Goal: Task Accomplishment & Management: Manage account settings

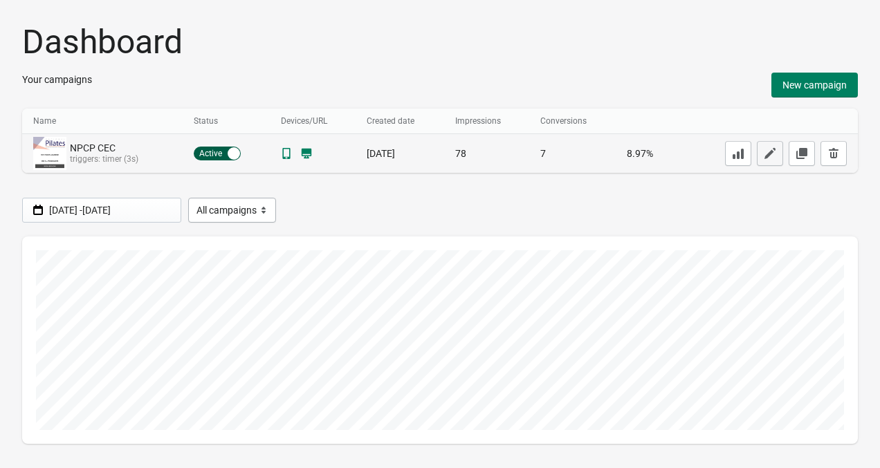
click at [762, 151] on button "button" at bounding box center [769, 153] width 26 height 25
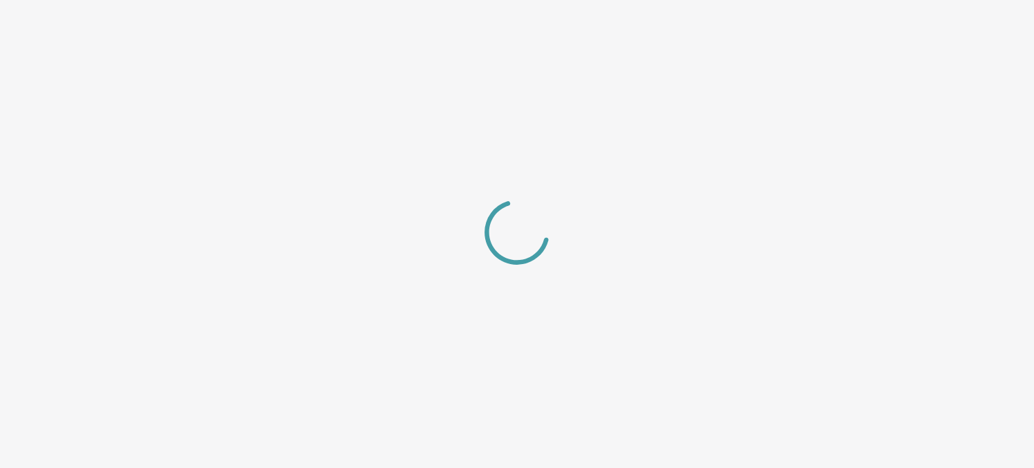
select select "left_bottom"
select select "zoom"
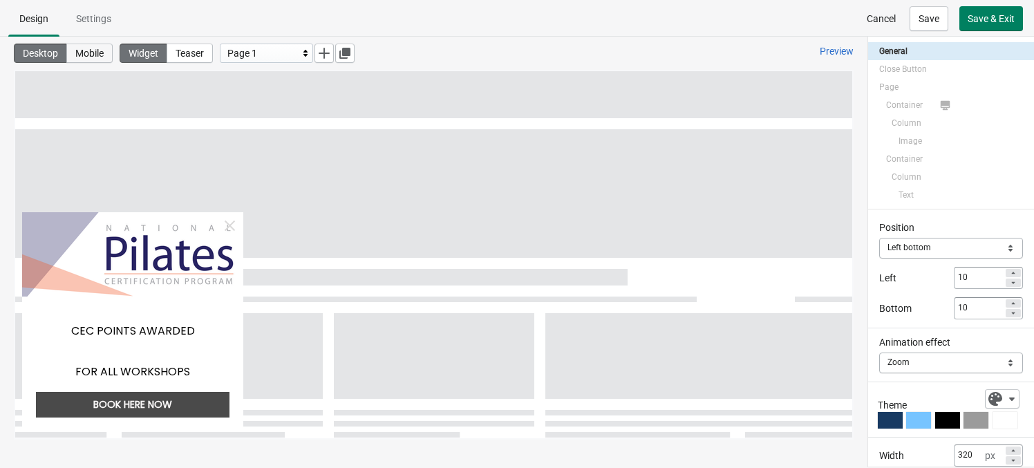
click at [104, 53] on span "Mobile" at bounding box center [89, 53] width 28 height 11
type input "80"
type input "0"
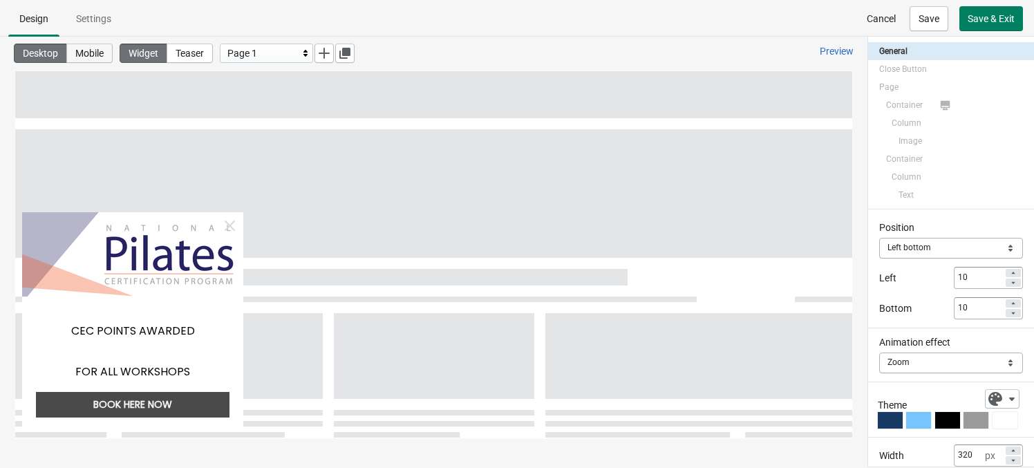
type input "0"
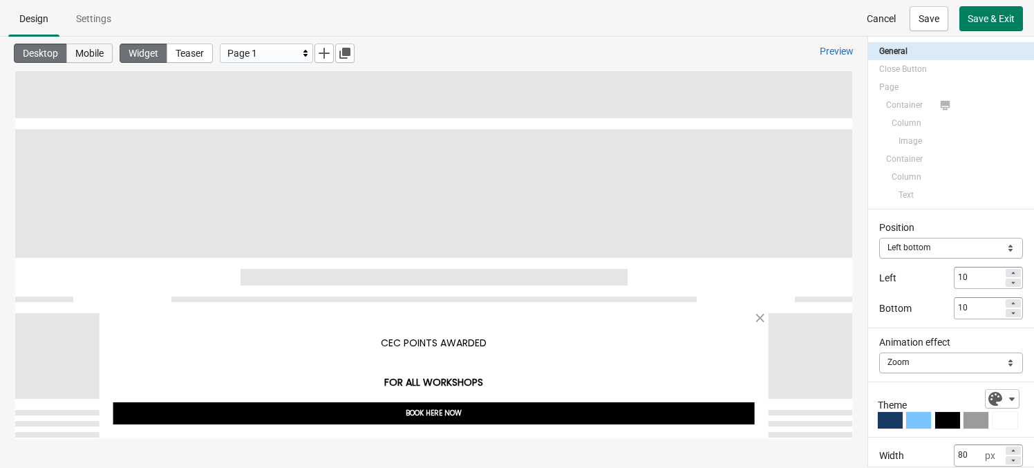
select select "slide"
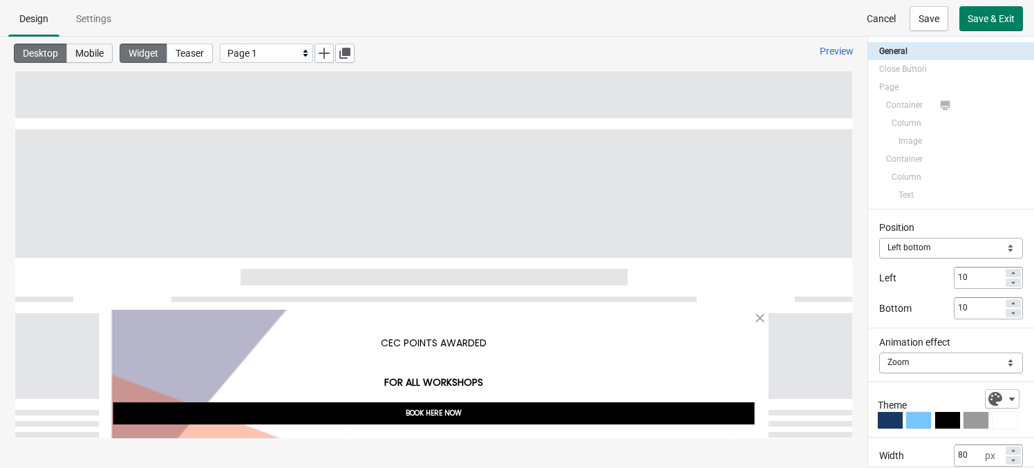
select select "bottom"
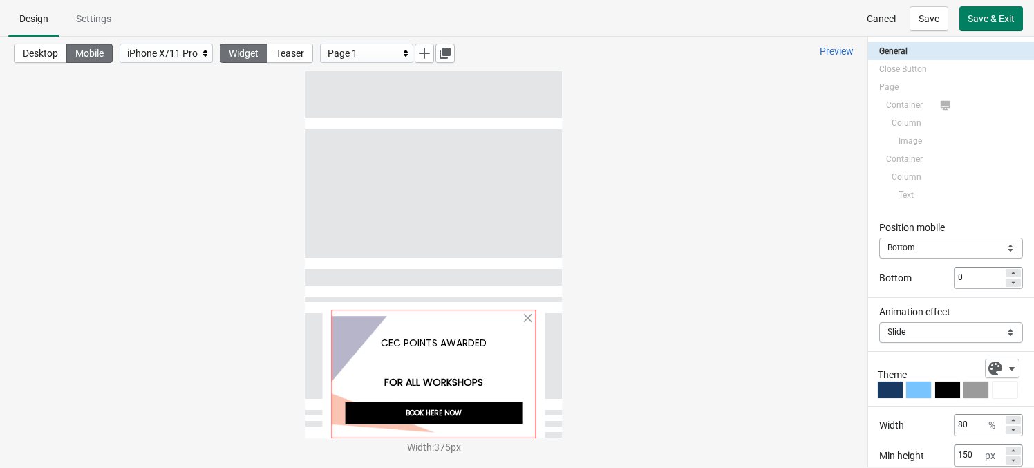
click at [498, 315] on div at bounding box center [433, 374] width 205 height 129
select select "both"
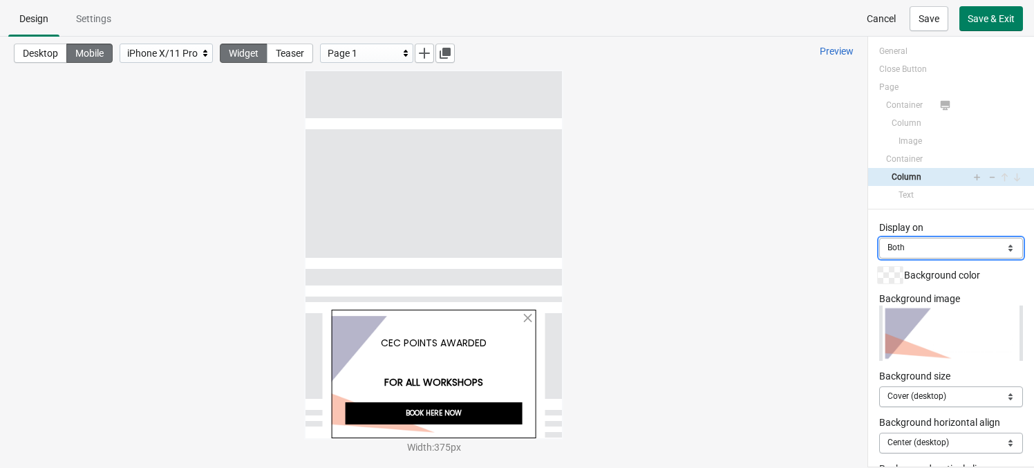
click at [879, 244] on select "Mobile Desktop Both" at bounding box center [952, 248] width 144 height 21
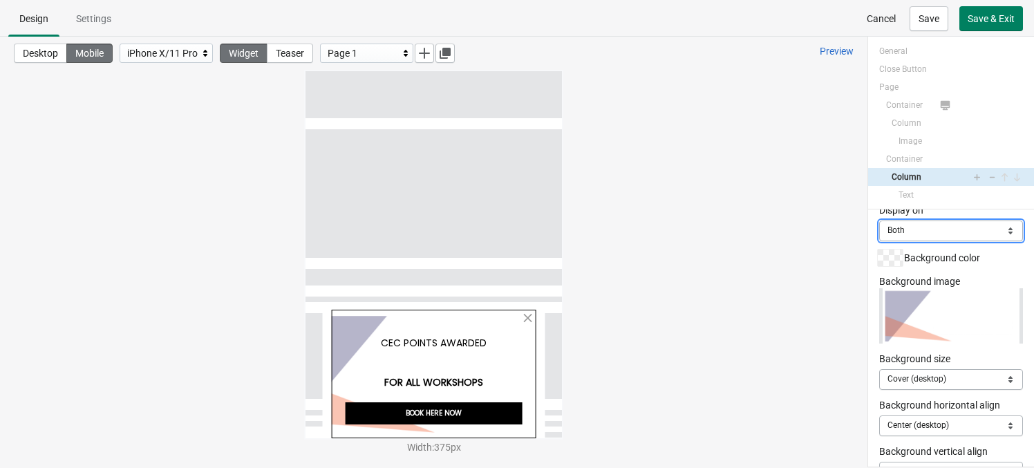
scroll to position [21, 0]
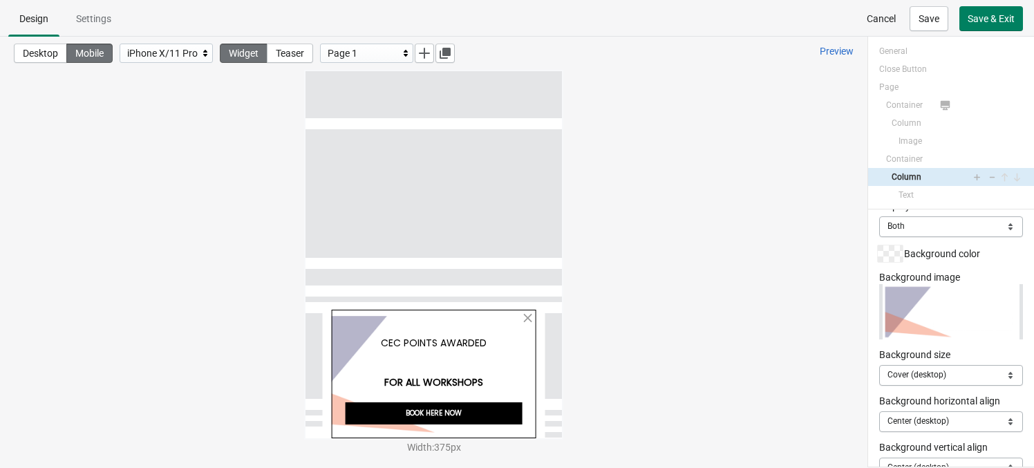
click at [879, 250] on span "Background color" at bounding box center [942, 253] width 76 height 11
click at [878, 254] on div at bounding box center [890, 253] width 25 height 17
click at [879, 253] on div at bounding box center [890, 253] width 25 height 17
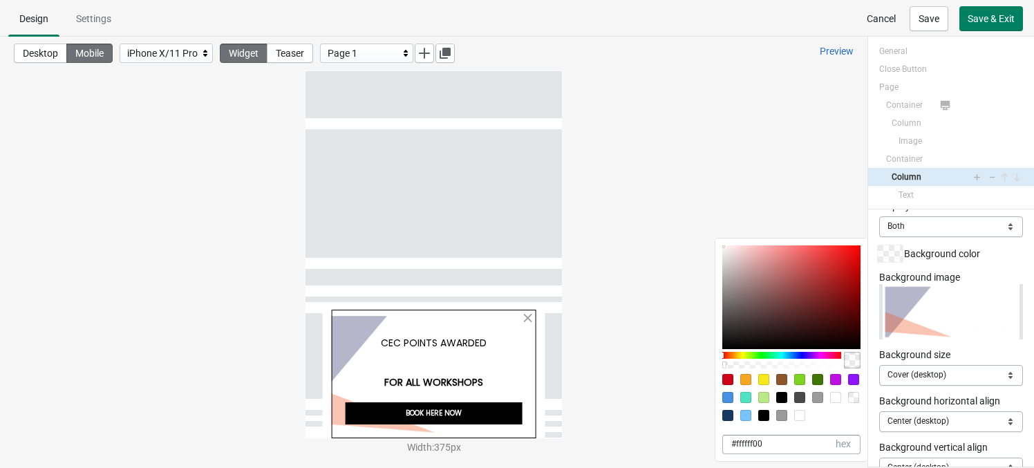
click at [802, 207] on div "Desktop Mobile iPhone X/11 Pro Widget Teaser Page 1 Preview Width : 375 px" at bounding box center [434, 238] width 868 height 403
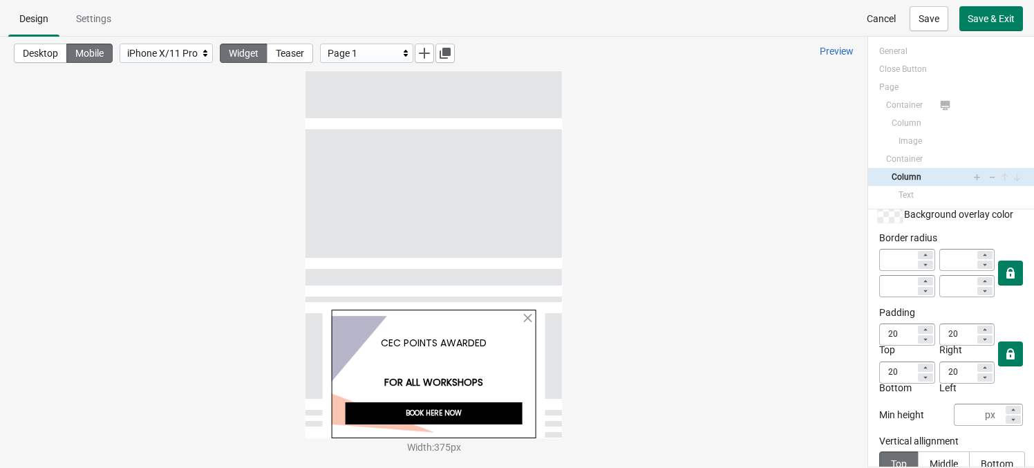
scroll to position [328, 0]
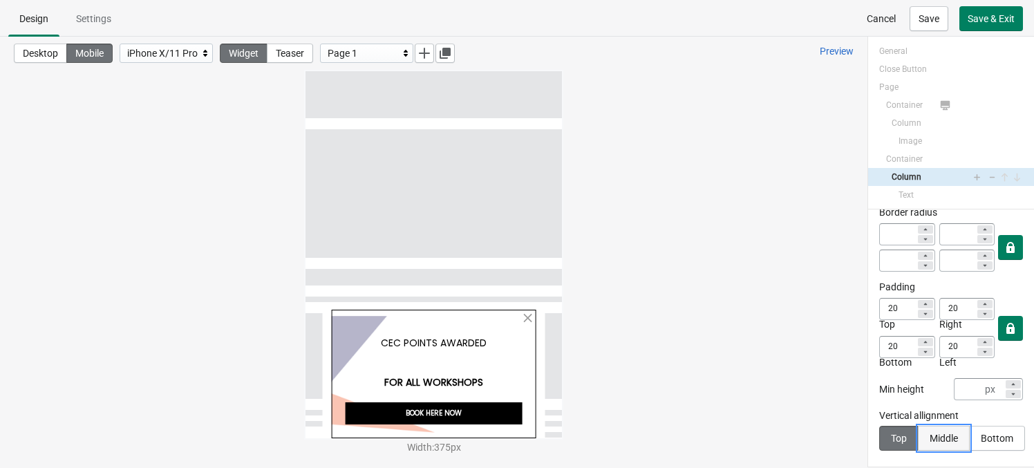
click at [879, 436] on div "Middle" at bounding box center [944, 438] width 28 height 11
click at [879, 433] on button "Top" at bounding box center [899, 438] width 39 height 25
click at [879, 436] on div "Bottom" at bounding box center [996, 438] width 33 height 11
click at [879, 436] on button "Top" at bounding box center [899, 438] width 39 height 25
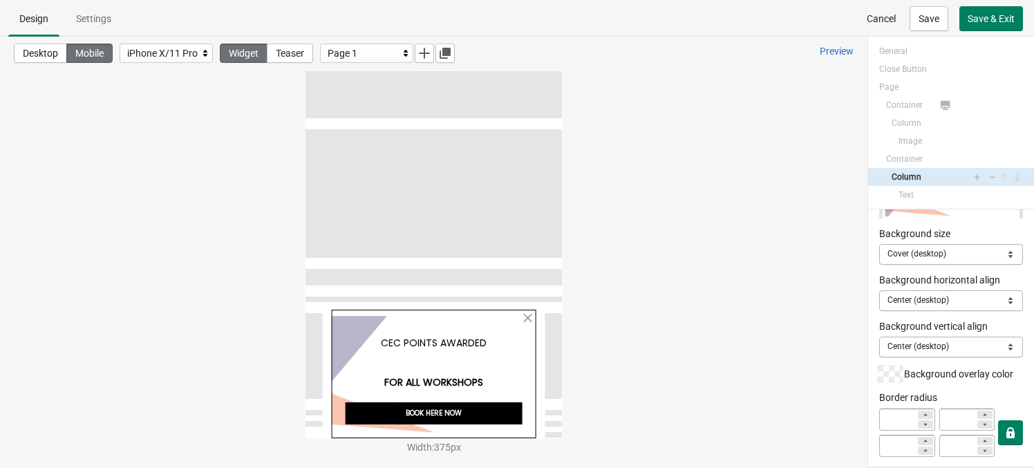
scroll to position [139, 0]
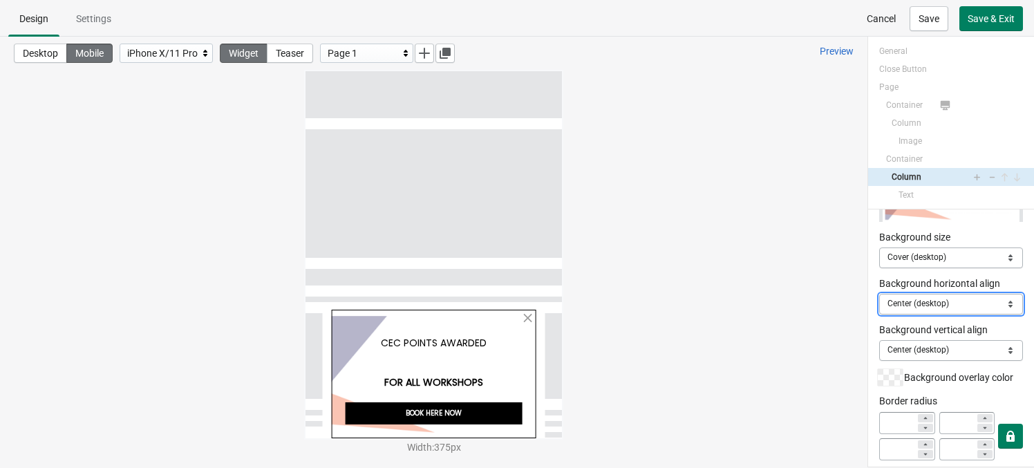
click at [879, 307] on select "Center (desktop) Left Center Right" at bounding box center [952, 304] width 144 height 21
select select "left"
click at [879, 294] on select "Center (desktop) Left Center Right" at bounding box center [952, 304] width 144 height 21
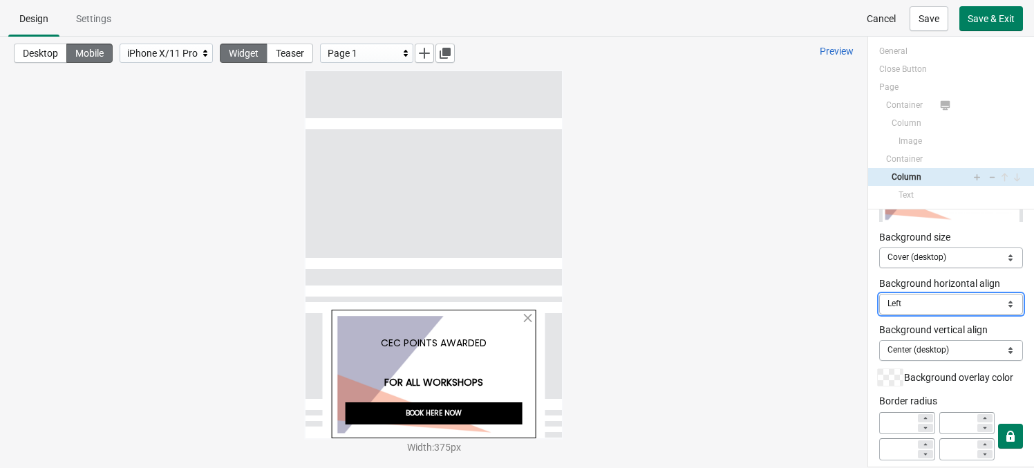
click at [879, 304] on select "Center (desktop) Left Center Right" at bounding box center [952, 304] width 144 height 21
click at [879, 294] on select "Center (desktop) Left Center Right" at bounding box center [952, 304] width 144 height 21
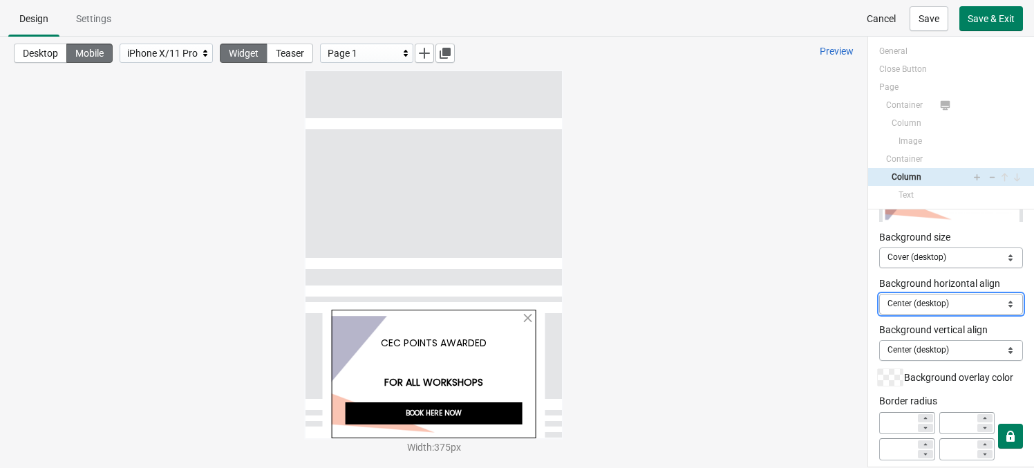
click at [879, 302] on select "Center (desktop) Left Center Right" at bounding box center [952, 304] width 144 height 21
select select "left"
click at [879, 294] on select "Center (desktop) Left Center Right" at bounding box center [952, 304] width 144 height 21
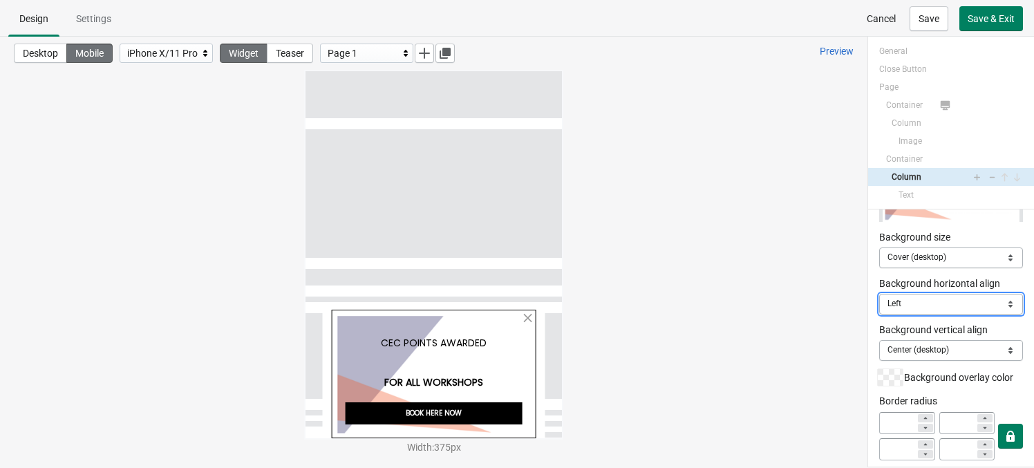
click at [879, 308] on select "Center (desktop) Left Center Right" at bounding box center [952, 304] width 144 height 21
select select
click at [879, 294] on select "Center (desktop) Left Center Right" at bounding box center [952, 304] width 144 height 21
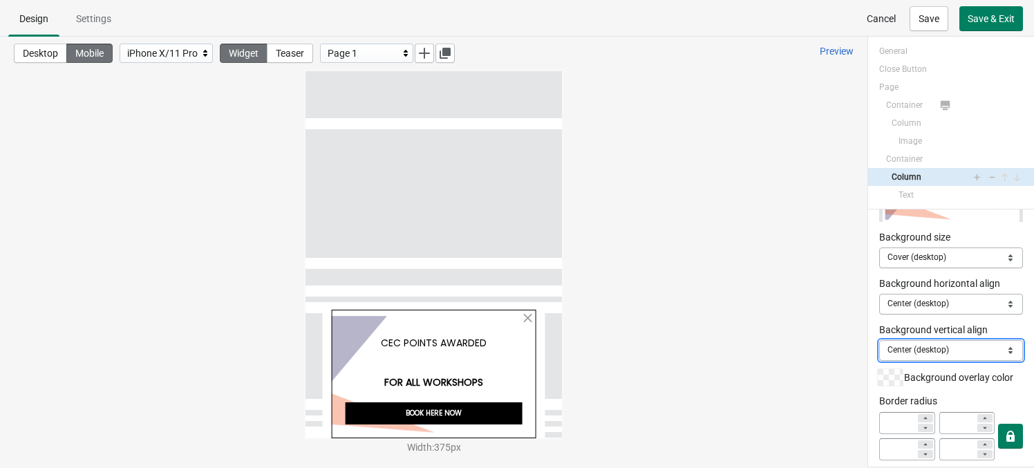
click at [879, 343] on select "Center (desktop) Top Center Bottom" at bounding box center [952, 350] width 144 height 21
click at [879, 340] on select "Center (desktop) Top Center Bottom" at bounding box center [952, 350] width 144 height 21
click at [879, 343] on select "Center (desktop) Top Center Bottom" at bounding box center [952, 350] width 144 height 21
select select "center:vert"
click at [879, 340] on select "Center (desktop) Top Center Bottom" at bounding box center [952, 350] width 144 height 21
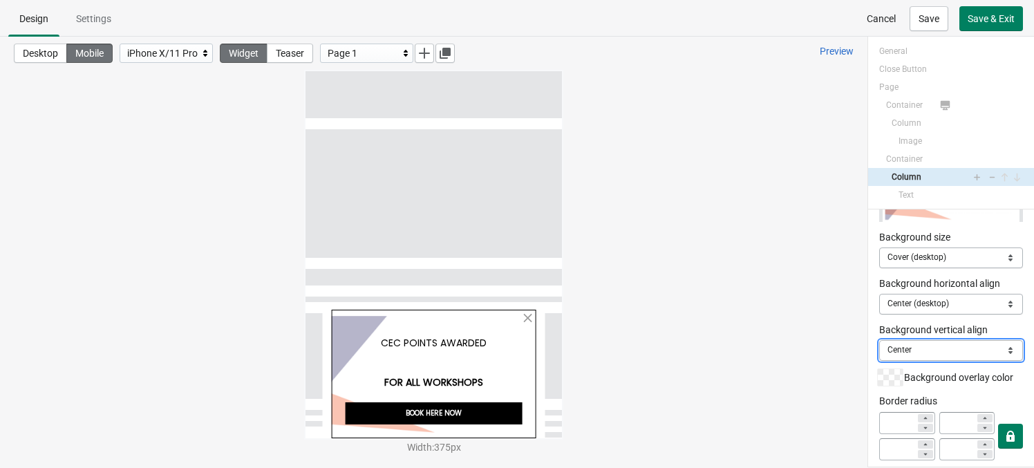
click at [879, 349] on select "Center (desktop) Top Center Bottom" at bounding box center [952, 350] width 144 height 21
select select
click at [879, 340] on select "Center (desktop) Top Center Bottom" at bounding box center [952, 350] width 144 height 21
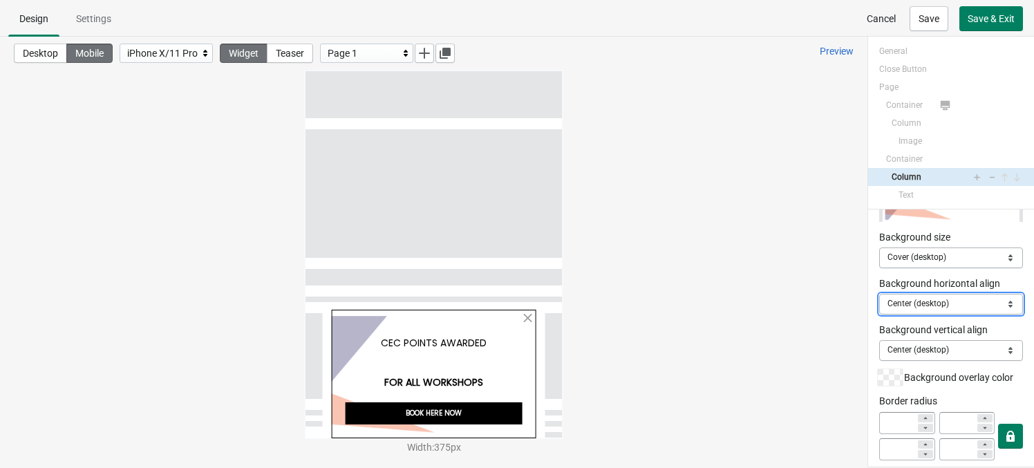
click at [879, 301] on select "Center (desktop) Left Center Right" at bounding box center [952, 304] width 144 height 21
select select "left"
click at [879, 294] on select "Center (desktop) Left Center Right" at bounding box center [952, 304] width 144 height 21
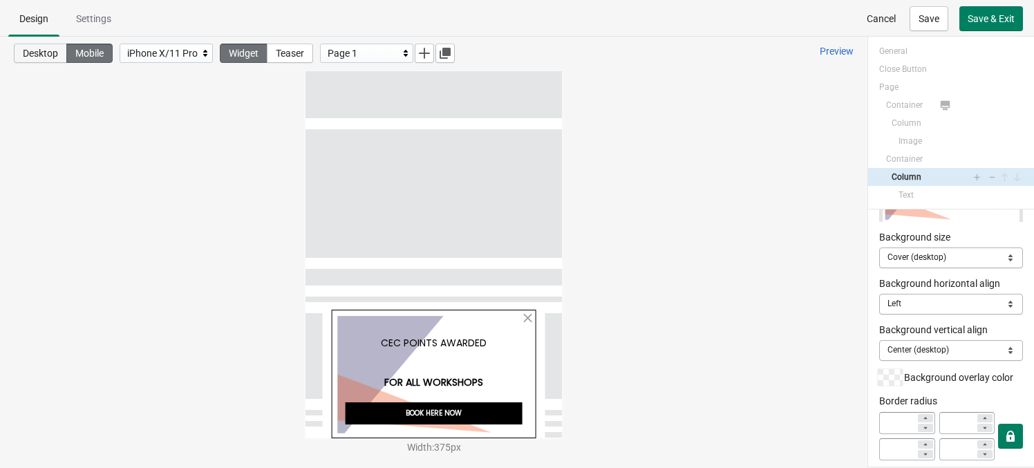
click at [36, 49] on span "Desktop" at bounding box center [40, 53] width 35 height 11
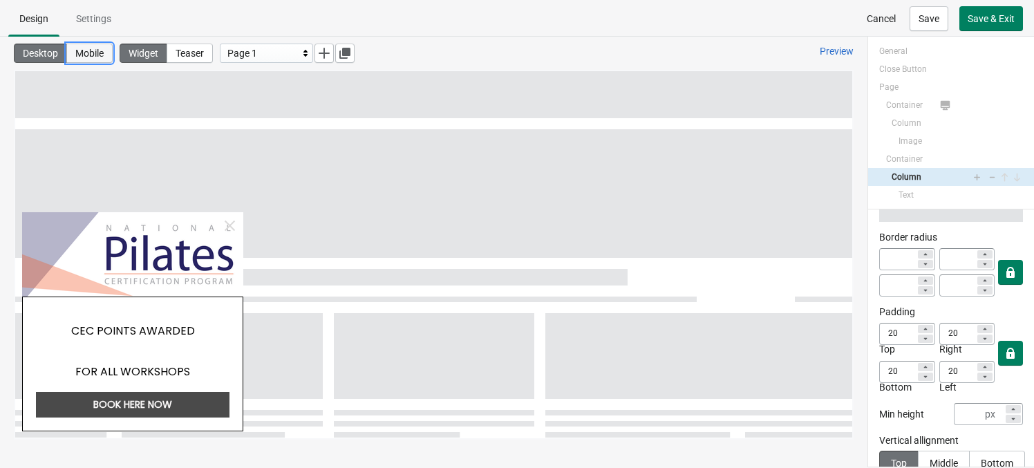
click at [76, 54] on button "Mobile" at bounding box center [89, 53] width 46 height 19
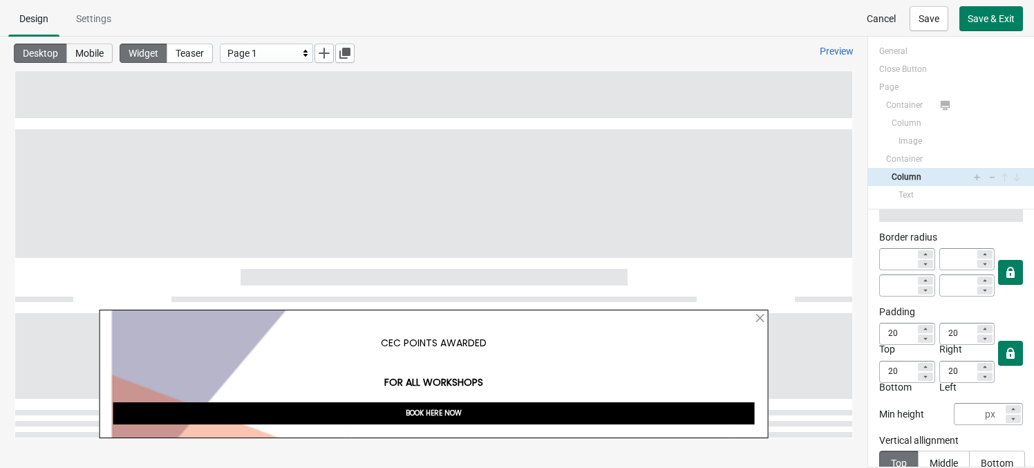
select select "left"
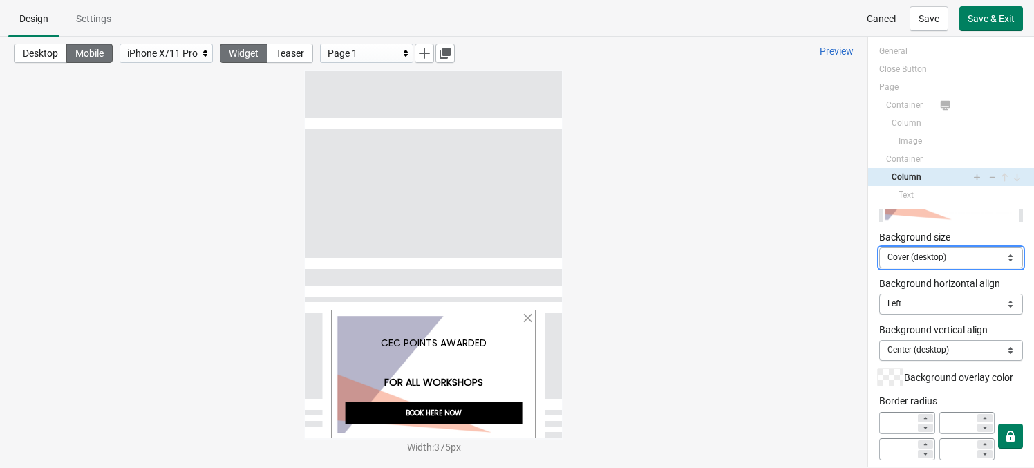
click at [879, 260] on select "Cover (desktop) Origin Cover Contain" at bounding box center [952, 258] width 144 height 21
select select "origin"
click at [879, 248] on select "Cover (desktop) Origin Cover Contain" at bounding box center [952, 258] width 144 height 21
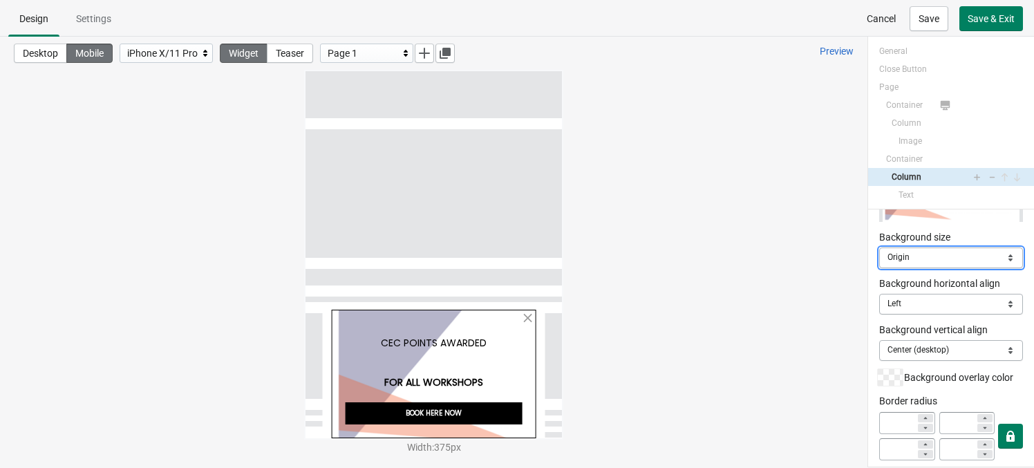
click at [879, 256] on select "Cover (desktop) Origin Cover Contain" at bounding box center [952, 258] width 144 height 21
click at [879, 248] on select "Cover (desktop) Origin Cover Contain" at bounding box center [952, 258] width 144 height 21
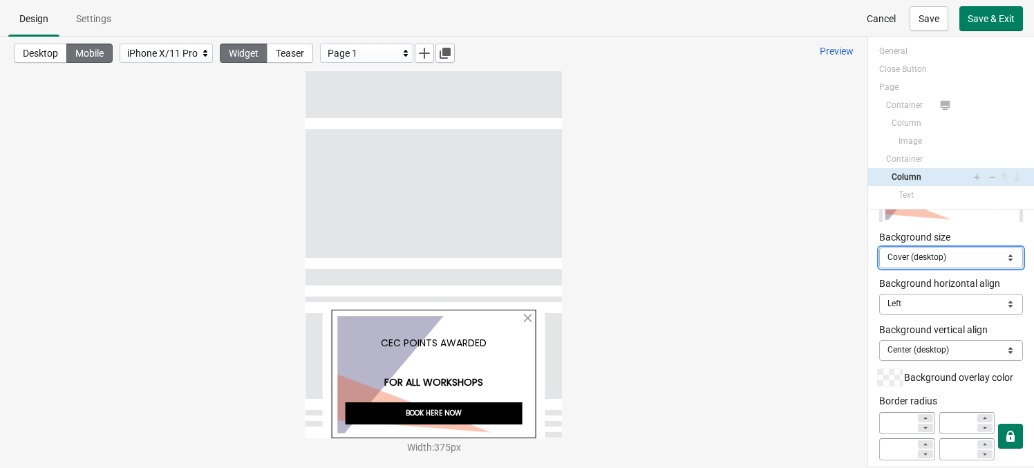
click at [879, 259] on select "Cover (desktop) Origin Cover Contain" at bounding box center [952, 258] width 144 height 21
click at [879, 248] on select "Cover (desktop) Origin Cover Contain" at bounding box center [952, 258] width 144 height 21
click at [879, 254] on select "Cover (desktop) Origin Cover Contain" at bounding box center [952, 258] width 144 height 21
select select "contain"
click at [879, 248] on select "Cover (desktop) Origin Cover Contain" at bounding box center [952, 258] width 144 height 21
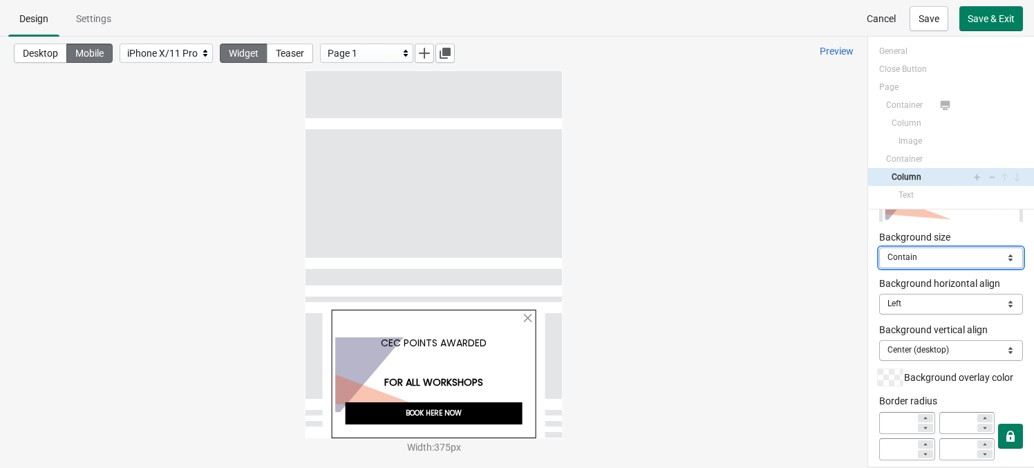
click at [879, 263] on select "Cover (desktop) Origin Cover Contain" at bounding box center [952, 258] width 144 height 21
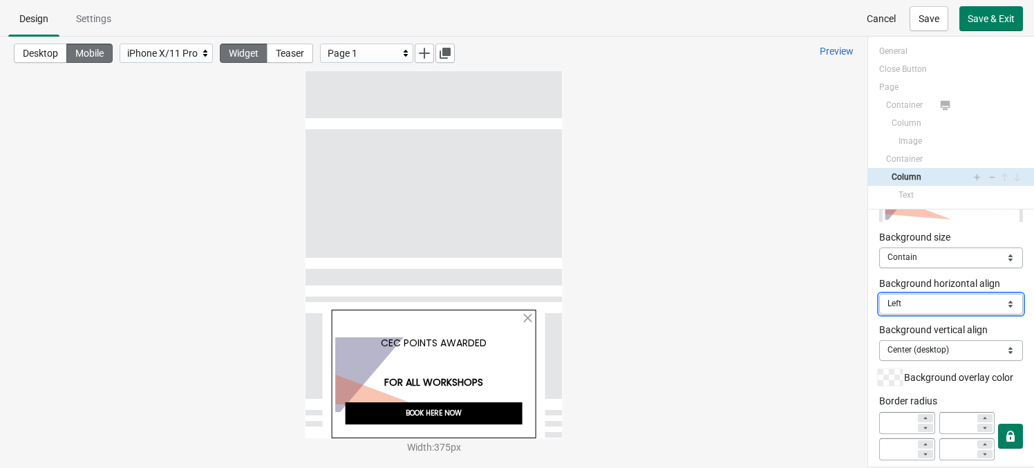
click at [879, 295] on select "Center (desktop) Left Center Right" at bounding box center [952, 304] width 144 height 21
click at [879, 294] on select "Center (desktop) Left Center Right" at bounding box center [952, 304] width 144 height 21
click at [879, 298] on select "Center (desktop) Left Center Right" at bounding box center [952, 304] width 144 height 21
select select "left"
click at [879, 294] on select "Center (desktop) Left Center Right" at bounding box center [952, 304] width 144 height 21
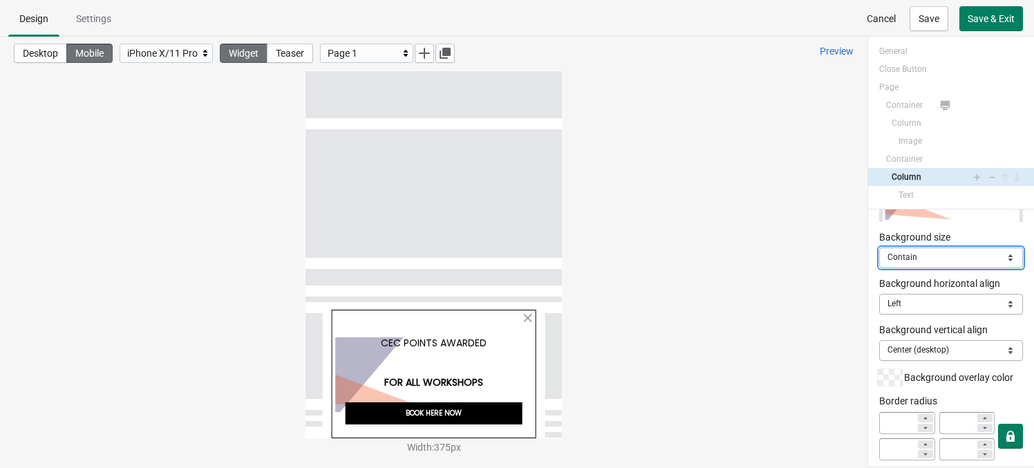
click at [879, 260] on select "Cover (desktop) Origin Cover Contain" at bounding box center [952, 258] width 144 height 21
click at [879, 248] on select "Cover (desktop) Origin Cover Contain" at bounding box center [952, 258] width 144 height 21
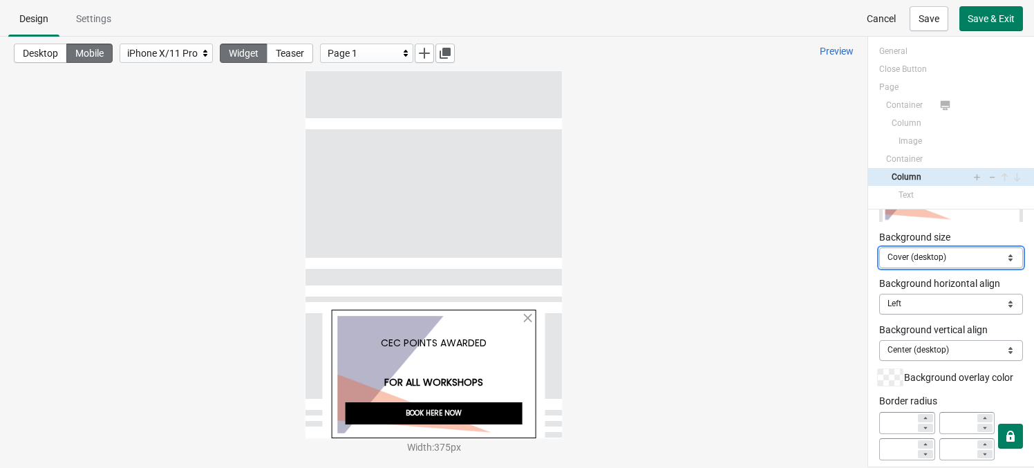
click at [879, 257] on select "Cover (desktop) Origin Cover Contain" at bounding box center [952, 258] width 144 height 21
select select "origin"
click at [879, 248] on select "Cover (desktop) Origin Cover Contain" at bounding box center [952, 258] width 144 height 21
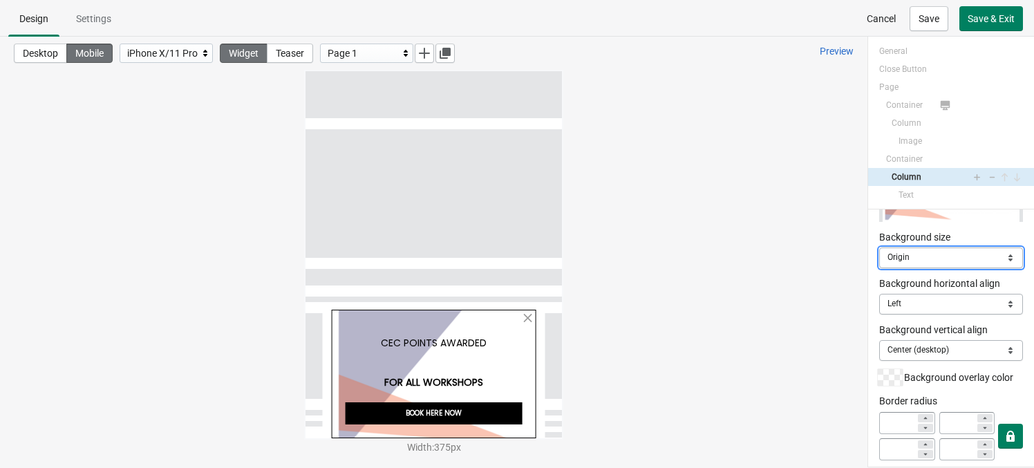
click at [879, 259] on select "Cover (desktop) Origin Cover Contain" at bounding box center [952, 258] width 144 height 21
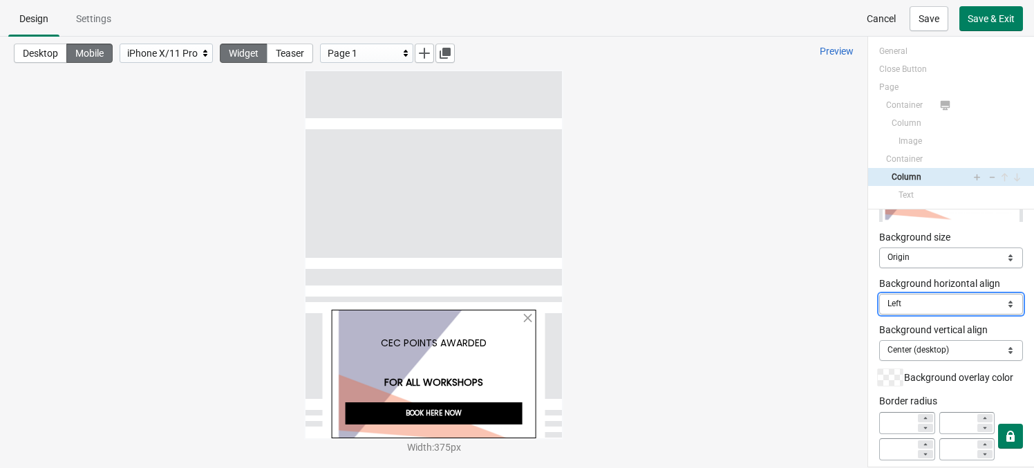
click at [879, 297] on select "Center (desktop) Left Center Right" at bounding box center [952, 304] width 144 height 21
click at [879, 294] on select "Center (desktop) Left Center Right" at bounding box center [952, 304] width 144 height 21
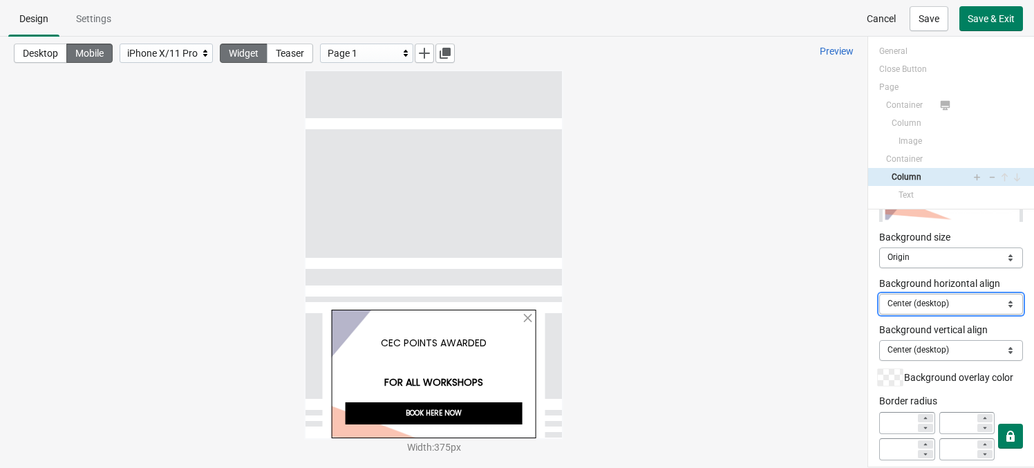
click at [879, 300] on select "Center (desktop) Left Center Right" at bounding box center [952, 304] width 144 height 21
select select "left"
click at [879, 294] on select "Center (desktop) Left Center Right" at bounding box center [952, 304] width 144 height 21
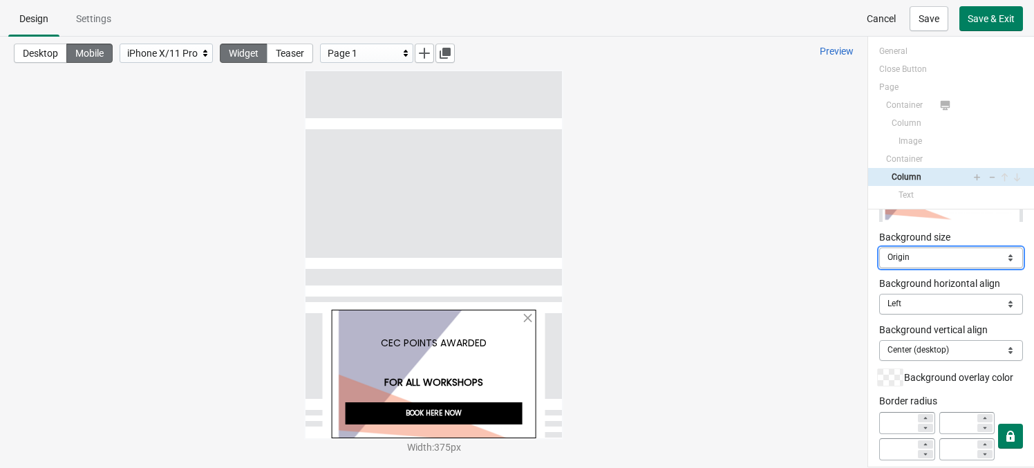
click at [879, 264] on select "Cover (desktop) Origin Cover Contain" at bounding box center [952, 258] width 144 height 21
select select
click at [879, 248] on select "Cover (desktop) Origin Cover Contain" at bounding box center [952, 258] width 144 height 21
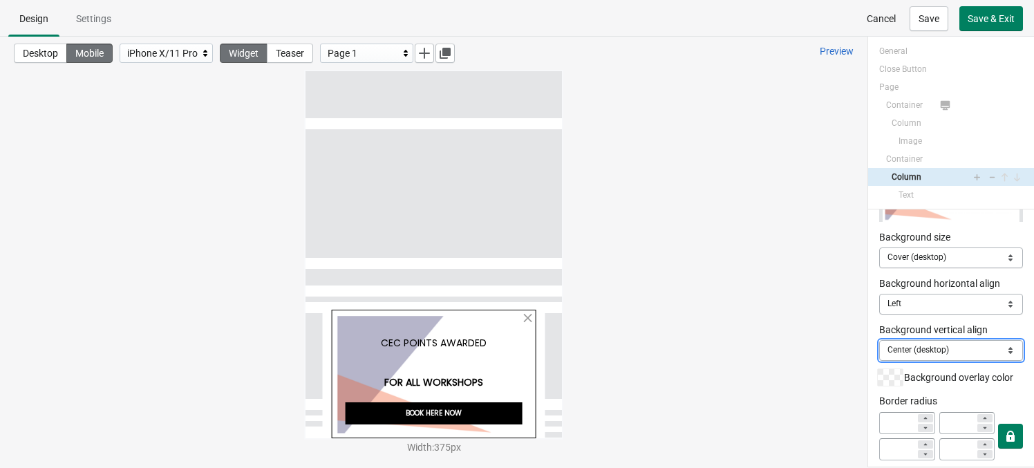
click at [879, 346] on select "Center (desktop) Top Center Bottom" at bounding box center [952, 350] width 144 height 21
select select "top"
click at [879, 340] on select "Center (desktop) Top Center Bottom" at bounding box center [952, 350] width 144 height 21
click at [879, 351] on select "Center (desktop) Top Center Bottom" at bounding box center [952, 350] width 144 height 21
select select
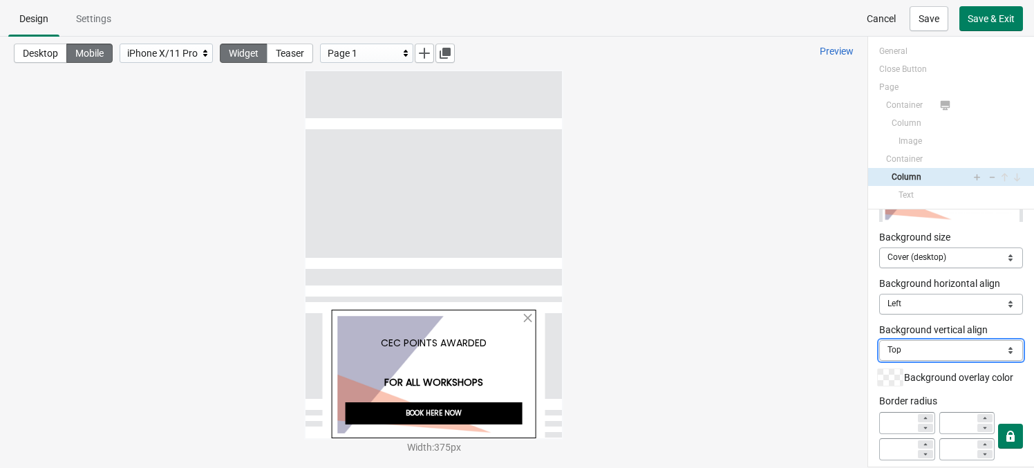
click at [879, 340] on select "Center (desktop) Top Center Bottom" at bounding box center [952, 350] width 144 height 21
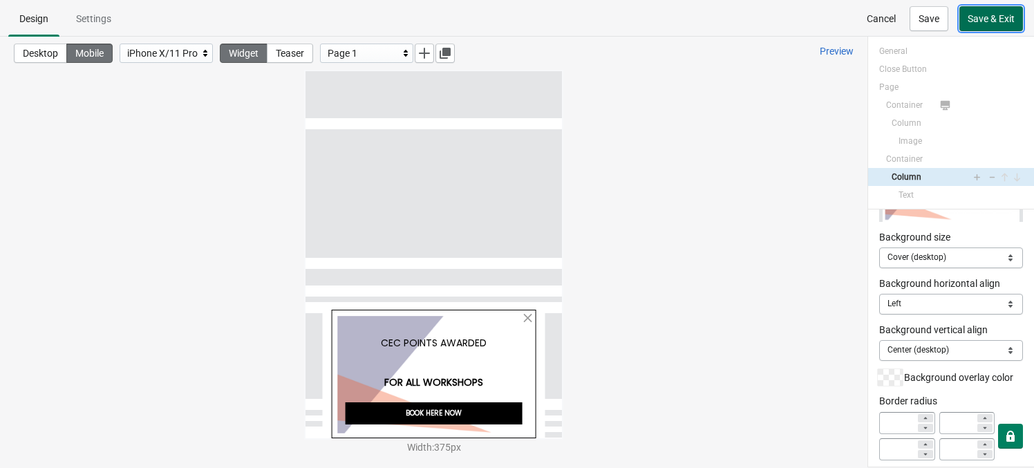
click at [879, 16] on span "Save & Exit" at bounding box center [991, 18] width 47 height 11
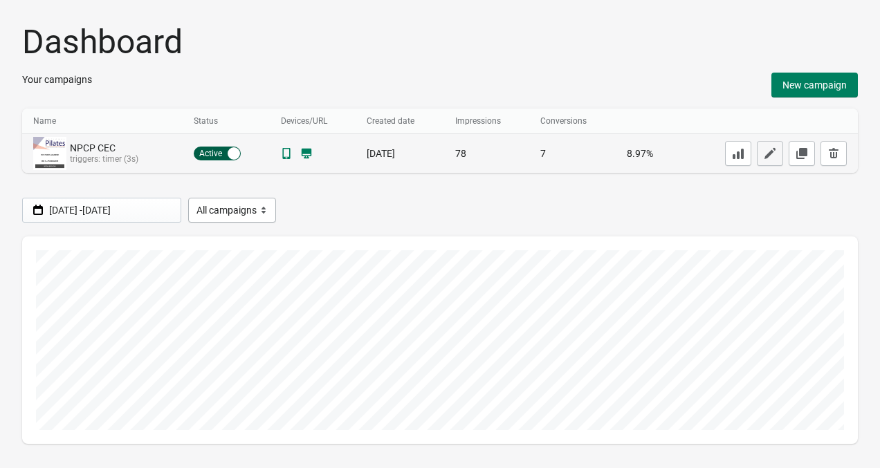
click at [763, 147] on icon "button" at bounding box center [770, 154] width 14 height 14
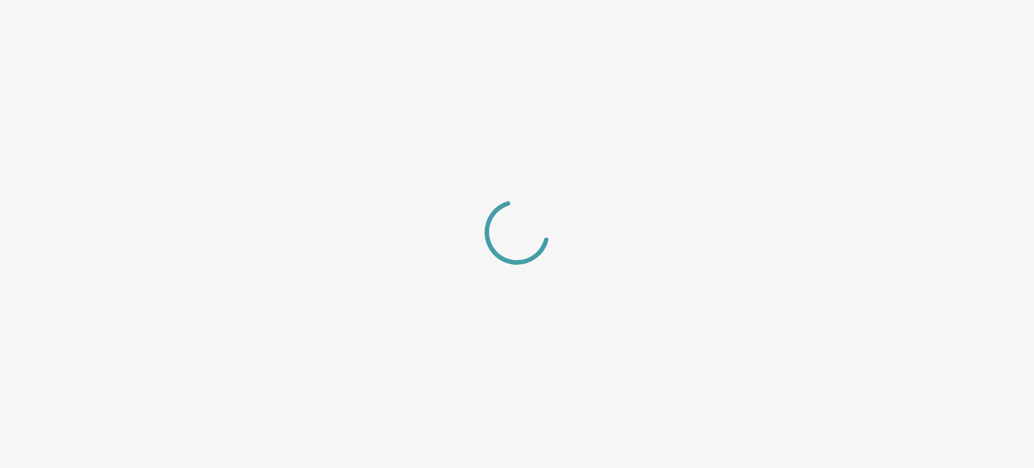
select select "bottom"
select select "slide"
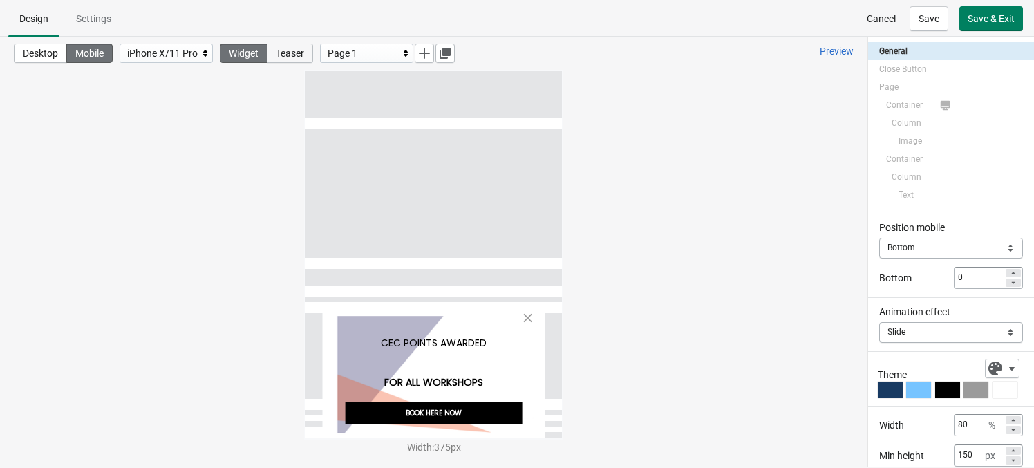
click at [295, 48] on span "Teaser" at bounding box center [290, 53] width 28 height 11
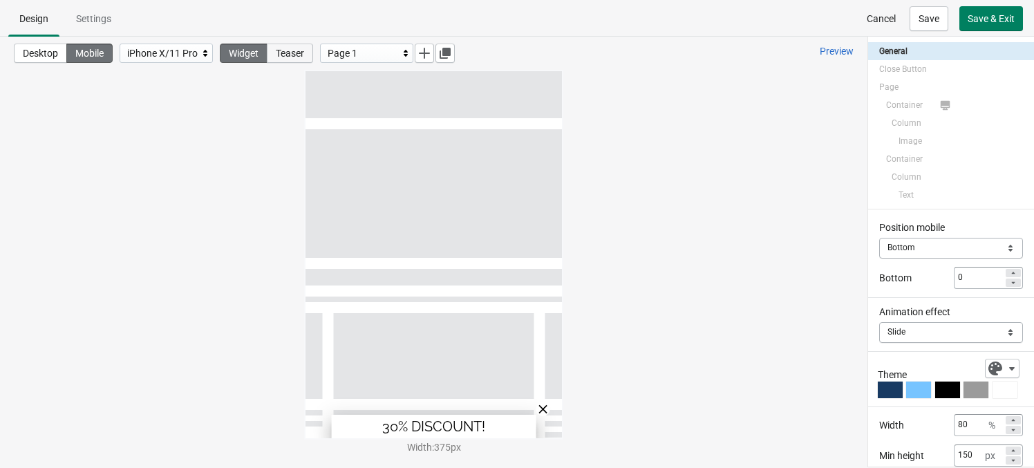
select select "bottom"
select select "slide"
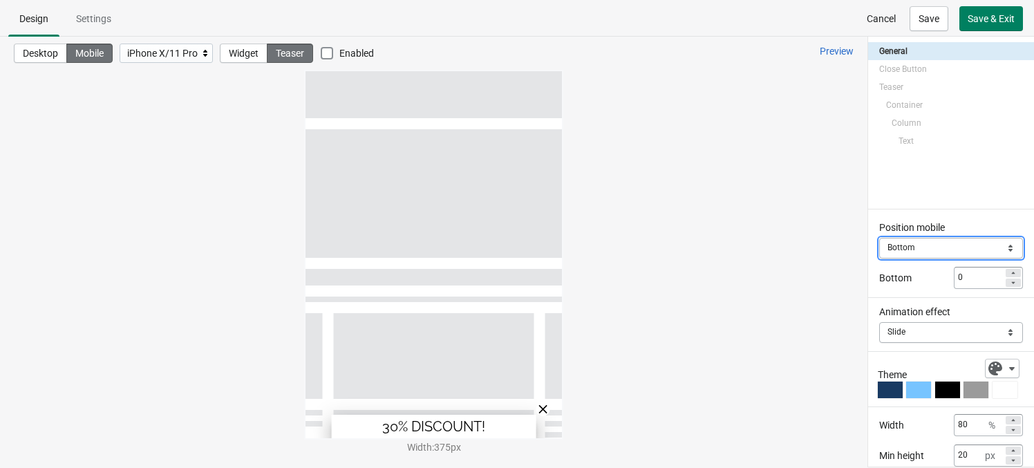
click at [879, 246] on select "Top Bottom" at bounding box center [952, 248] width 144 height 21
click at [879, 238] on select "Top Bottom" at bounding box center [952, 248] width 144 height 21
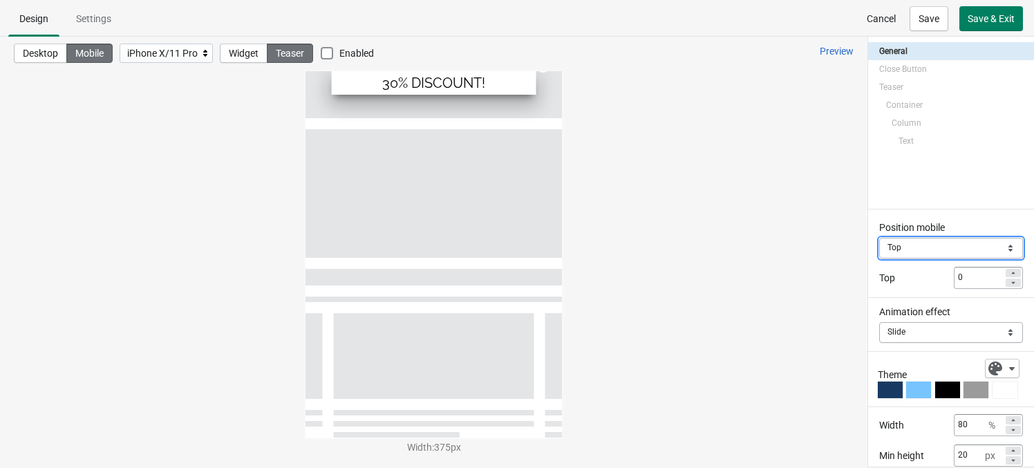
click at [879, 249] on select "Top Bottom" at bounding box center [952, 248] width 144 height 21
select select "bottom"
click at [879, 238] on select "Top Bottom" at bounding box center [952, 248] width 144 height 21
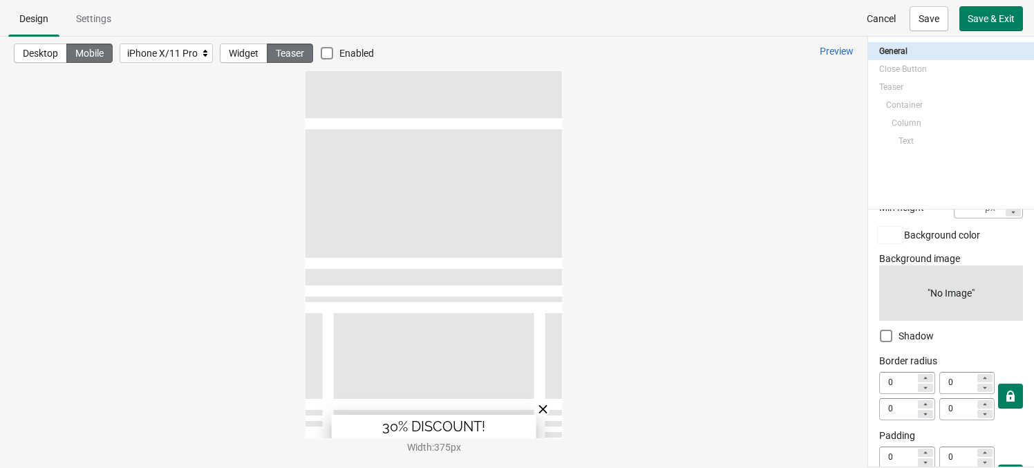
scroll to position [284, 0]
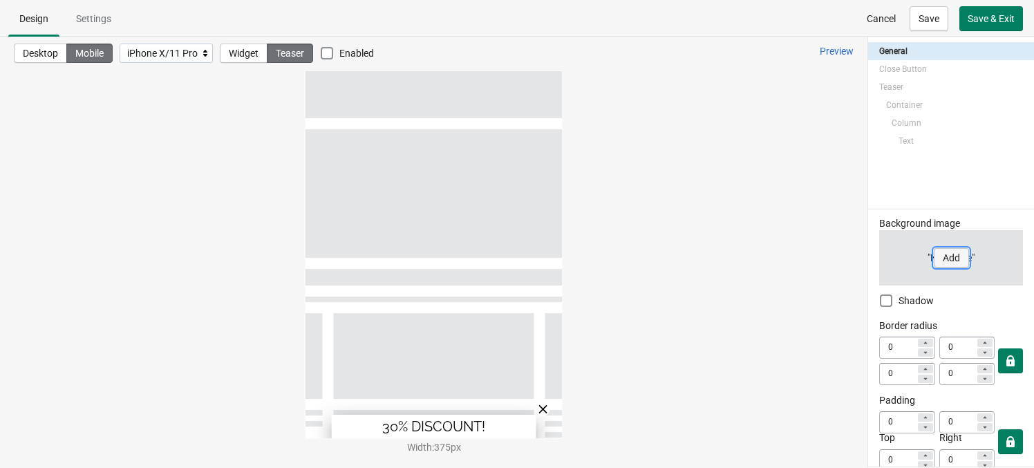
click at [879, 263] on button "Add" at bounding box center [951, 257] width 35 height 19
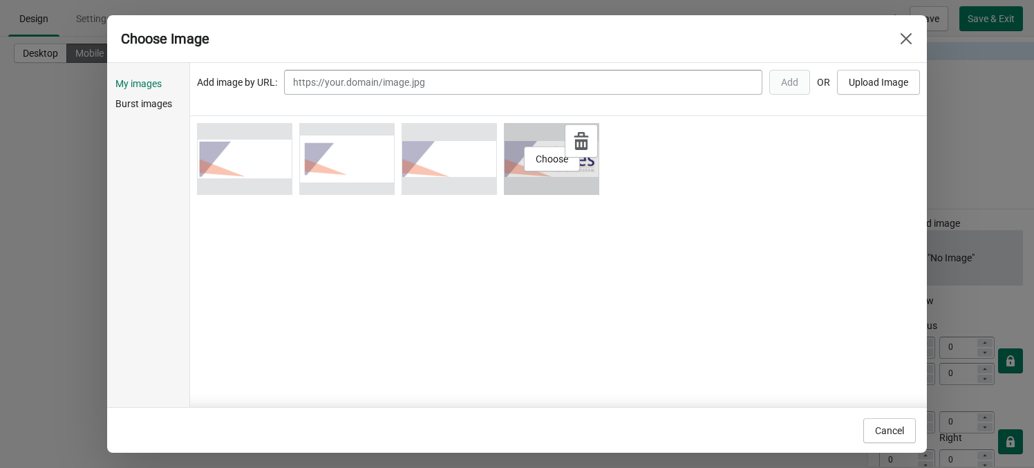
click at [508, 163] on div "Choose" at bounding box center [551, 159] width 95 height 72
click at [542, 163] on span "Choose" at bounding box center [552, 159] width 33 height 11
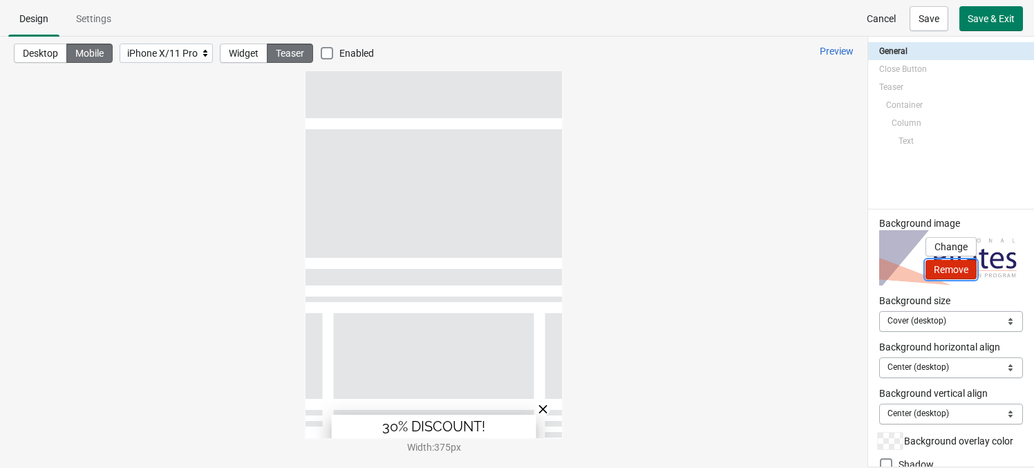
click at [879, 268] on span "Remove" at bounding box center [951, 269] width 35 height 11
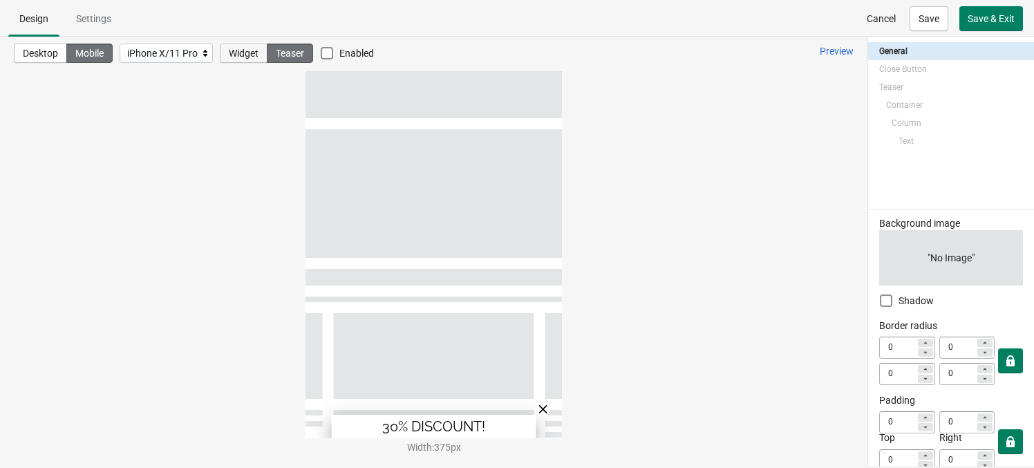
click at [254, 48] on span "Widget" at bounding box center [244, 53] width 30 height 11
select select "bottom"
select select "slide"
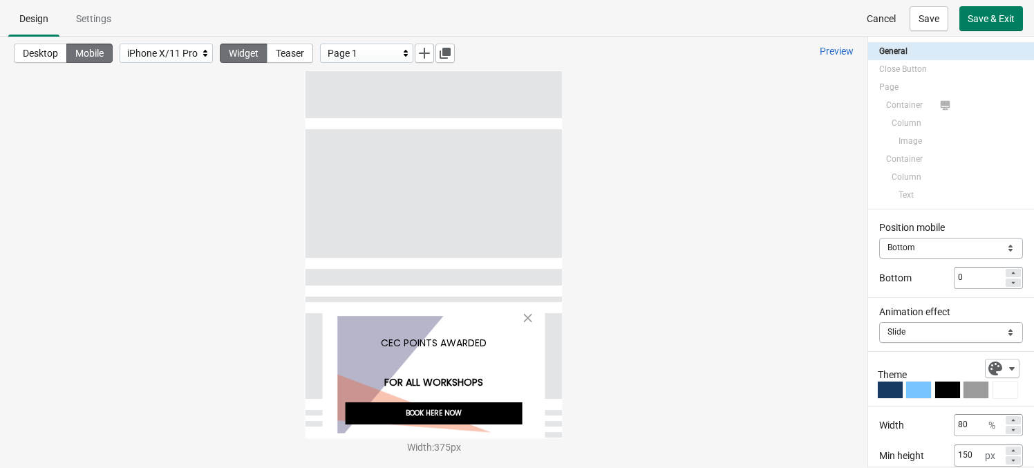
click at [458, 308] on div "CEC POINTS AWARDED FOR ALL WORKSHOPS BOOK HERE NOW Powered by GrowthHackingApps" at bounding box center [434, 254] width 257 height 367
click at [463, 331] on div "CEC POINTS AWARDED" at bounding box center [434, 343] width 178 height 39
select select "both"
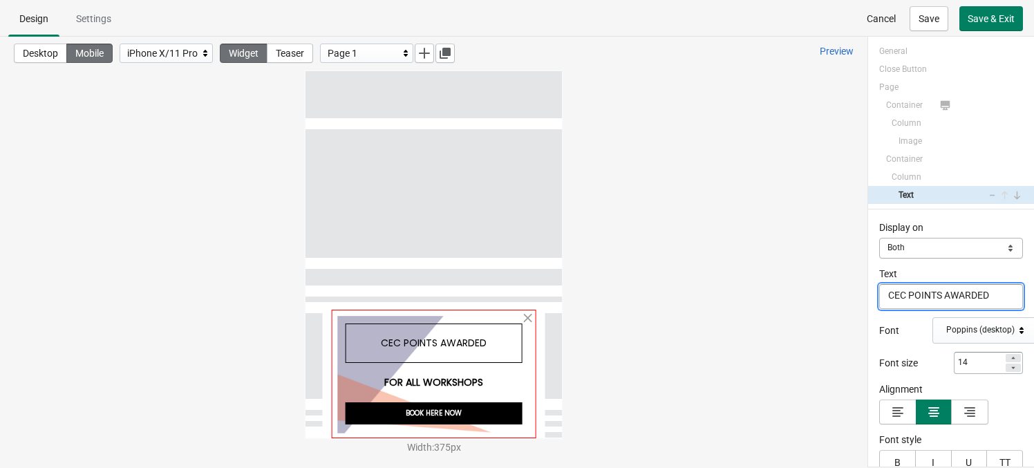
click at [495, 316] on div at bounding box center [433, 374] width 205 height 129
select select "both"
select select "left"
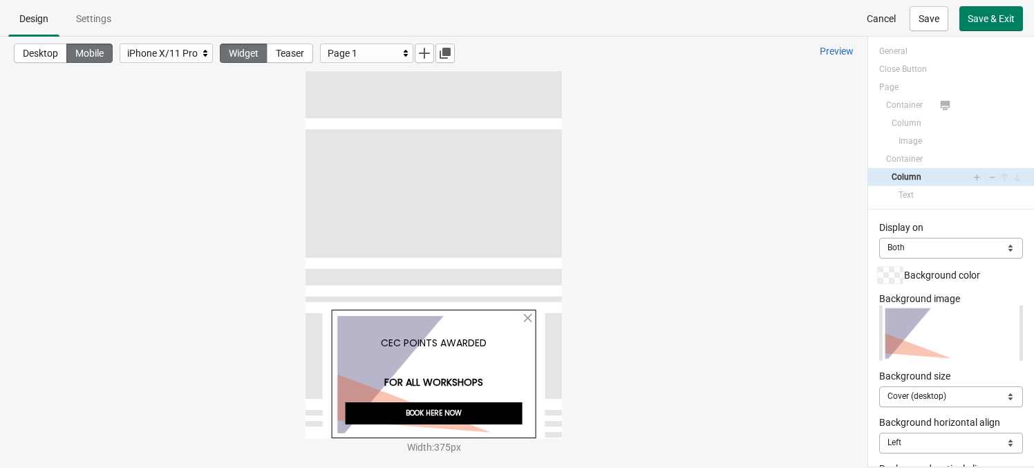
click at [879, 286] on div "Display on Mobile Desktop Both Both Background color Background image Change Re…" at bounding box center [952, 338] width 166 height 257
click at [879, 241] on select "Mobile Desktop Both" at bounding box center [952, 248] width 144 height 21
click at [879, 238] on select "Mobile Desktop Both" at bounding box center [952, 248] width 144 height 21
click at [879, 249] on select "Mobile Desktop Both" at bounding box center [952, 248] width 144 height 21
click at [21, 57] on button "Desktop" at bounding box center [40, 53] width 53 height 19
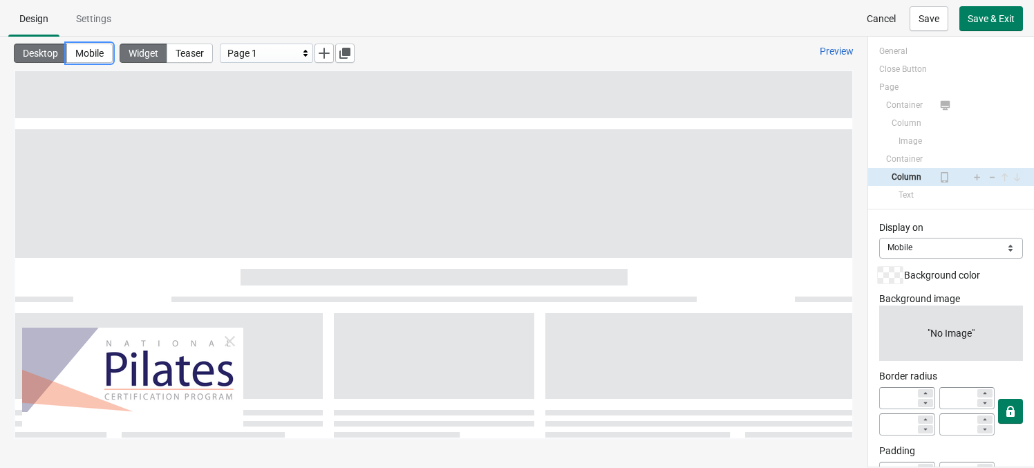
drag, startPoint x: 99, startPoint y: 124, endPoint x: 777, endPoint y: 284, distance: 696.4
click at [879, 245] on select "Mobile Desktop Both" at bounding box center [952, 248] width 144 height 21
click at [879, 238] on select "Mobile Desktop Both" at bounding box center [952, 248] width 144 height 21
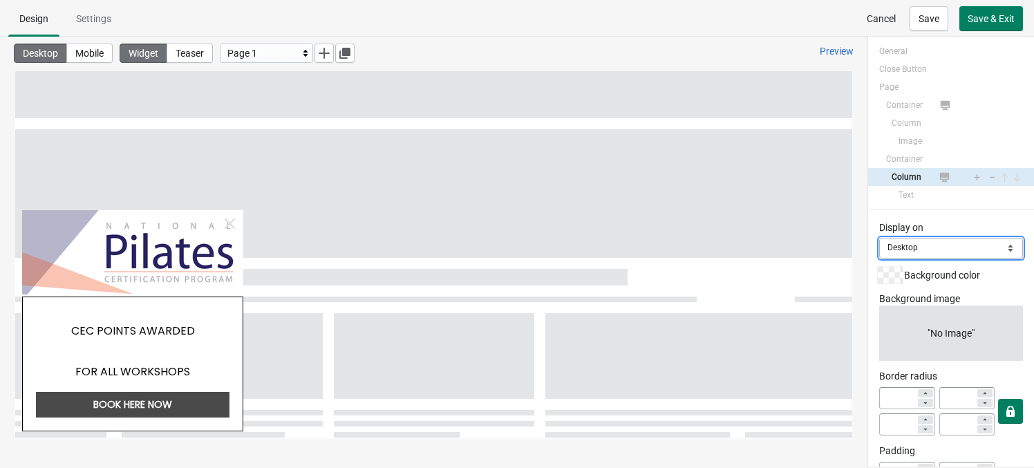
click at [879, 250] on select "Mobile Desktop Both" at bounding box center [952, 248] width 144 height 21
select select "both"
click at [879, 238] on select "Mobile Desktop Both" at bounding box center [952, 248] width 144 height 21
click at [879, 326] on button "Add" at bounding box center [951, 333] width 35 height 19
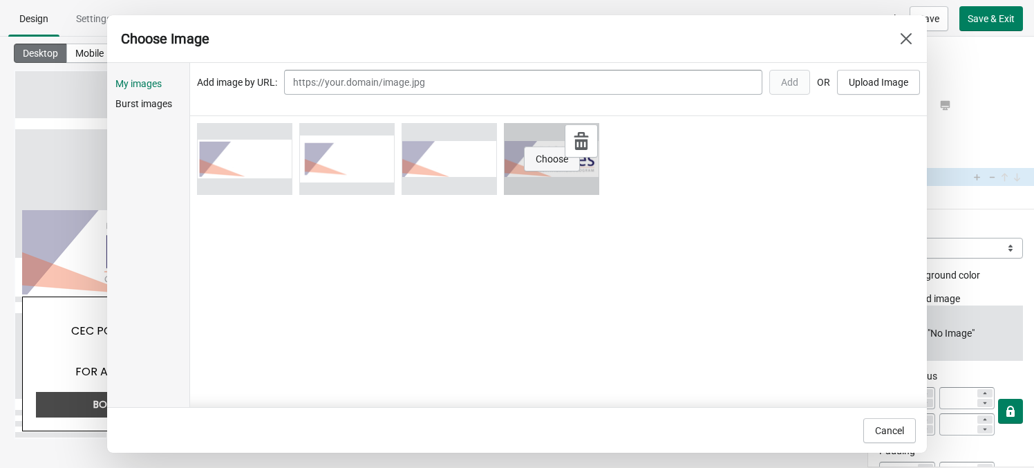
click at [550, 154] on span "Choose" at bounding box center [552, 159] width 33 height 11
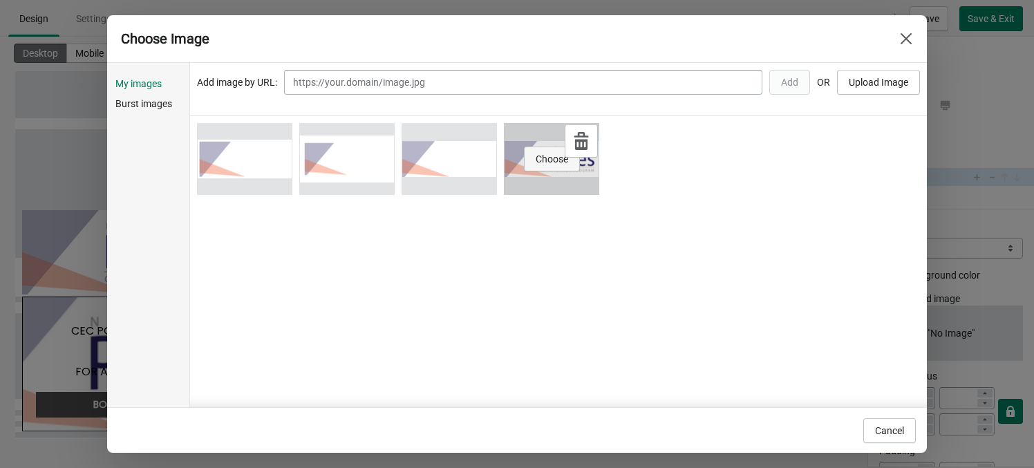
select select "cover"
select select "center"
select select "center:vert"
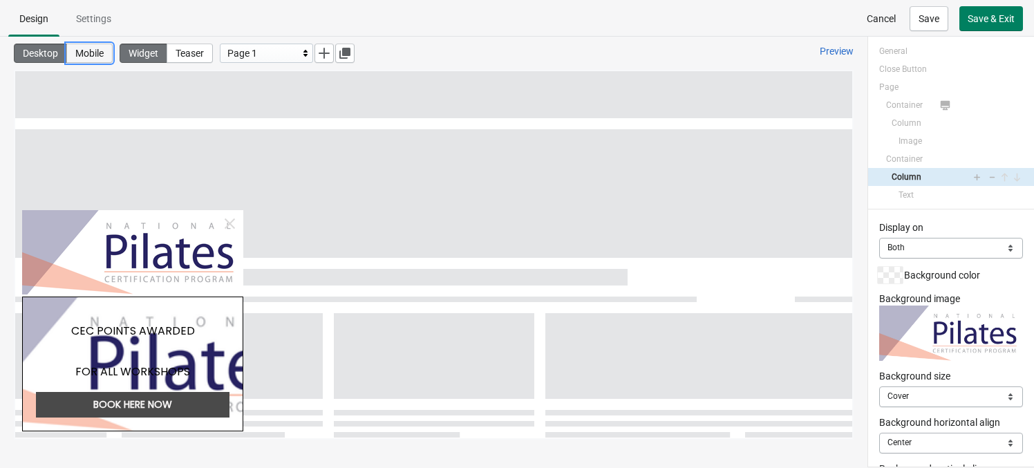
click at [98, 48] on span "Mobile" at bounding box center [89, 53] width 28 height 11
select select
select select "left"
select select
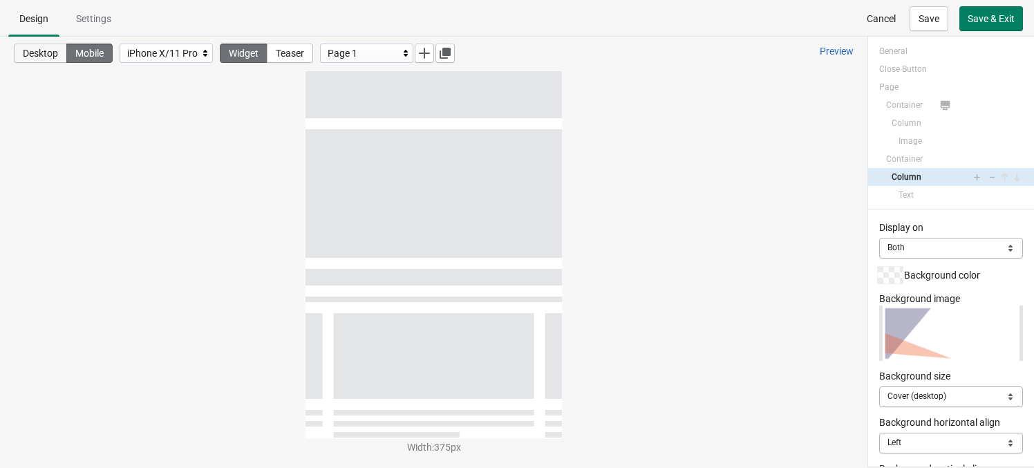
click at [37, 46] on button "Desktop" at bounding box center [40, 53] width 53 height 19
select select "cover"
select select "center"
select select "center:vert"
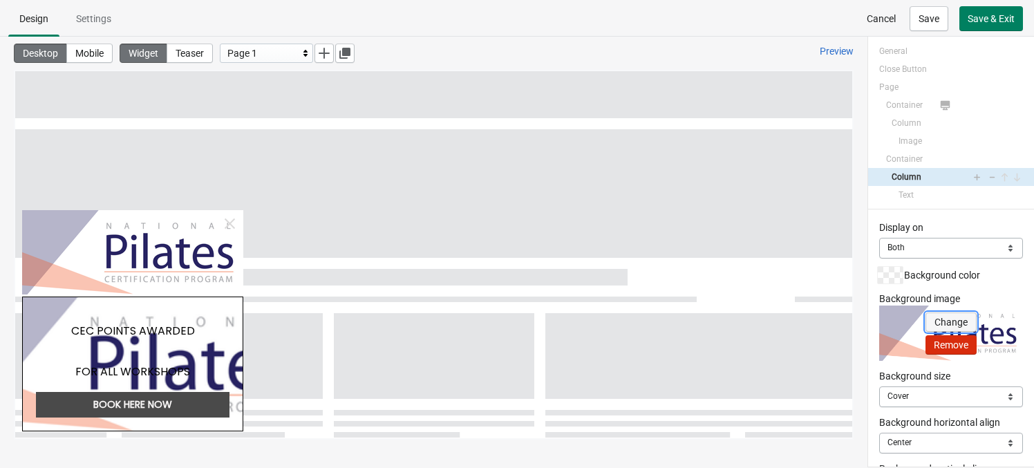
click at [879, 329] on button "Change" at bounding box center [951, 322] width 51 height 19
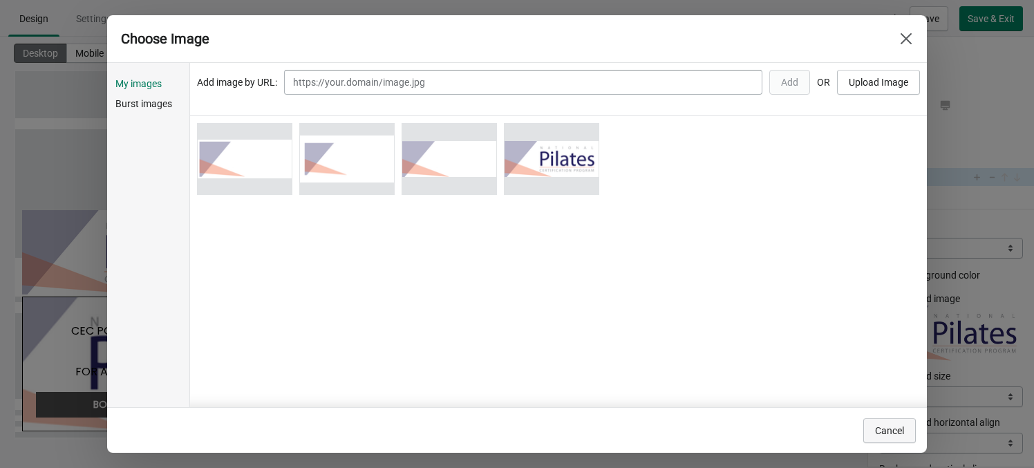
click at [879, 423] on button "Cancel" at bounding box center [890, 430] width 53 height 25
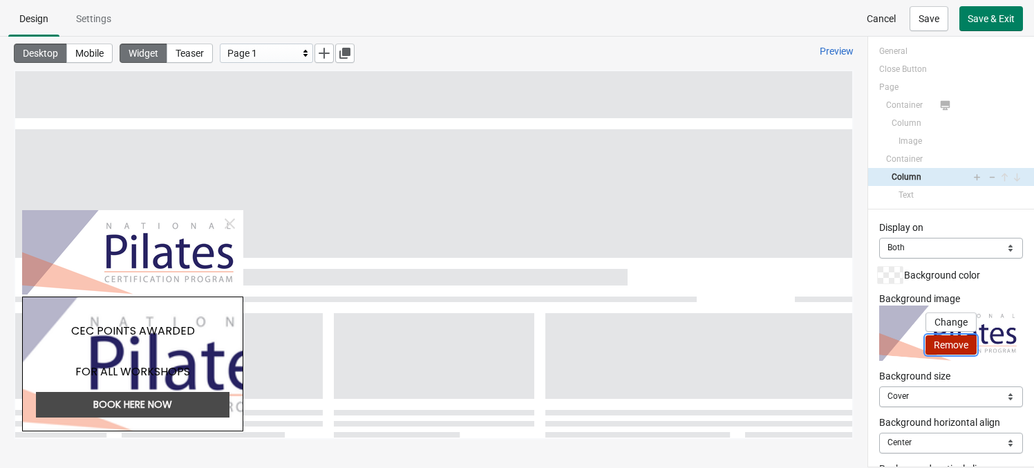
click at [879, 350] on button "Remove" at bounding box center [951, 344] width 51 height 19
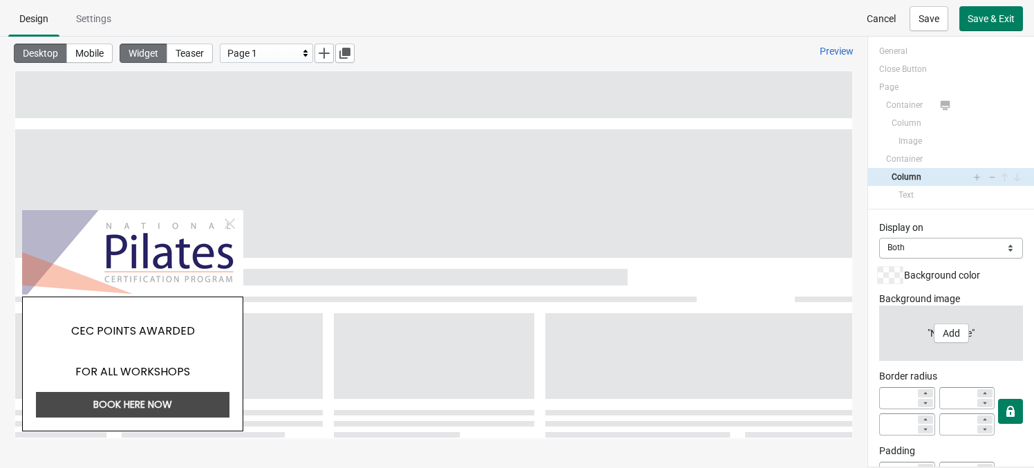
click at [870, 308] on div "Display on Mobile Desktop Both Both Background color Background image "No Image…" at bounding box center [952, 338] width 166 height 257
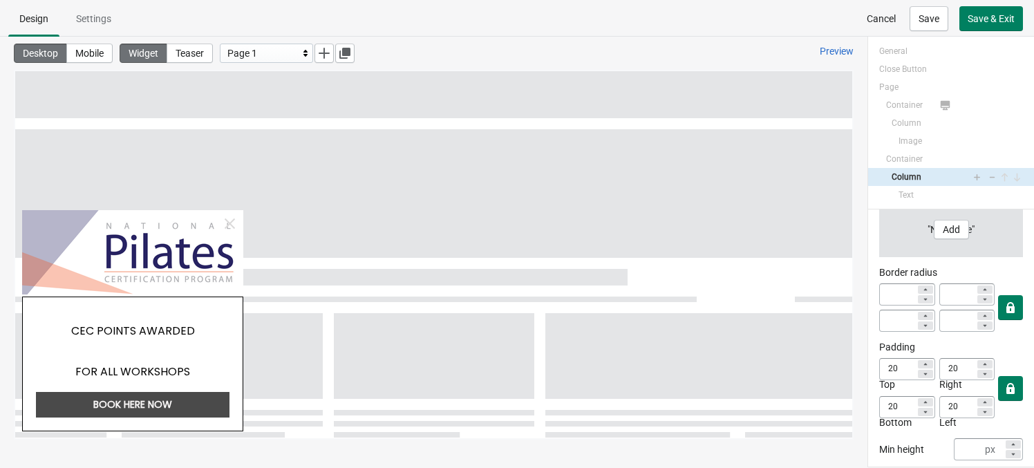
scroll to position [165, 0]
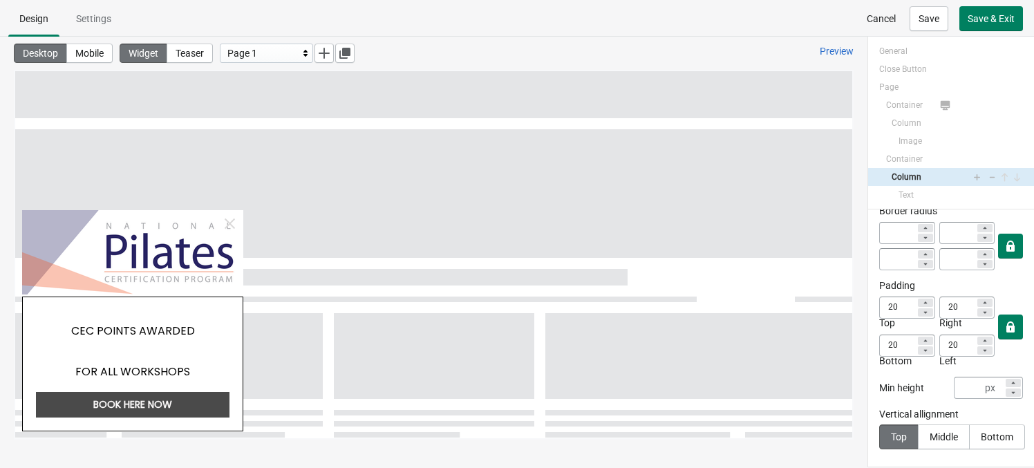
click at [205, 249] on img at bounding box center [132, 252] width 221 height 84
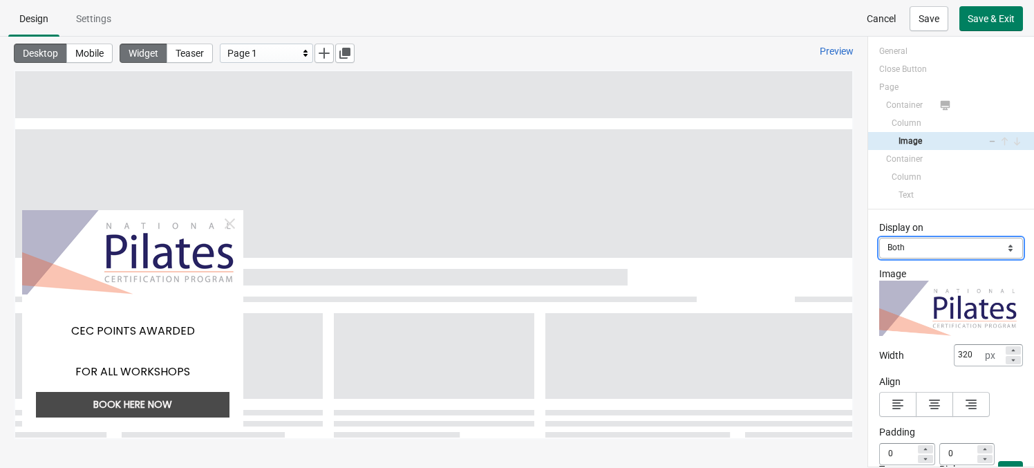
click at [879, 249] on select "Mobile Desktop Both" at bounding box center [952, 248] width 144 height 21
click at [879, 245] on select "Mobile Desktop Both" at bounding box center [952, 248] width 144 height 21
select select "mobile"
click at [879, 238] on select "Mobile Desktop Both" at bounding box center [952, 248] width 144 height 21
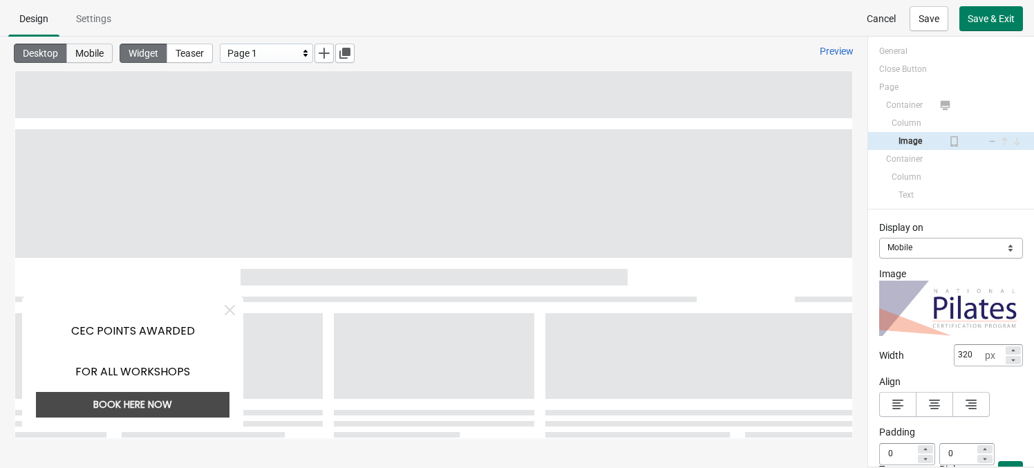
click at [109, 56] on button "Mobile" at bounding box center [89, 53] width 46 height 19
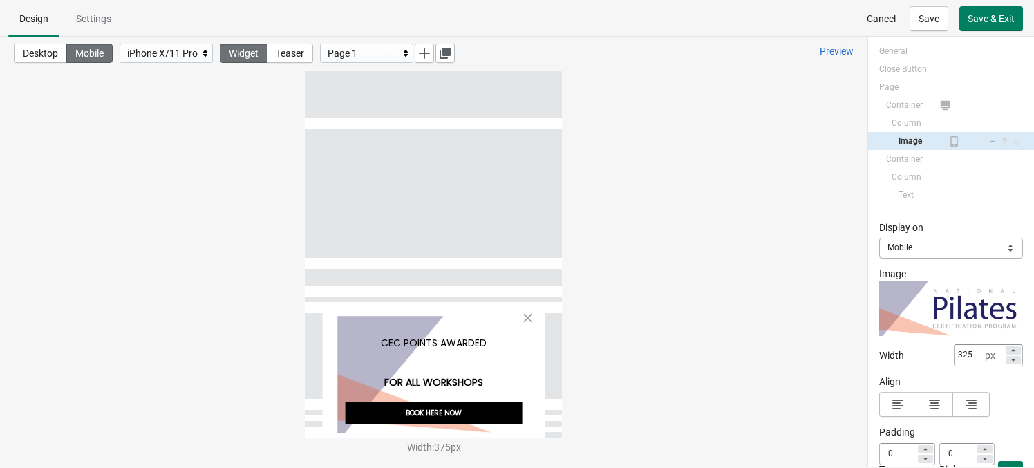
click at [342, 223] on div "CEC POINTS AWARDED FOR ALL WORKSHOPS BOOK HERE NOW Powered by GrowthHackingApps" at bounding box center [434, 254] width 257 height 367
click at [65, 53] on button "Desktop" at bounding box center [40, 53] width 53 height 19
type input "320"
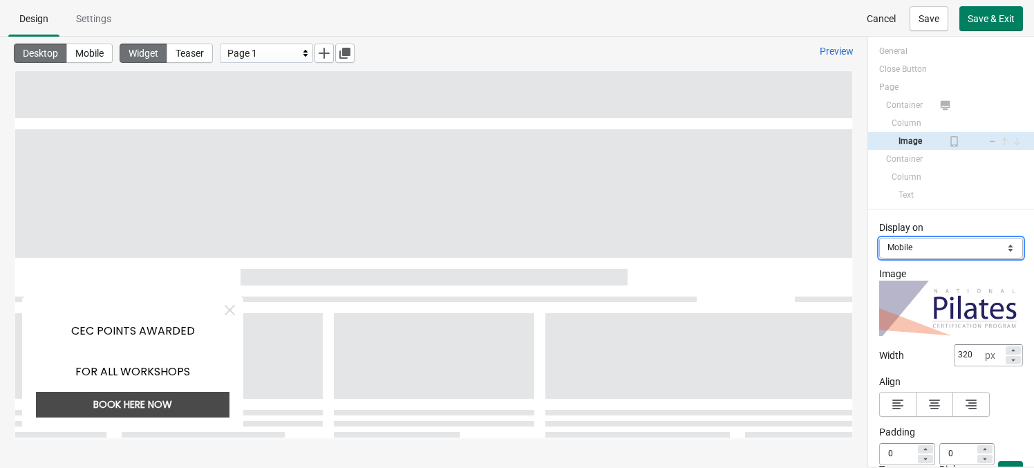
click at [879, 249] on select "Mobile Desktop Both" at bounding box center [952, 248] width 144 height 21
click at [879, 238] on select "Mobile Desktop Both" at bounding box center [952, 248] width 144 height 21
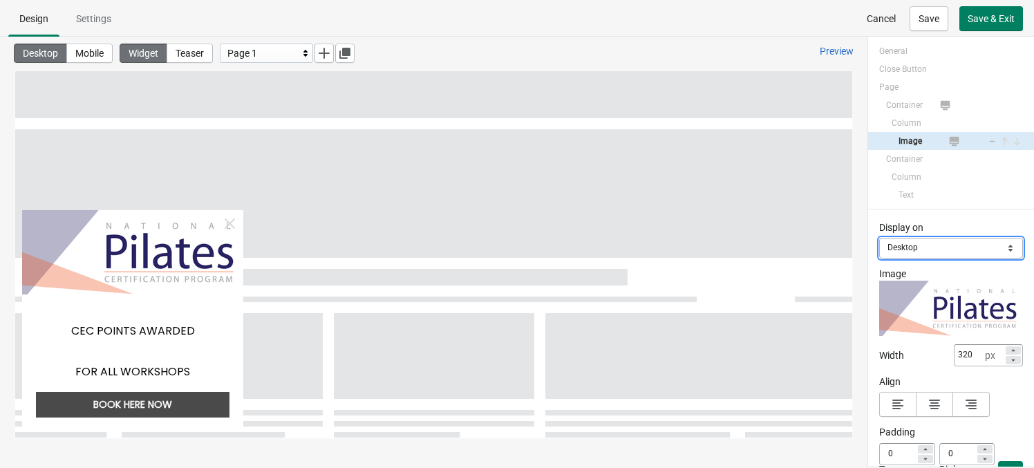
click at [879, 250] on select "Mobile Desktop Both" at bounding box center [952, 248] width 144 height 21
select select "both"
click at [879, 238] on select "Mobile Desktop Both" at bounding box center [952, 248] width 144 height 21
click at [879, 14] on button "Save" at bounding box center [929, 18] width 39 height 25
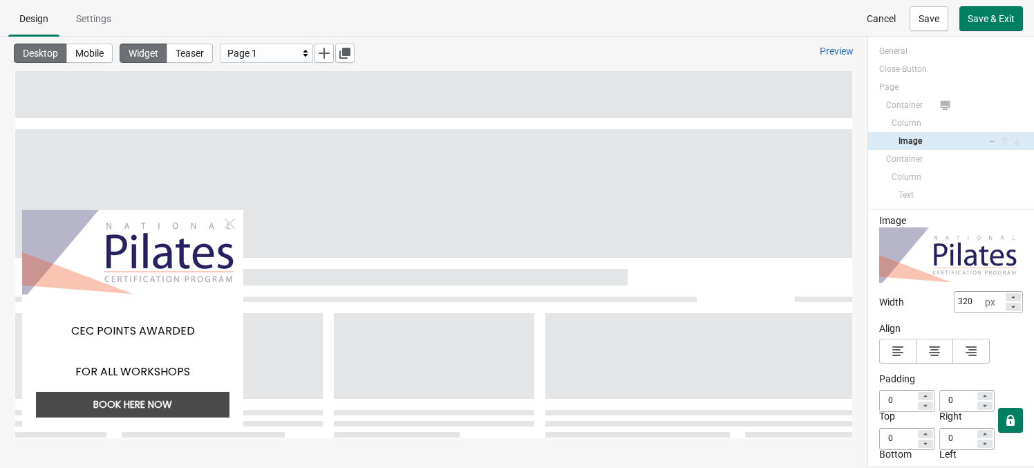
scroll to position [0, 0]
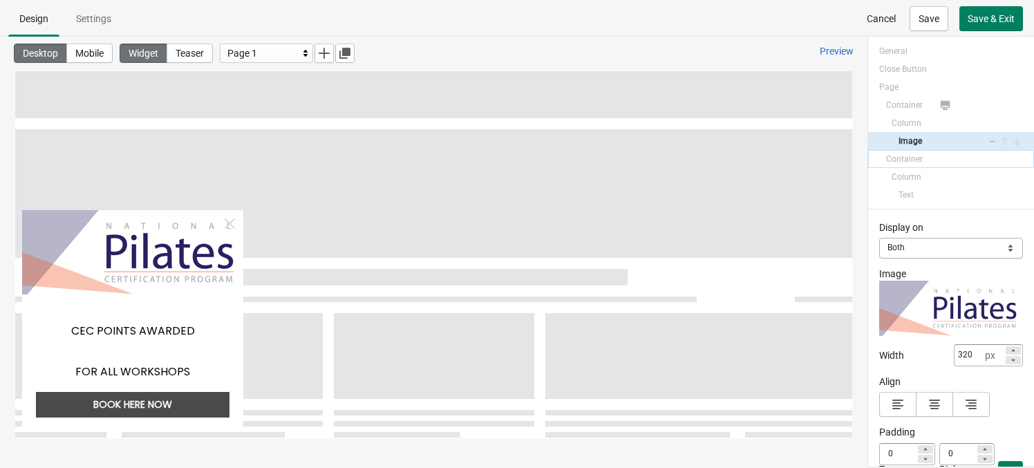
select select "both"
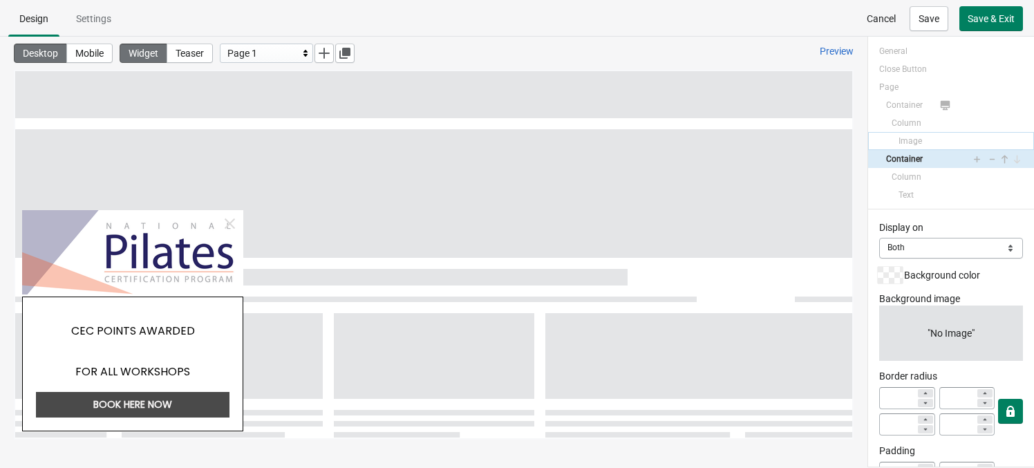
select select "both"
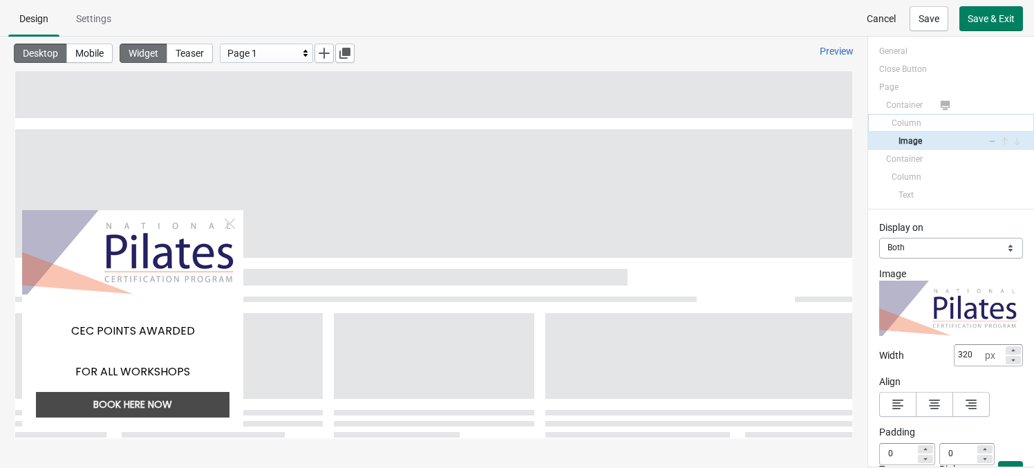
select select "both"
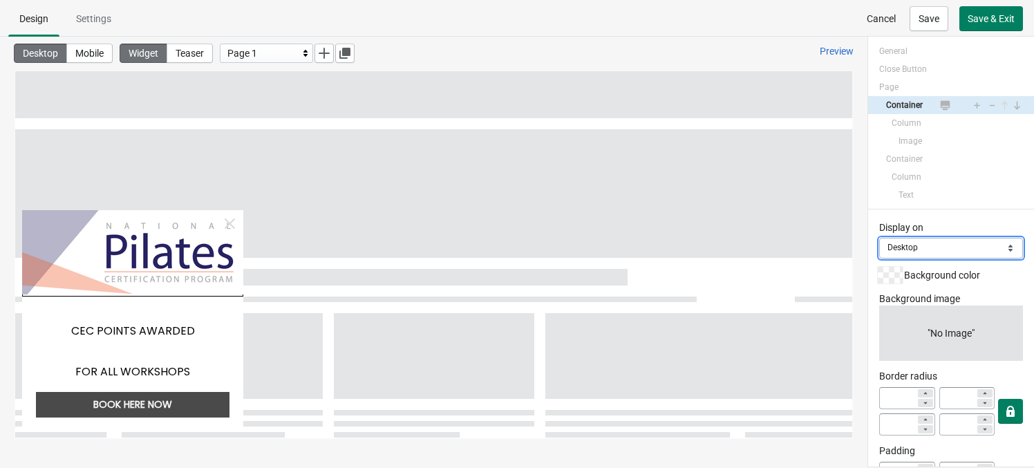
click at [879, 243] on select "Mobile Desktop Both" at bounding box center [952, 248] width 144 height 21
select select "both"
click at [879, 238] on select "Mobile Desktop Both" at bounding box center [952, 248] width 144 height 21
click at [104, 60] on button "Mobile" at bounding box center [89, 53] width 46 height 19
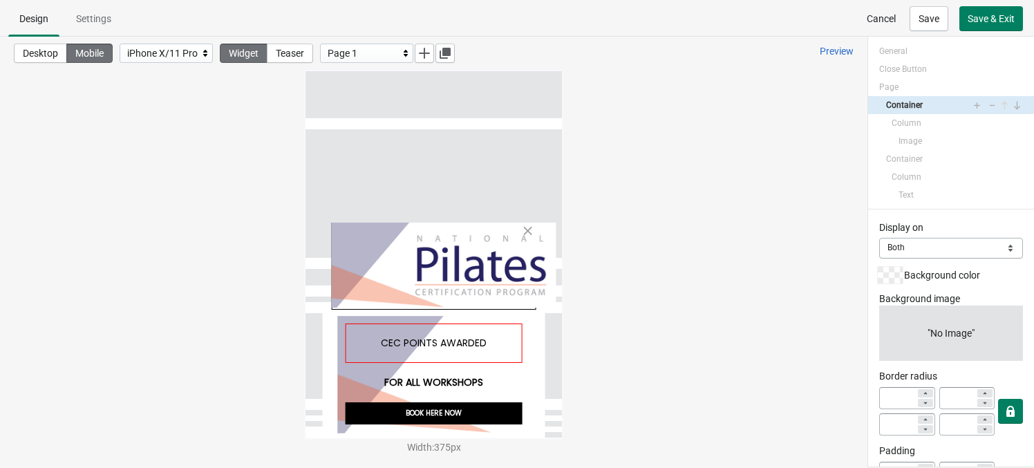
click at [521, 343] on div "CEC POINTS AWARDED" at bounding box center [434, 343] width 178 height 39
select select "both"
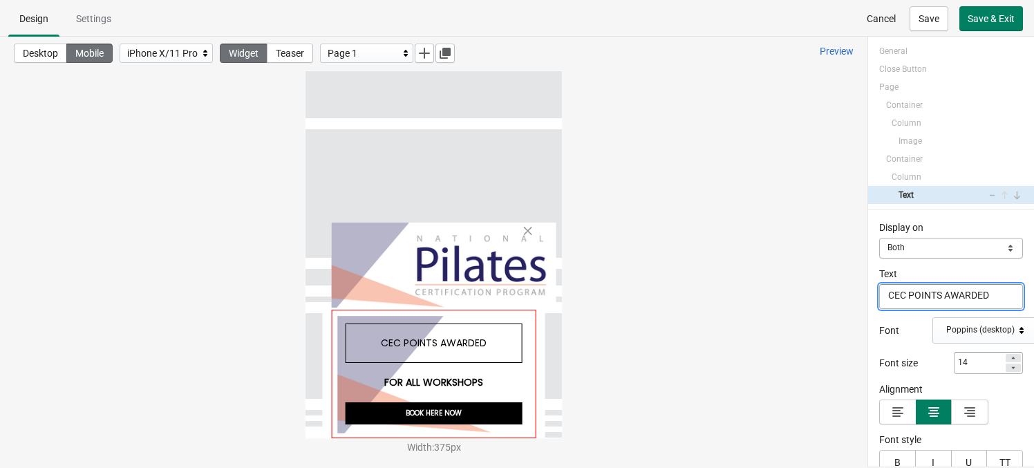
click at [530, 328] on div at bounding box center [433, 374] width 205 height 129
select select "both"
select select "left"
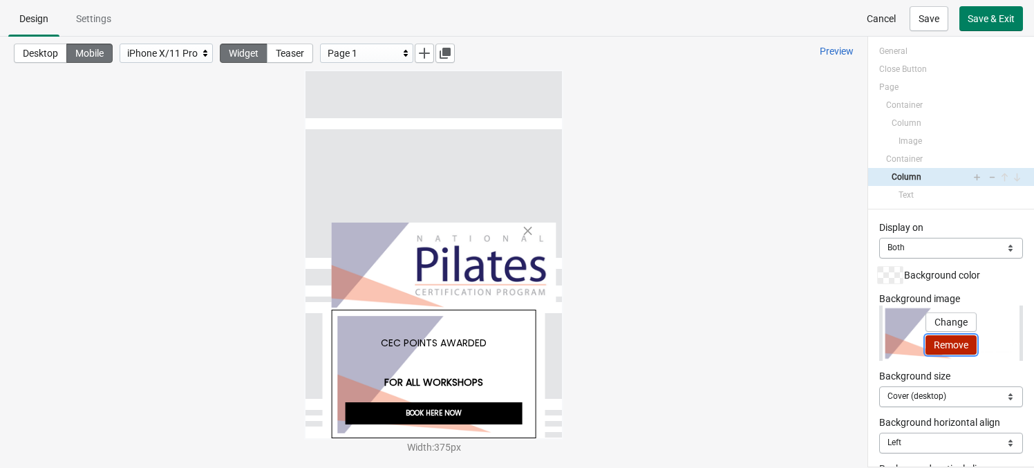
click at [879, 340] on span "Remove" at bounding box center [951, 345] width 35 height 11
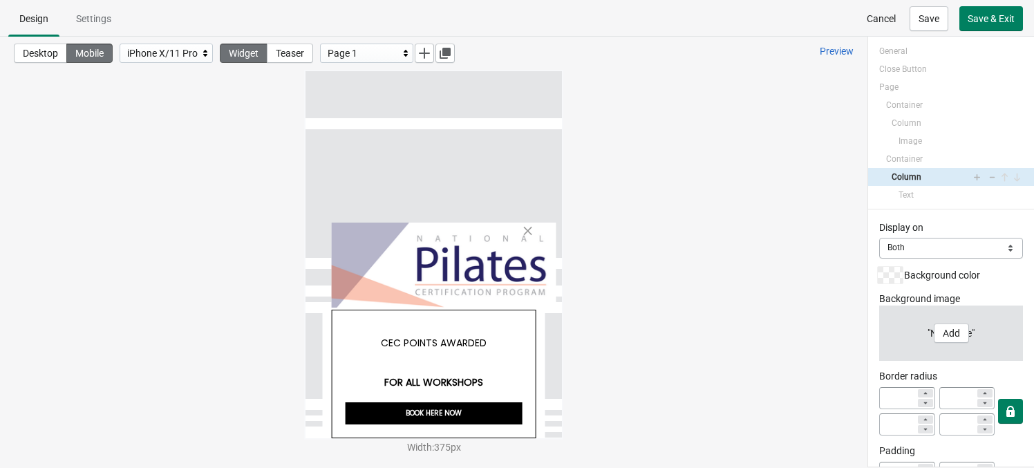
click at [550, 283] on div "CEC POINTS AWARDED FOR ALL WORKSHOPS BOOK HERE NOW Powered by GrowthHackingApps" at bounding box center [434, 254] width 257 height 367
click at [879, 16] on span "Save" at bounding box center [929, 18] width 21 height 11
click at [550, 308] on div "CEC POINTS AWARDED FOR ALL WORKSHOPS BOOK HERE NOW Powered by GrowthHackingApps" at bounding box center [434, 254] width 257 height 367
click at [479, 225] on div "CEC POINTS AWARDED FOR ALL WORKSHOPS BOOK HERE NOW Powered by GrowthHackingApps" at bounding box center [434, 254] width 257 height 367
click at [527, 235] on icon at bounding box center [528, 231] width 8 height 8
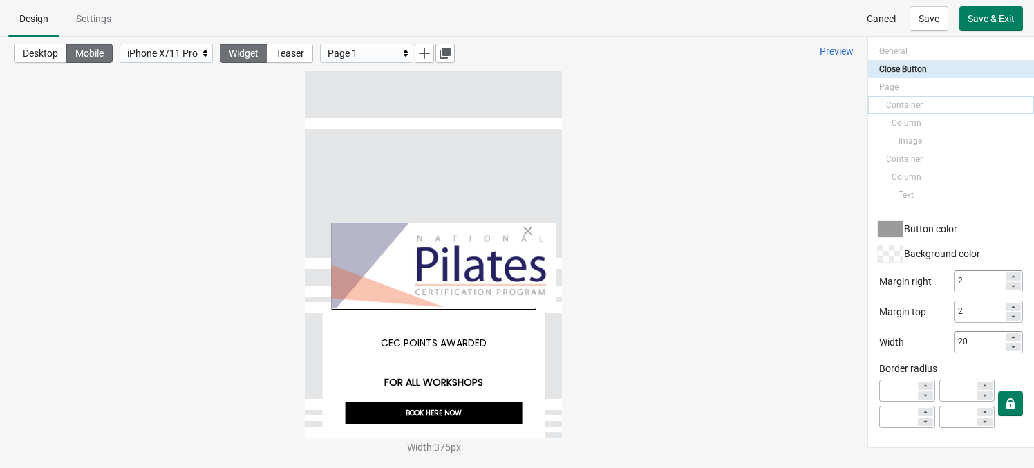
select select "both"
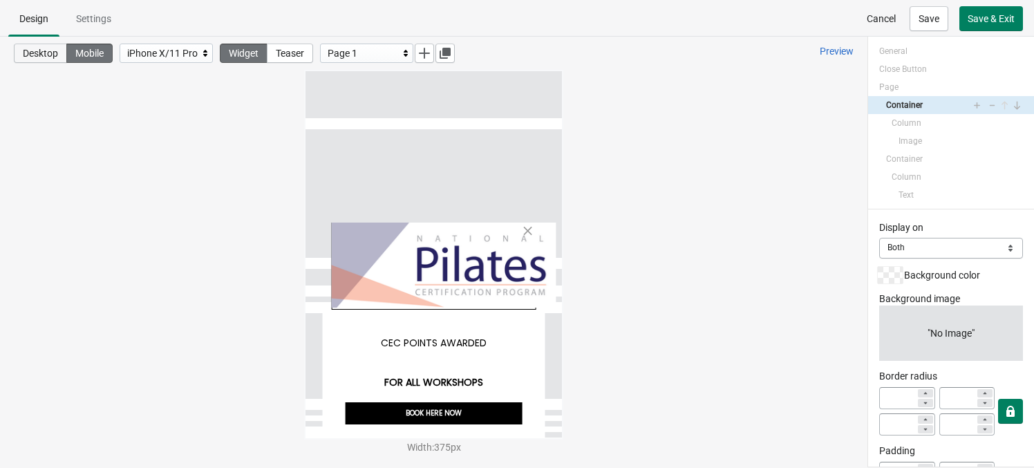
click at [55, 50] on span "Desktop" at bounding box center [40, 53] width 35 height 11
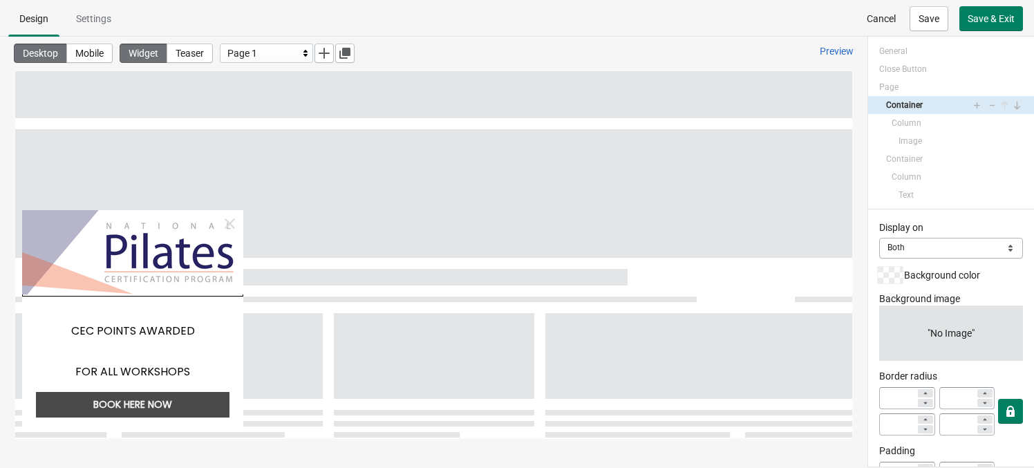
click at [93, 241] on img at bounding box center [132, 252] width 221 height 84
select select "both"
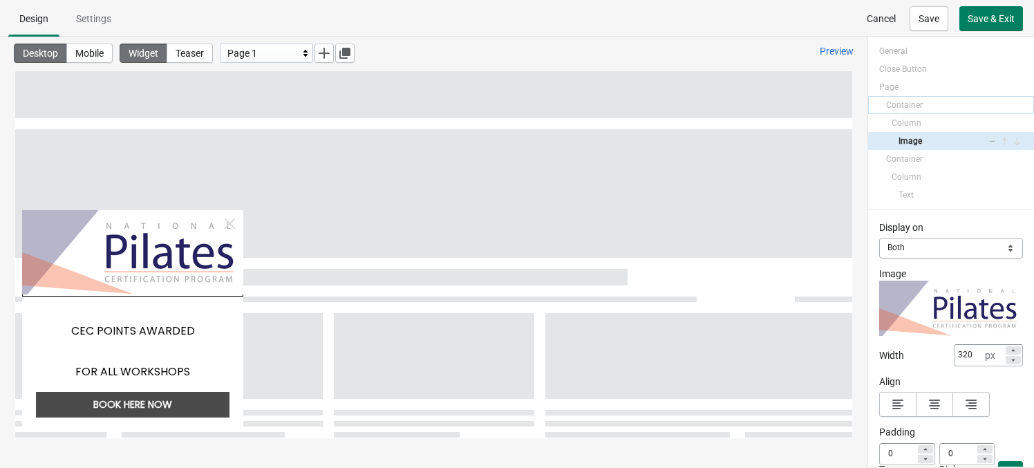
select select "both"
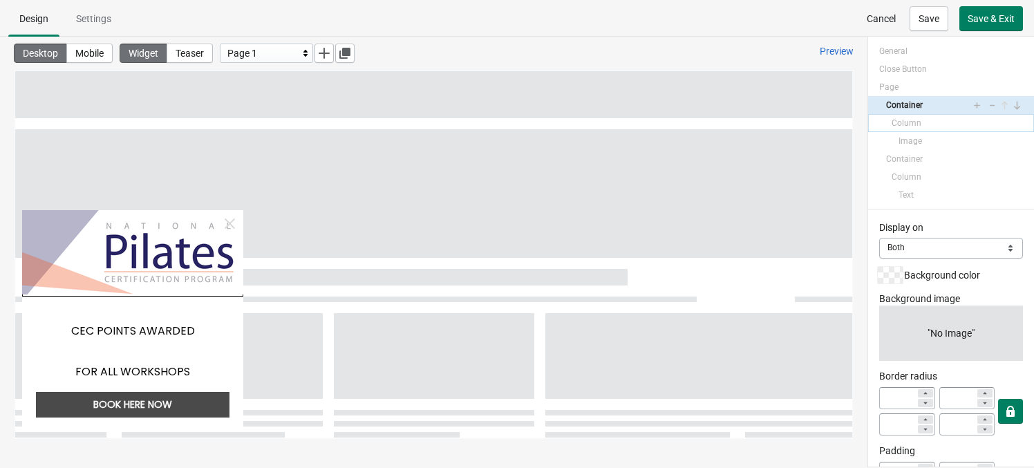
select select "both"
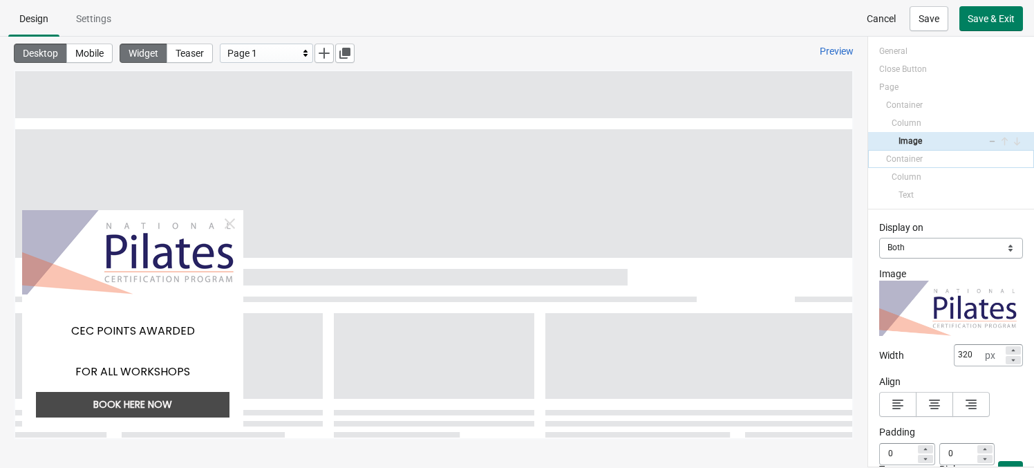
select select "both"
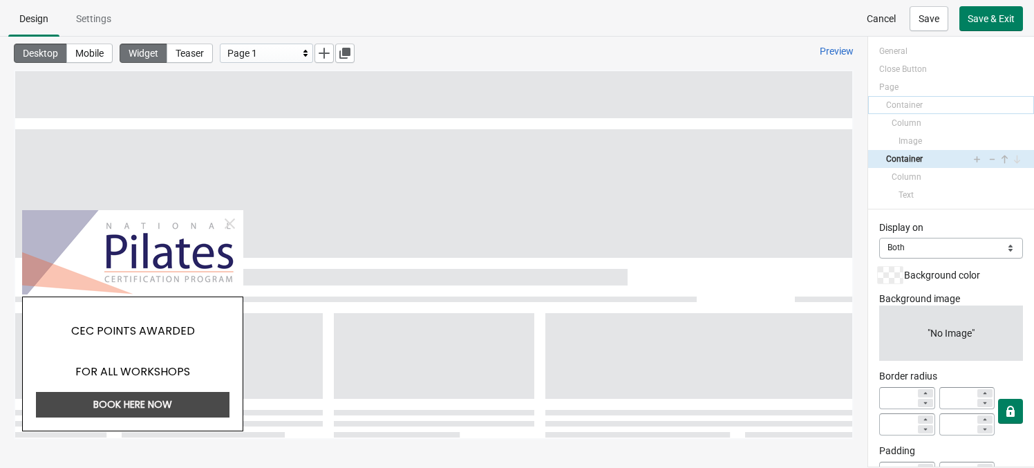
select select "both"
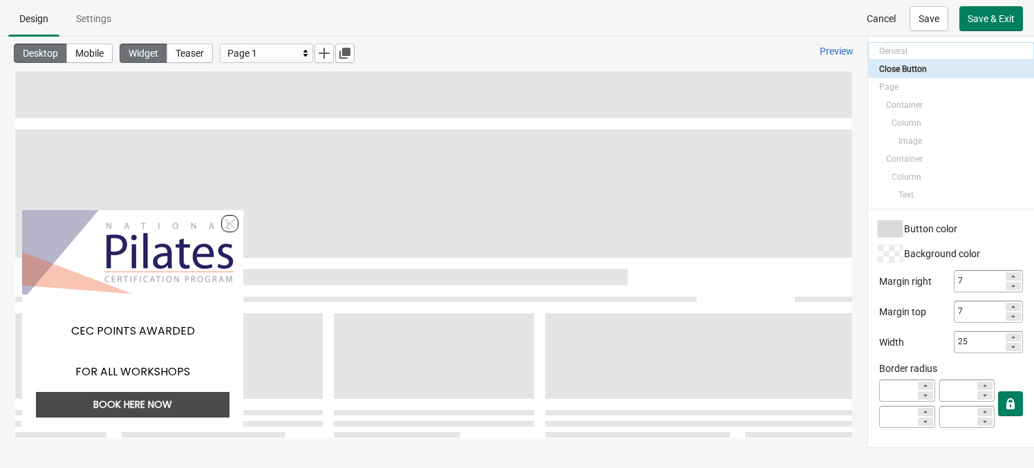
select select "left_bottom"
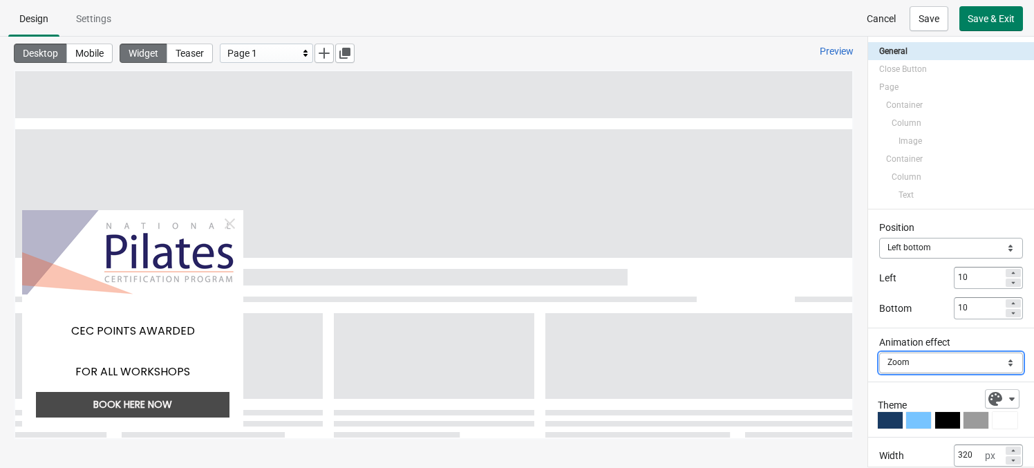
click at [879, 370] on select "Slide Zoom Fade in" at bounding box center [952, 363] width 144 height 21
click at [879, 364] on select "Slide Zoom Fade in" at bounding box center [952, 363] width 144 height 21
click at [879, 353] on select "Slide Zoom Fade in" at bounding box center [952, 363] width 144 height 21
click at [879, 355] on select "Slide Zoom Fade in" at bounding box center [952, 363] width 144 height 21
click at [879, 353] on select "Slide Zoom Fade in" at bounding box center [952, 363] width 144 height 21
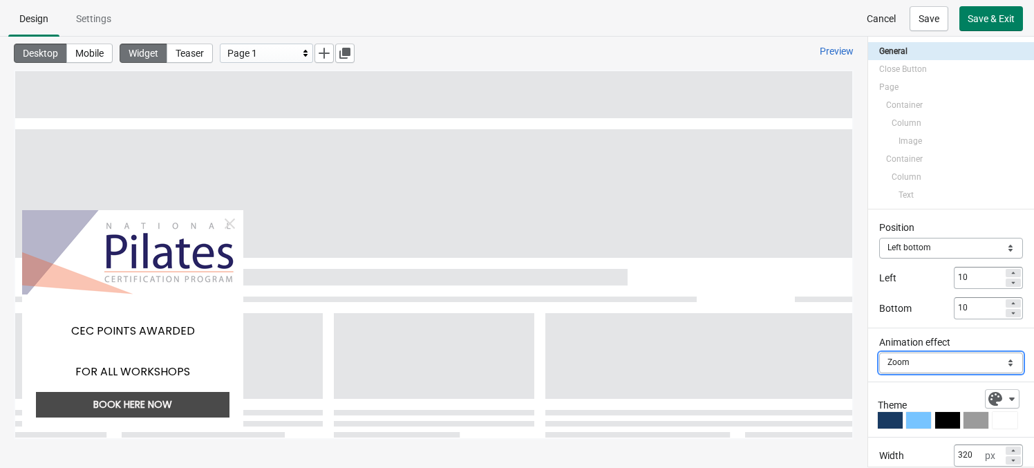
click at [879, 366] on select "Slide Zoom Fade in" at bounding box center [952, 363] width 144 height 21
click at [879, 353] on select "Slide Zoom Fade in" at bounding box center [952, 363] width 144 height 21
click at [879, 366] on select "Slide Zoom Fade in" at bounding box center [952, 363] width 144 height 21
select select "slide"
click at [879, 353] on select "Slide Zoom Fade in" at bounding box center [952, 363] width 144 height 21
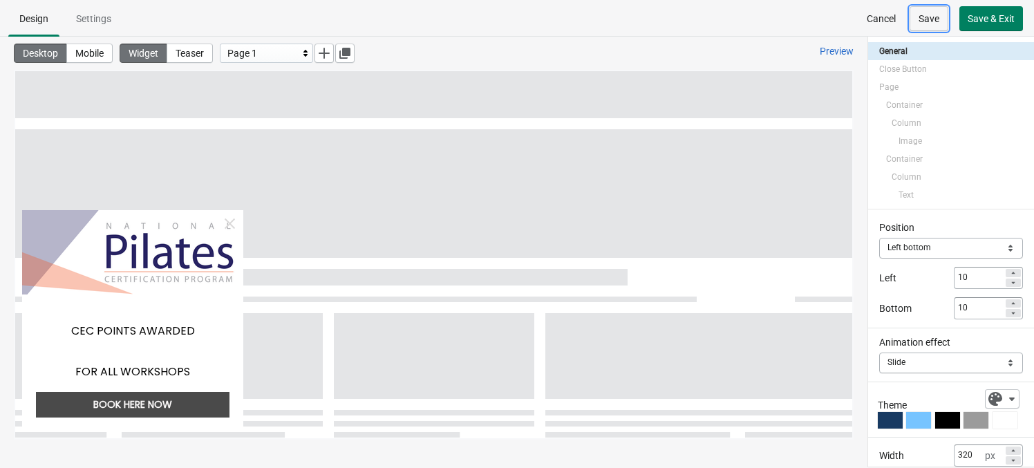
click at [879, 24] on button "Save" at bounding box center [929, 18] width 39 height 25
select select "both"
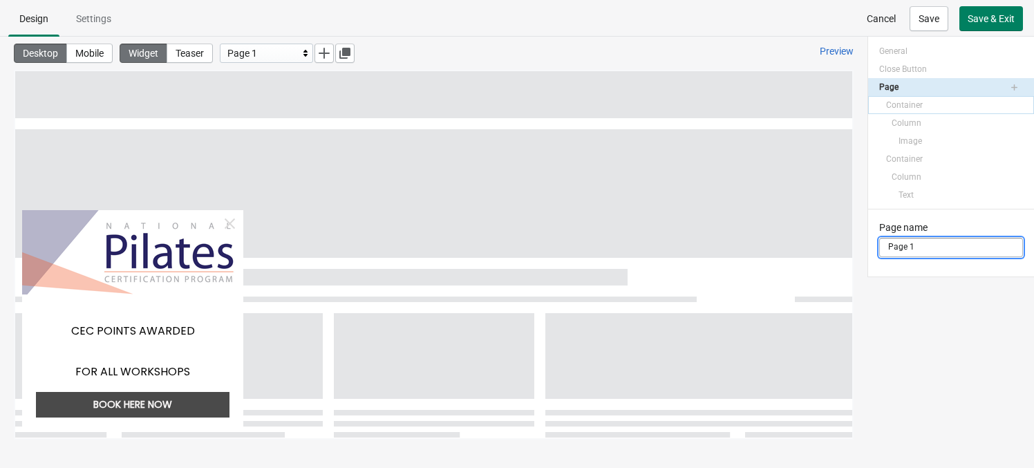
select select "both"
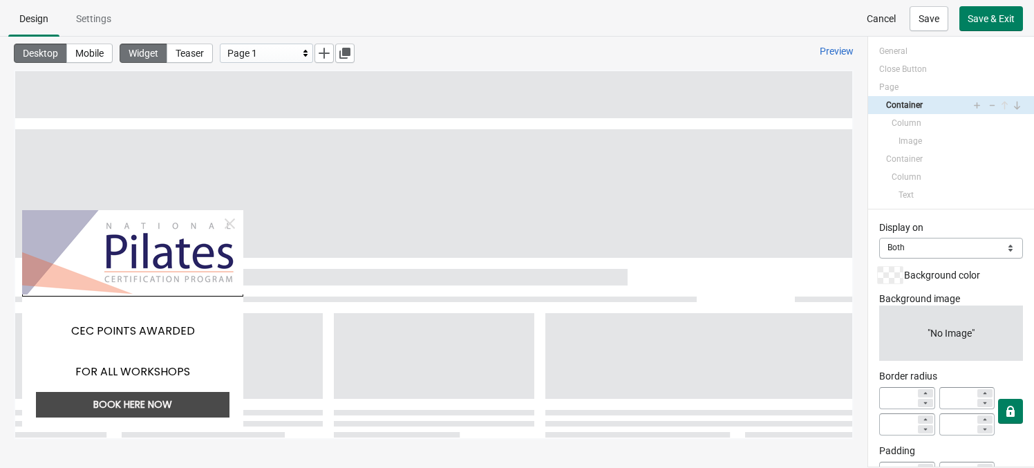
click at [879, 234] on div "Display on" at bounding box center [952, 228] width 144 height 15
click at [879, 250] on select "Mobile Desktop Both" at bounding box center [952, 248] width 144 height 21
click at [879, 238] on select "Mobile Desktop Both" at bounding box center [952, 248] width 144 height 21
click at [873, 317] on div "Display on Mobile Desktop Both Both Background color Background image "No Image…" at bounding box center [952, 338] width 166 height 257
click at [879, 332] on span "Add" at bounding box center [951, 333] width 17 height 11
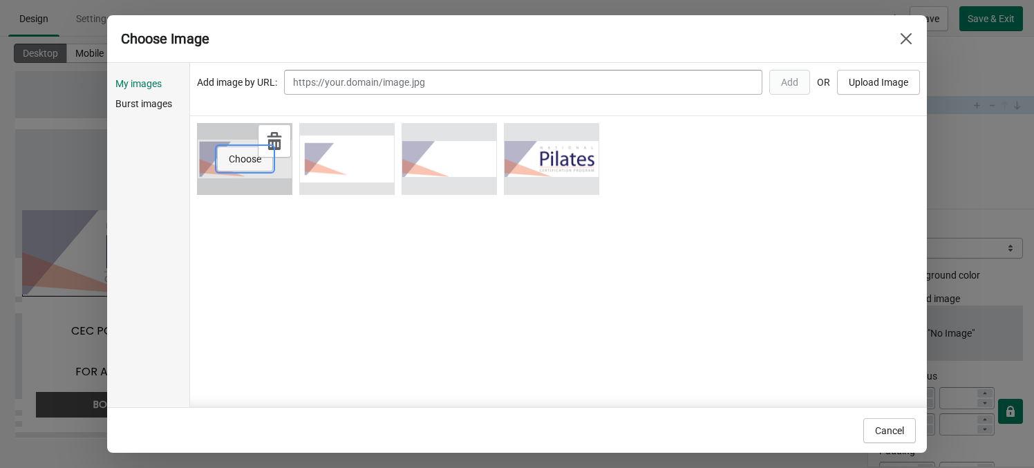
click at [252, 164] on span "Choose" at bounding box center [245, 159] width 33 height 11
select select "cover"
select select "center"
select select "center:vert"
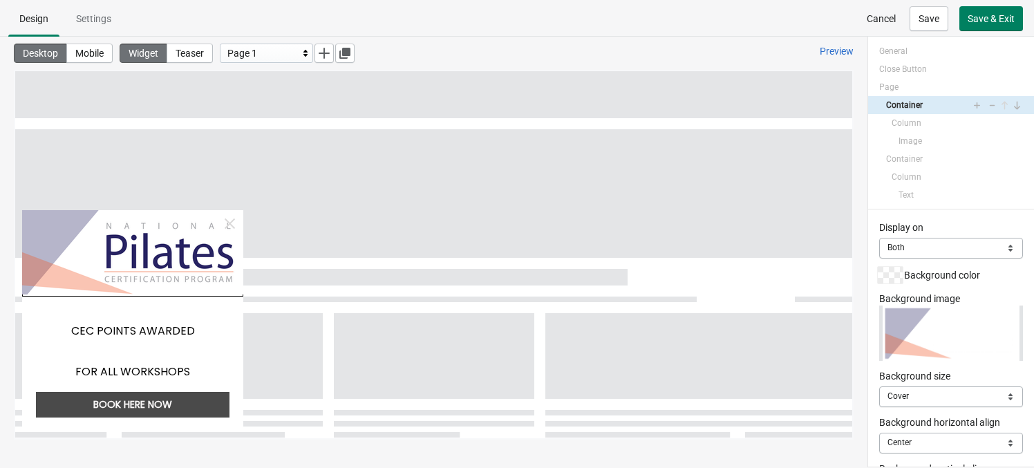
click at [843, 401] on div "CEC POINTS AWARDED FOR ALL WORKSHOPS BOOK HERE NOW Powered by GrowthHackingApps" at bounding box center [433, 254] width 837 height 367
click at [879, 357] on div "Change Remove" at bounding box center [952, 333] width 144 height 55
click at [879, 334] on div "Change Remove" at bounding box center [952, 333] width 144 height 55
click at [89, 44] on button "Mobile" at bounding box center [89, 53] width 46 height 19
select select
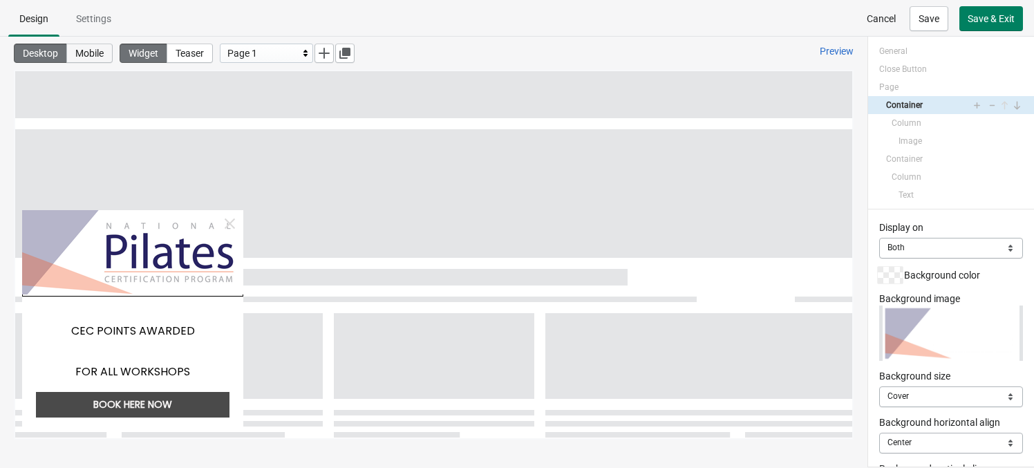
select select
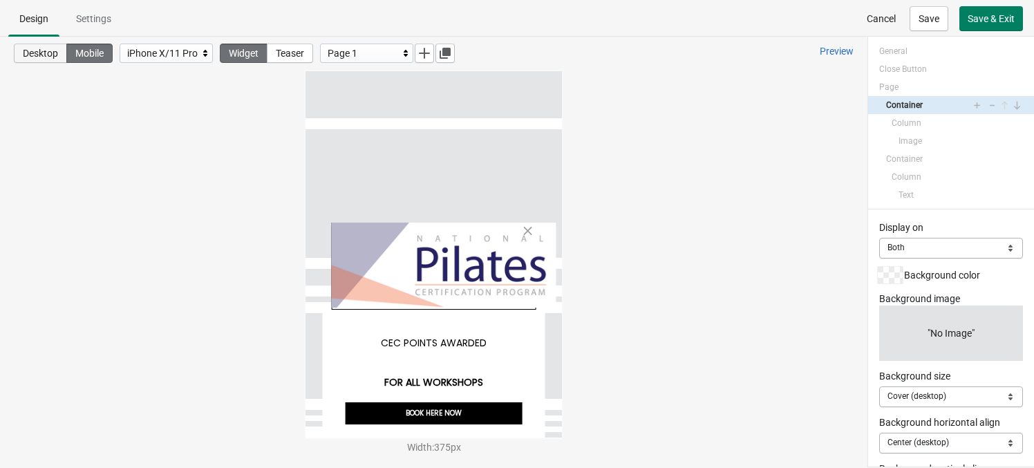
click at [46, 51] on span "Desktop" at bounding box center [40, 53] width 35 height 11
select select "cover"
select select "center"
select select "center:vert"
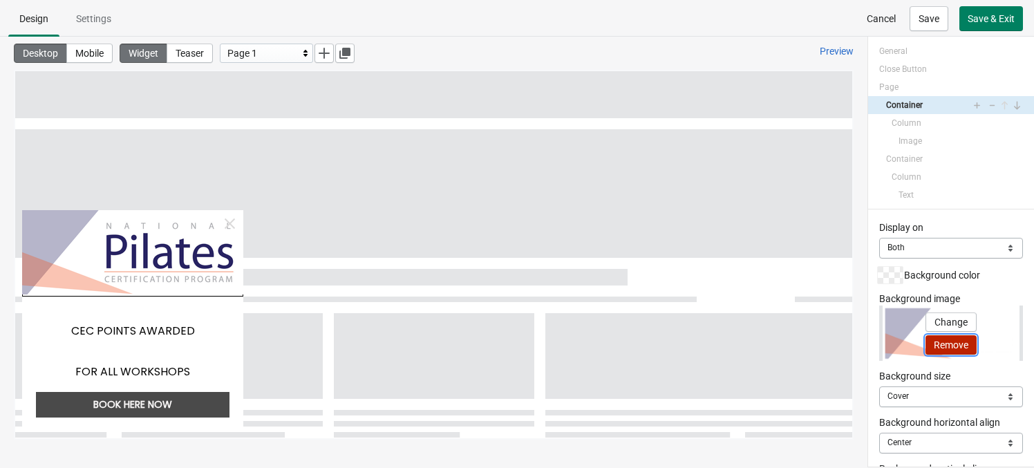
click at [879, 342] on span "Remove" at bounding box center [951, 345] width 35 height 11
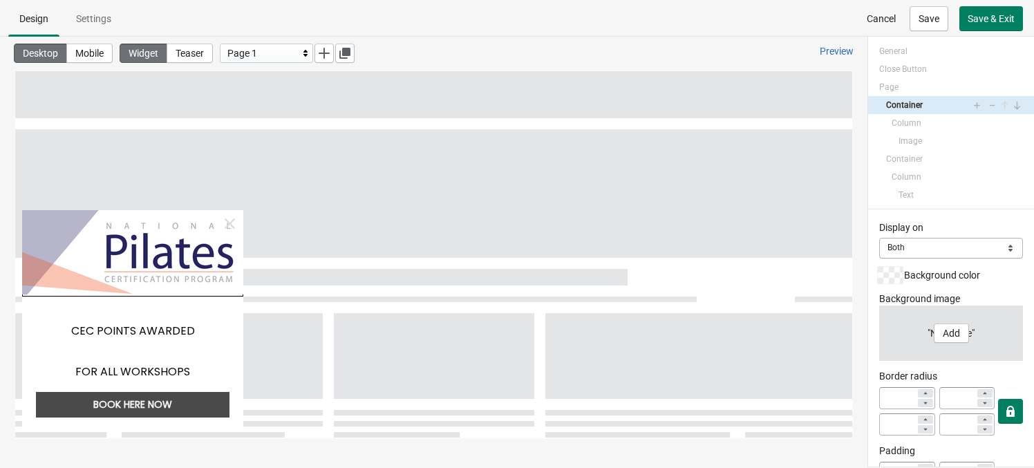
click at [877, 294] on div "Display on Mobile Desktop Both Both Background color Background image "No Image…" at bounding box center [952, 338] width 166 height 257
click at [879, 250] on select "Mobile Desktop Both" at bounding box center [952, 248] width 144 height 21
click at [879, 238] on select "Mobile Desktop Both" at bounding box center [952, 248] width 144 height 21
click at [106, 41] on div "Desktop Mobile Widget Teaser Page 1 Preview" at bounding box center [434, 53] width 868 height 33
click at [100, 50] on span "Mobile" at bounding box center [89, 53] width 28 height 11
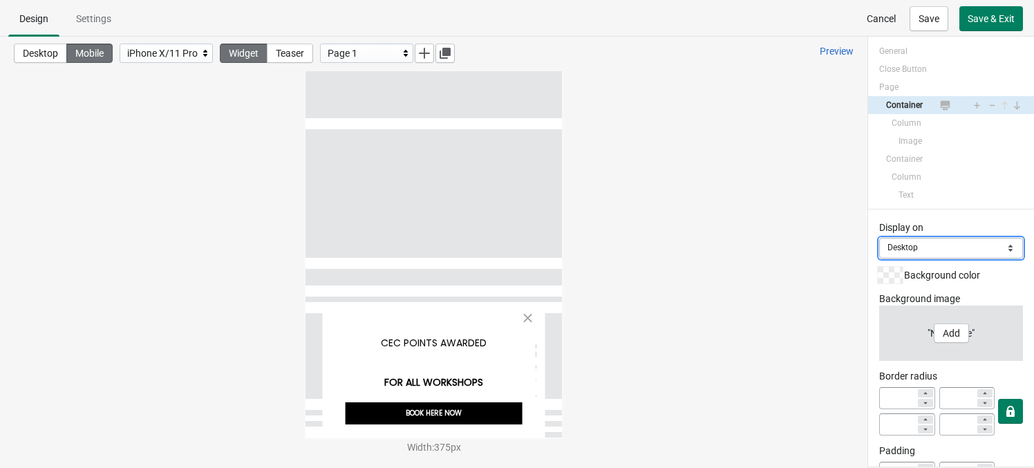
click at [879, 250] on select "Mobile Desktop Both" at bounding box center [952, 248] width 144 height 21
click at [879, 238] on select "Mobile Desktop Both" at bounding box center [952, 248] width 144 height 21
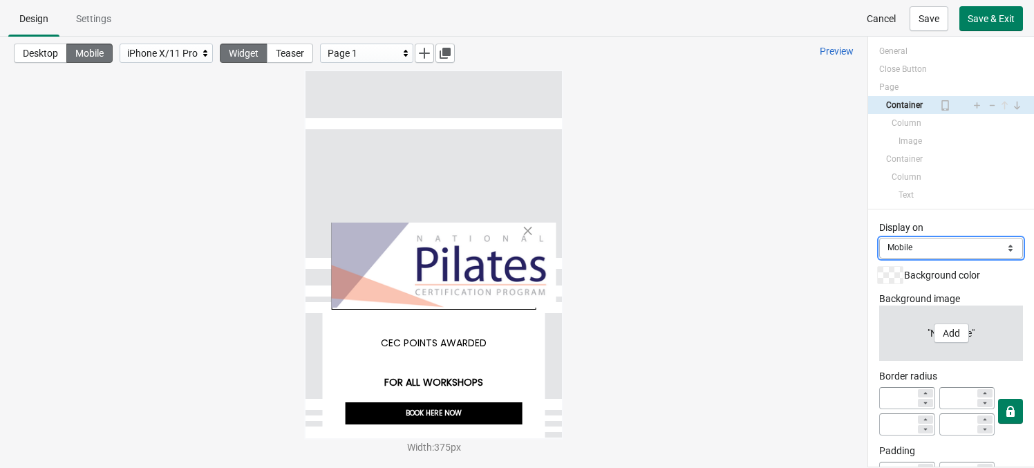
click at [879, 250] on select "Mobile Desktop Both" at bounding box center [952, 248] width 144 height 21
select select "both"
click at [879, 238] on select "Mobile Desktop Both" at bounding box center [952, 248] width 144 height 21
click at [879, 16] on span "Save" at bounding box center [929, 18] width 21 height 11
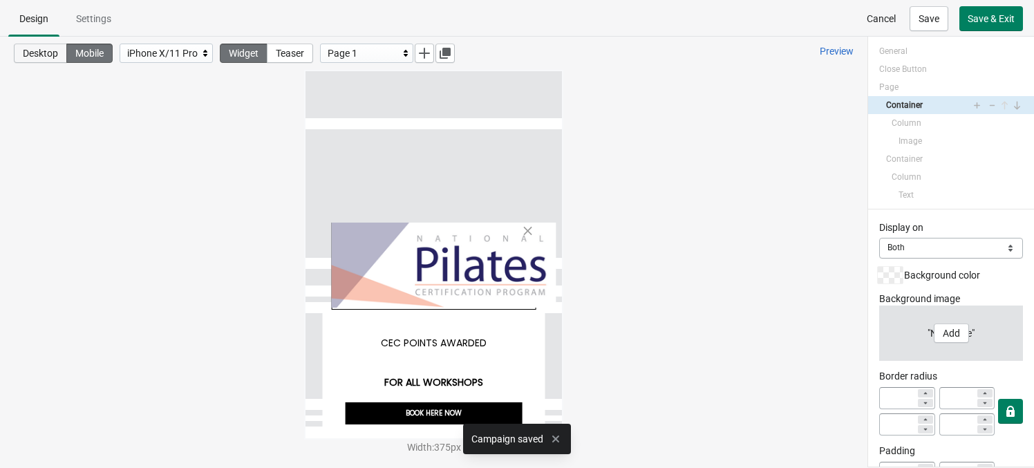
click at [39, 57] on span "Desktop" at bounding box center [40, 53] width 35 height 11
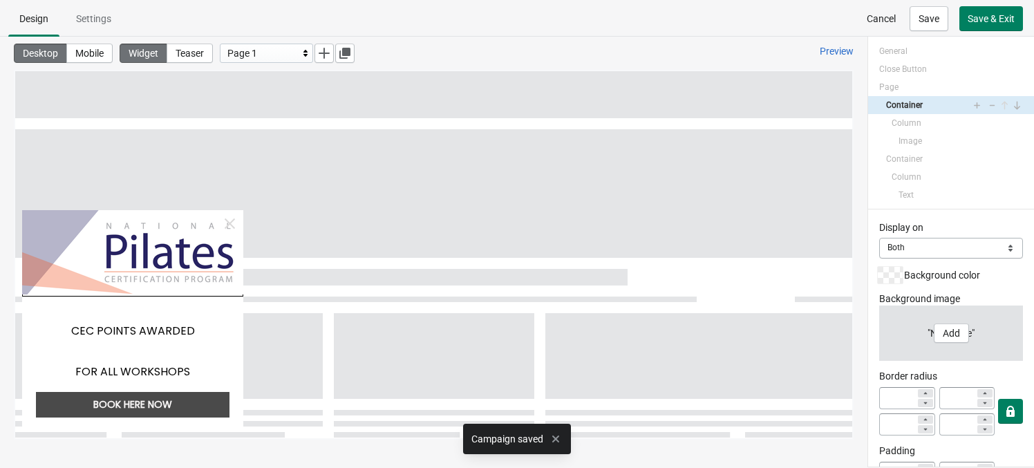
click at [457, 50] on div "Desktop Mobile Widget Teaser Page 1 Preview" at bounding box center [434, 53] width 868 height 33
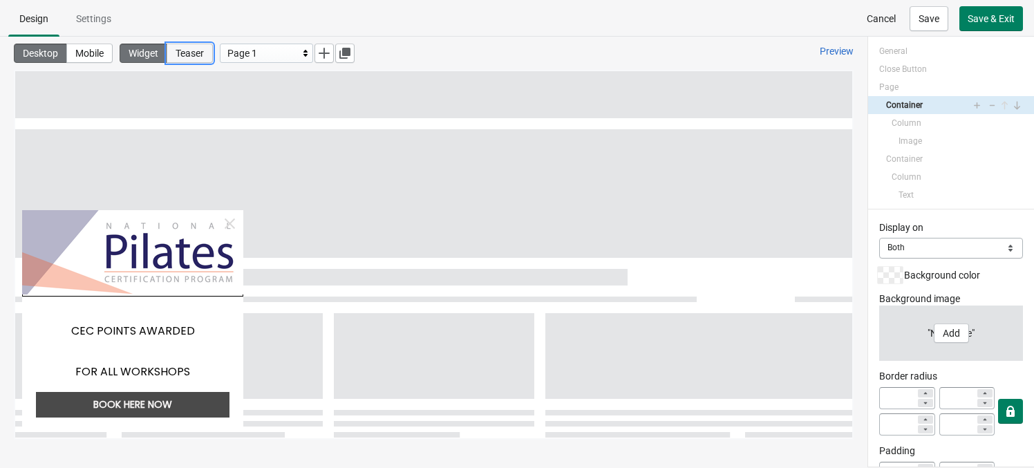
click at [201, 56] on span "Teaser" at bounding box center [190, 53] width 28 height 11
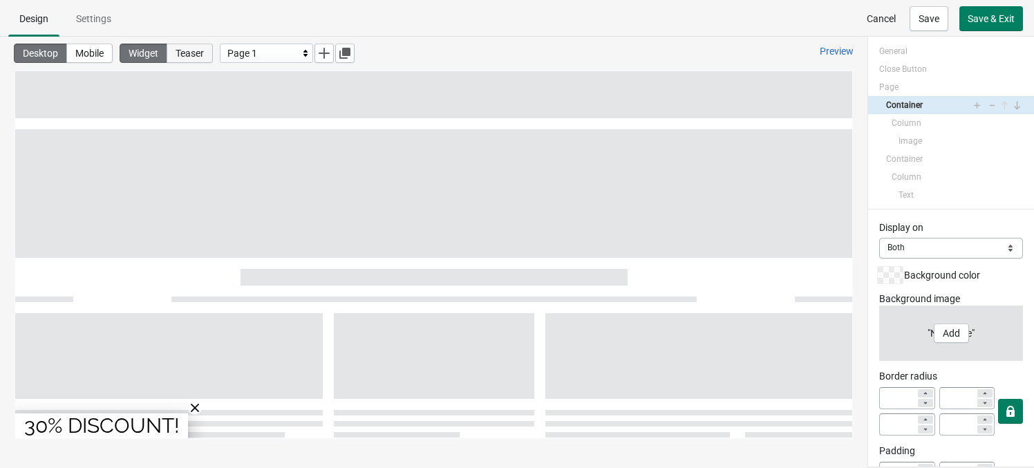
select select "left_bottom"
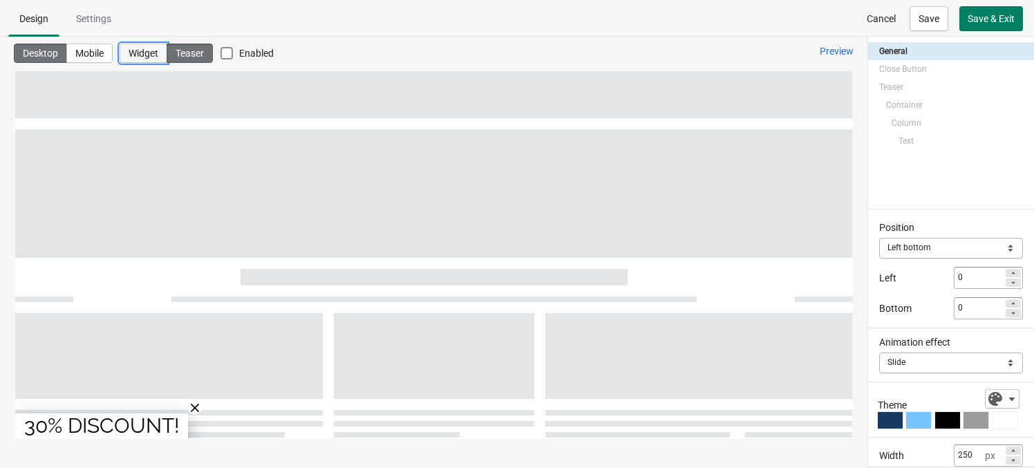
click at [156, 61] on button "Widget" at bounding box center [144, 53] width 48 height 19
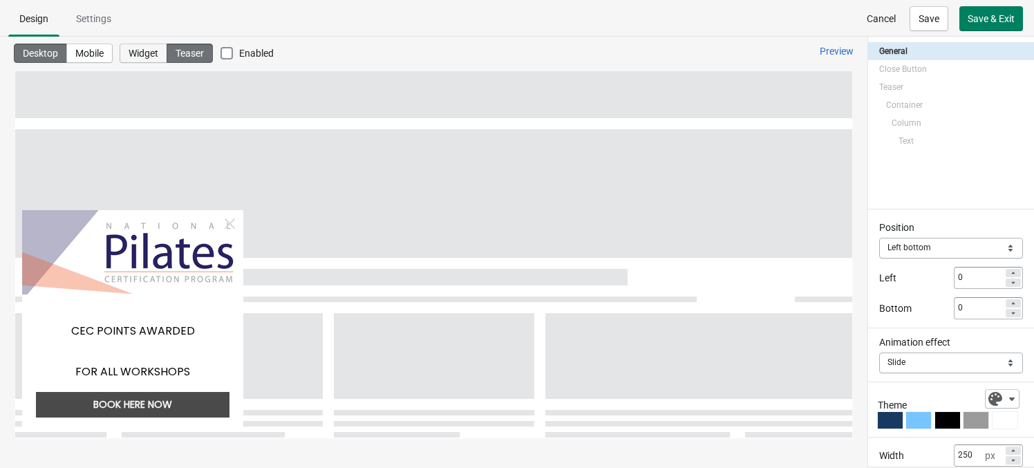
select select "left_bottom"
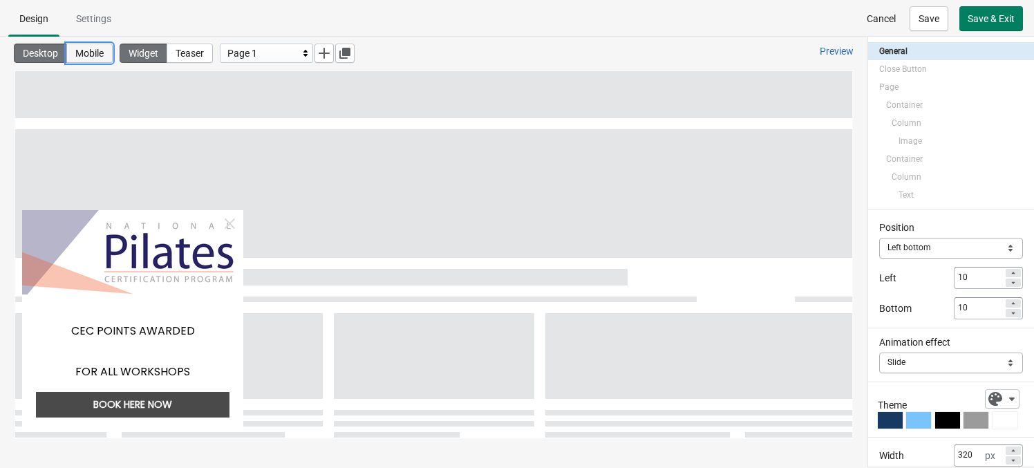
click at [86, 56] on span "Mobile" at bounding box center [89, 53] width 28 height 11
type input "80"
type input "0"
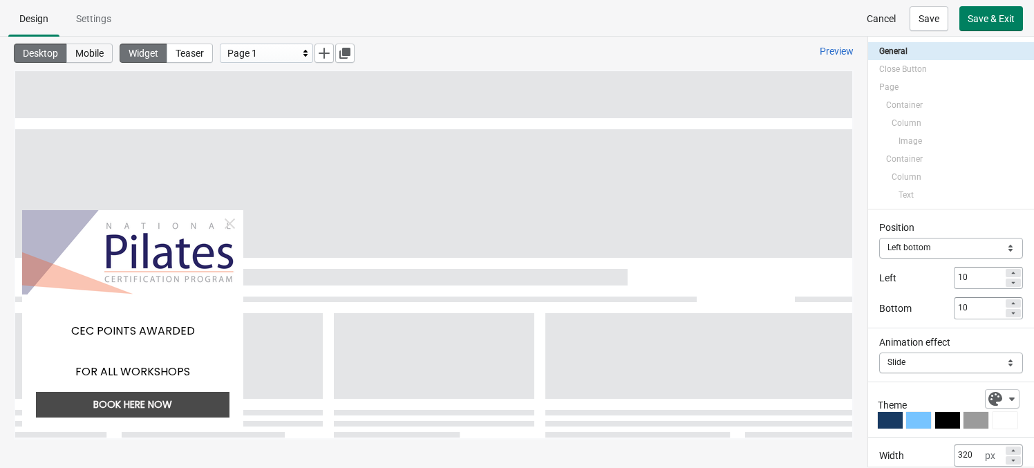
type input "0"
select select "bottom"
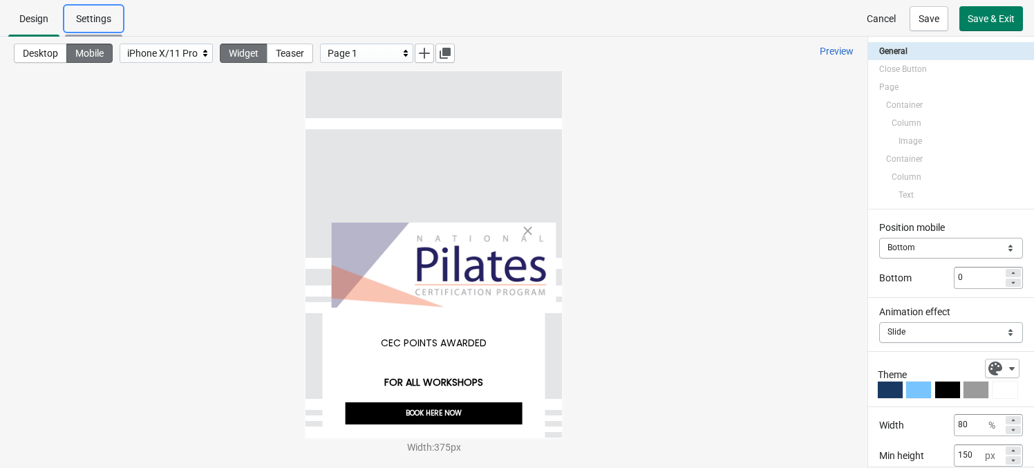
click at [98, 30] on span "Settings" at bounding box center [93, 18] width 57 height 25
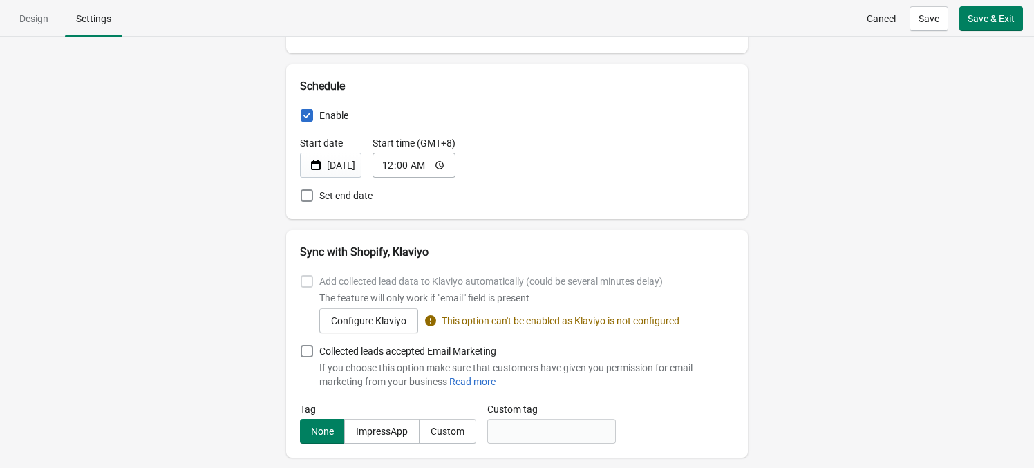
scroll to position [696, 0]
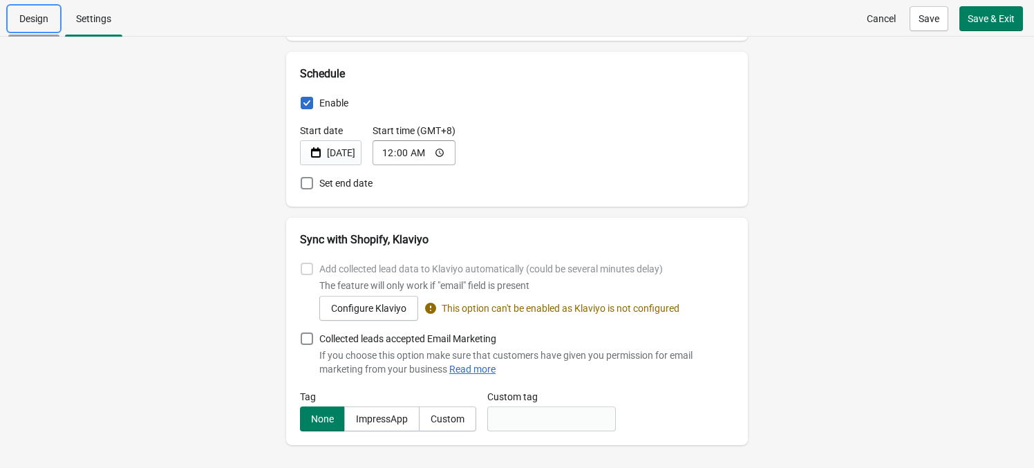
click at [44, 31] on button "Design" at bounding box center [34, 19] width 57 height 36
select select "bottom"
select select "slide"
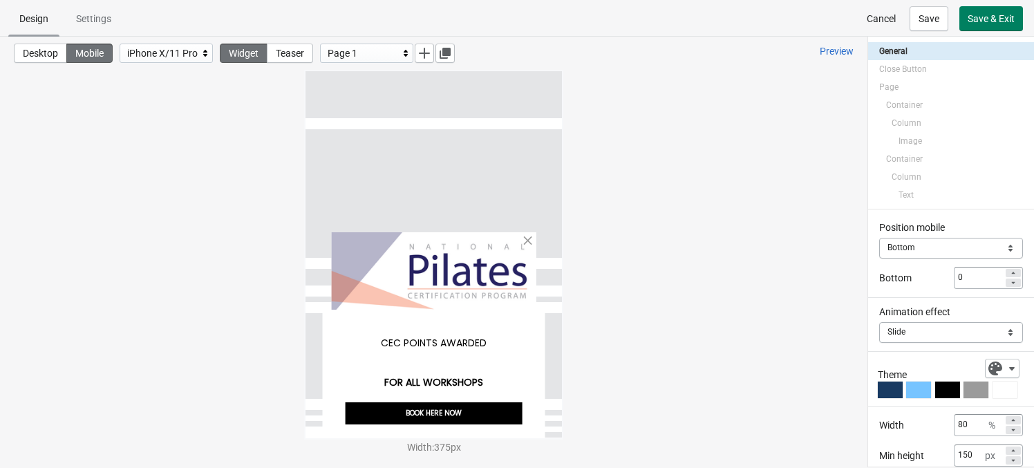
scroll to position [0, 0]
click at [508, 414] on div "BOOK HERE NOW" at bounding box center [434, 413] width 178 height 22
select select "both"
select select "open"
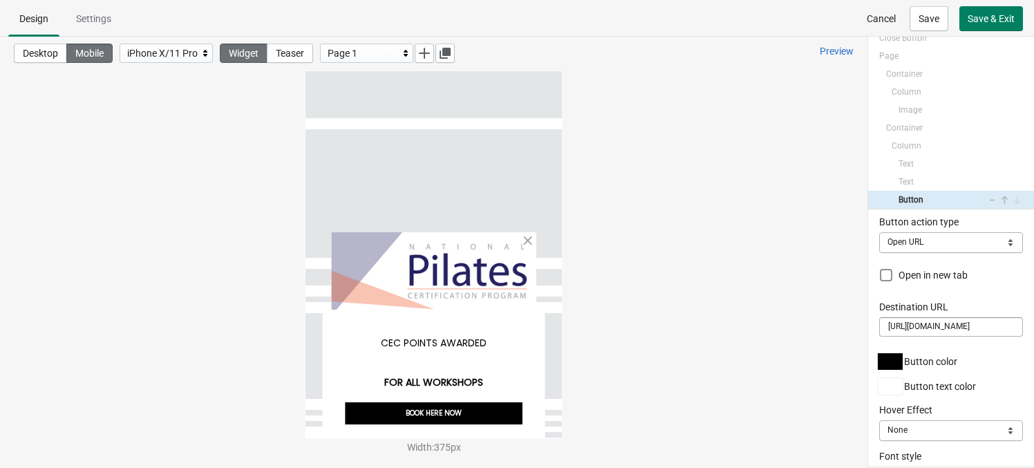
scroll to position [180, 0]
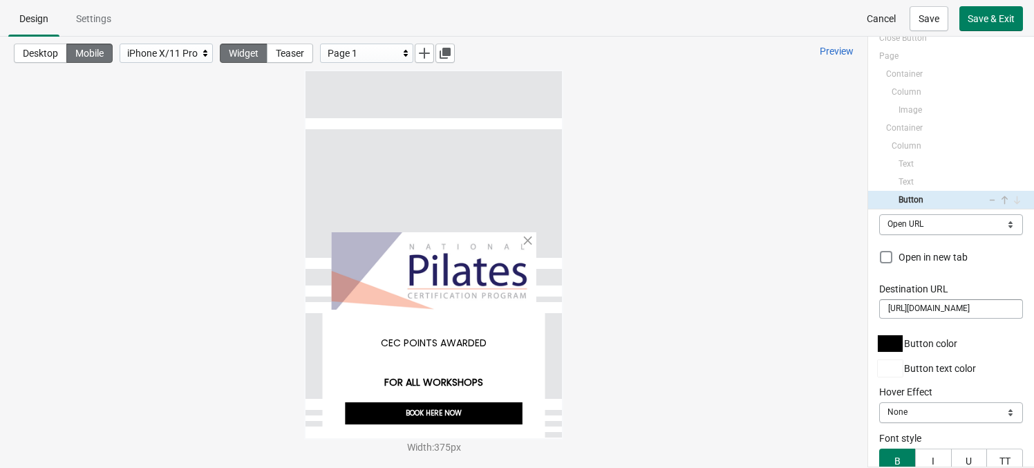
click at [879, 343] on div at bounding box center [890, 343] width 25 height 17
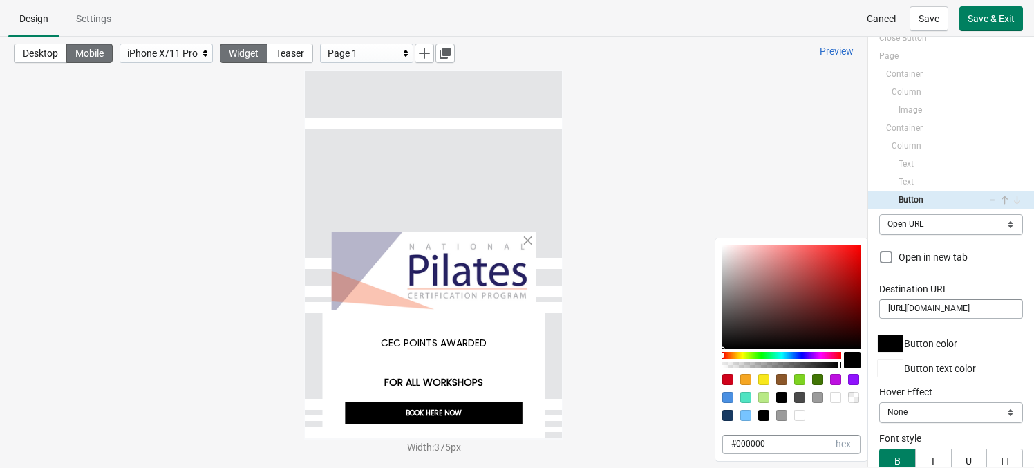
click at [728, 418] on div at bounding box center [728, 415] width 11 height 11
type input "183A62"
type input "24"
type input "58"
type input "98"
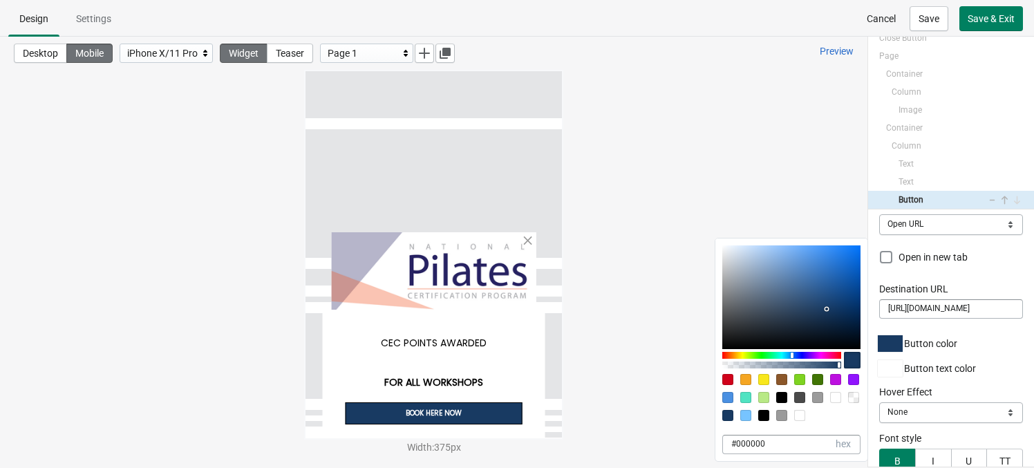
click at [753, 416] on div at bounding box center [795, 419] width 145 height 18
click at [748, 416] on div at bounding box center [746, 415] width 11 height 11
type input "77C4FF"
type input "119"
type input "196"
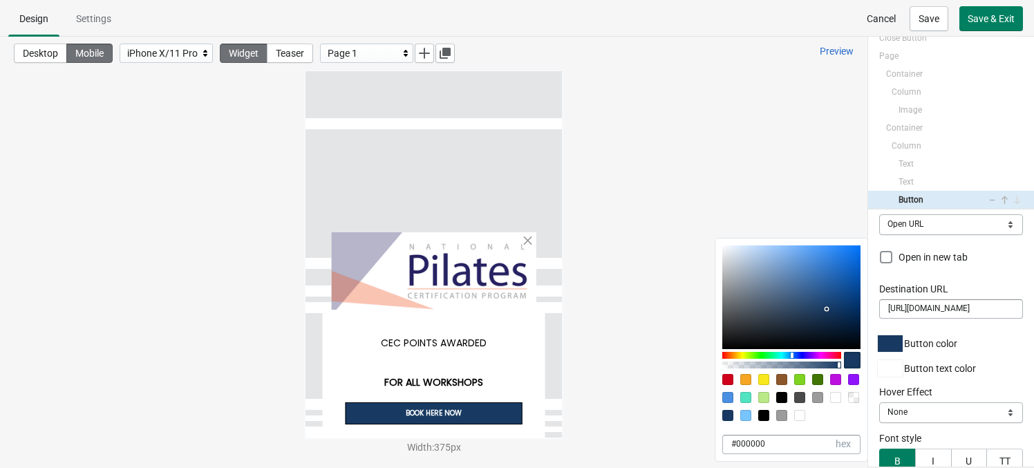
type input "255"
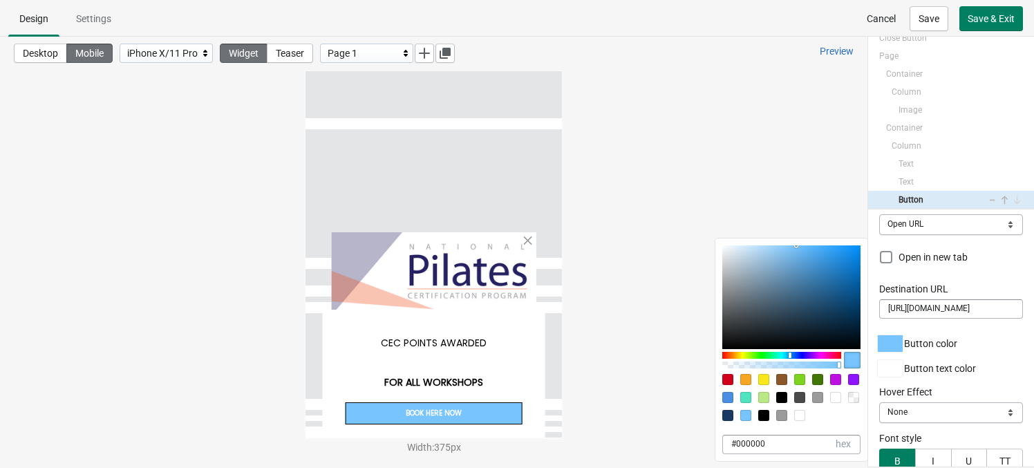
click at [727, 416] on div at bounding box center [728, 415] width 11 height 11
type input "183A62"
type input "24"
type input "58"
type input "98"
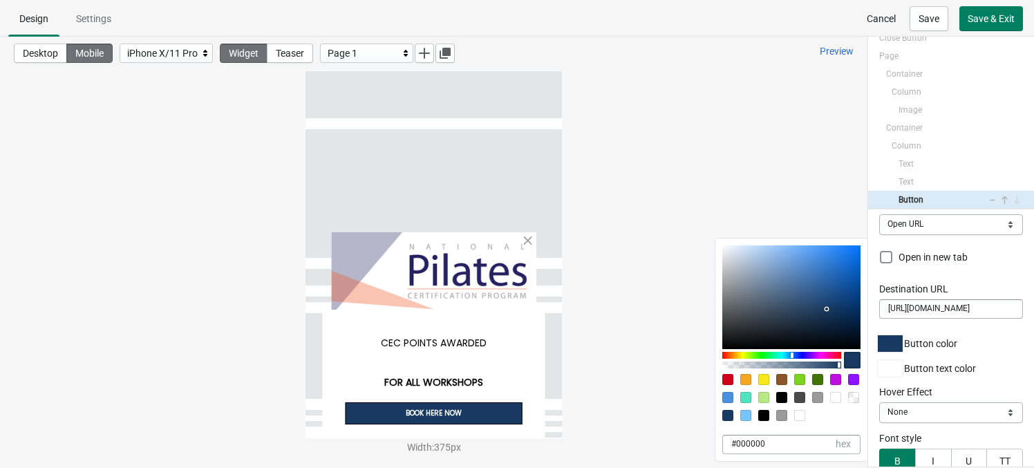
click at [730, 419] on div at bounding box center [728, 415] width 11 height 11
click at [783, 399] on div at bounding box center [782, 397] width 11 height 11
type input "000000"
type input "0"
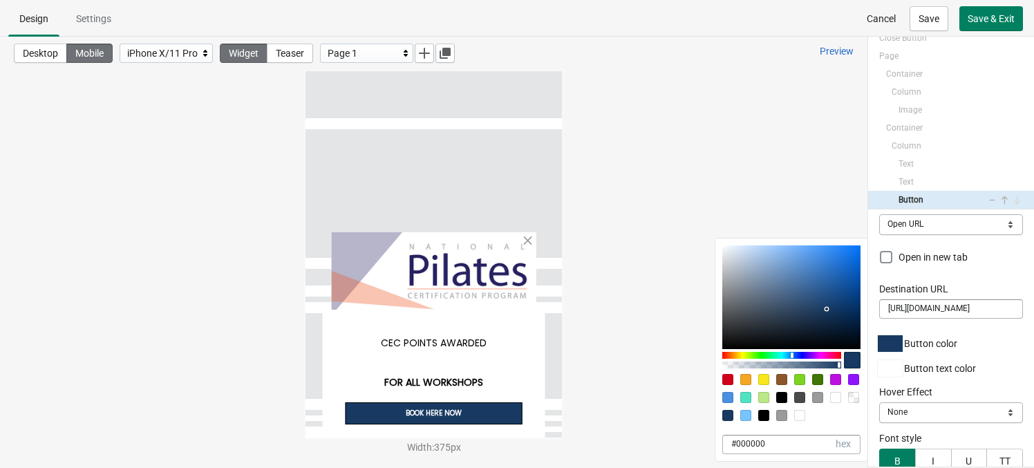
type input "0"
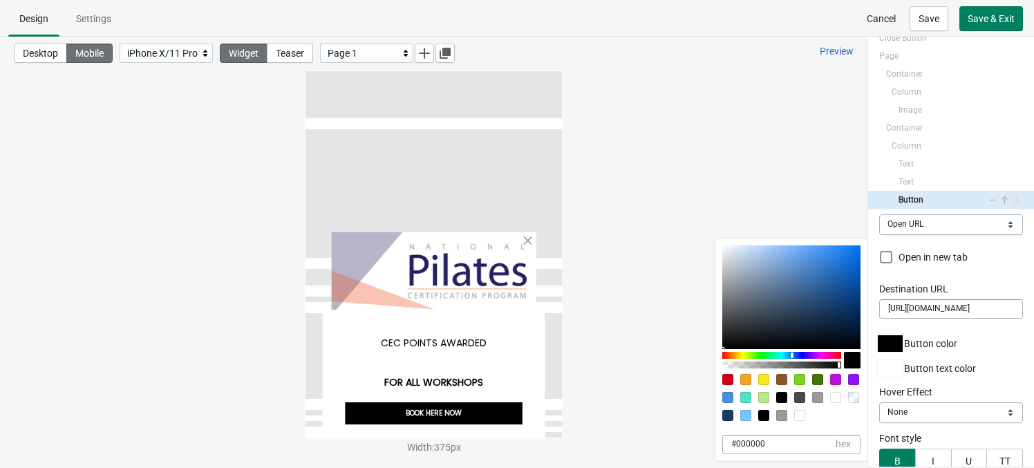
click at [802, 399] on div at bounding box center [800, 397] width 11 height 11
type input "4A4A4A"
type input "74"
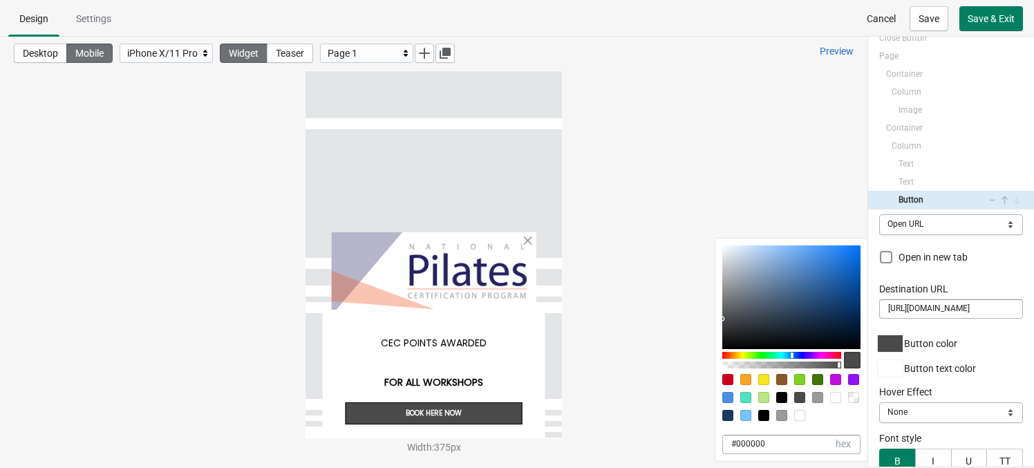
click at [878, 427] on div "Display on Mobile Desktop Both Both Button text BOOK HERE NOW Font Poppins (des…" at bounding box center [952, 338] width 166 height 257
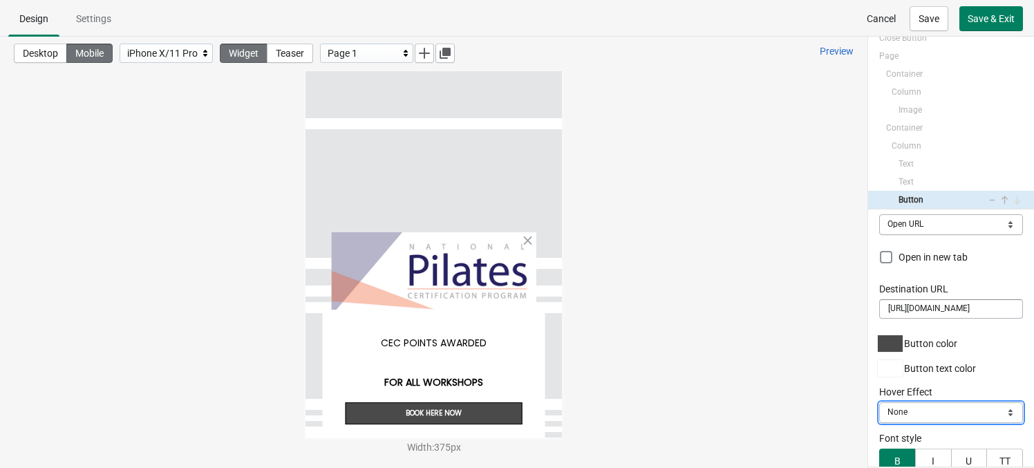
click at [879, 411] on select "None Darker Lighter" at bounding box center [952, 412] width 144 height 21
click at [879, 402] on select "None Darker Lighter" at bounding box center [952, 412] width 144 height 21
click at [879, 407] on select "None Darker Lighter" at bounding box center [952, 412] width 144 height 21
select select "lighter"
click at [879, 402] on select "None Darker Lighter" at bounding box center [952, 412] width 144 height 21
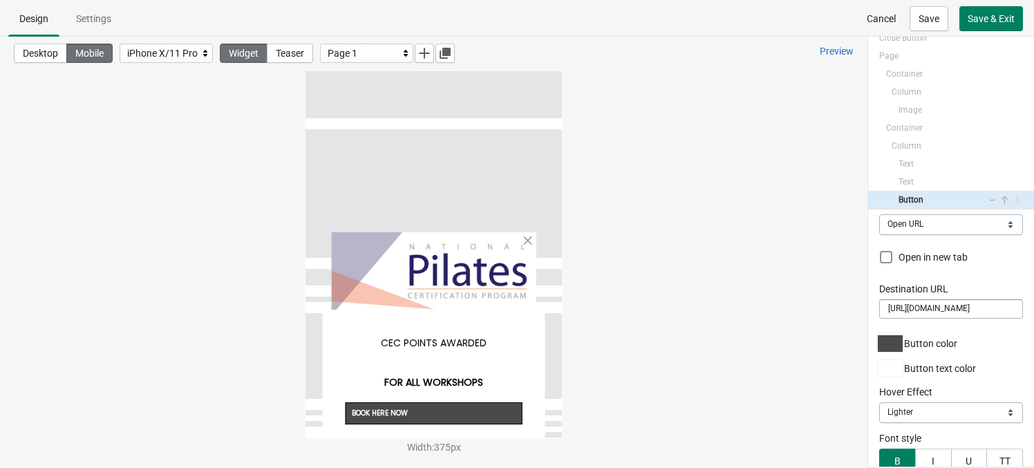
click at [490, 418] on div "BOOK HERE NOW" at bounding box center [434, 413] width 178 height 22
click at [491, 412] on div "BOOK HERE NOW" at bounding box center [434, 413] width 178 height 22
click at [879, 408] on select "None Darker Lighter" at bounding box center [952, 412] width 144 height 21
click at [879, 402] on select "None Darker Lighter" at bounding box center [952, 412] width 144 height 21
click at [873, 406] on div "Display on Mobile Desktop Both Both Button text BOOK HERE NOW Font Poppins (des…" at bounding box center [952, 338] width 166 height 257
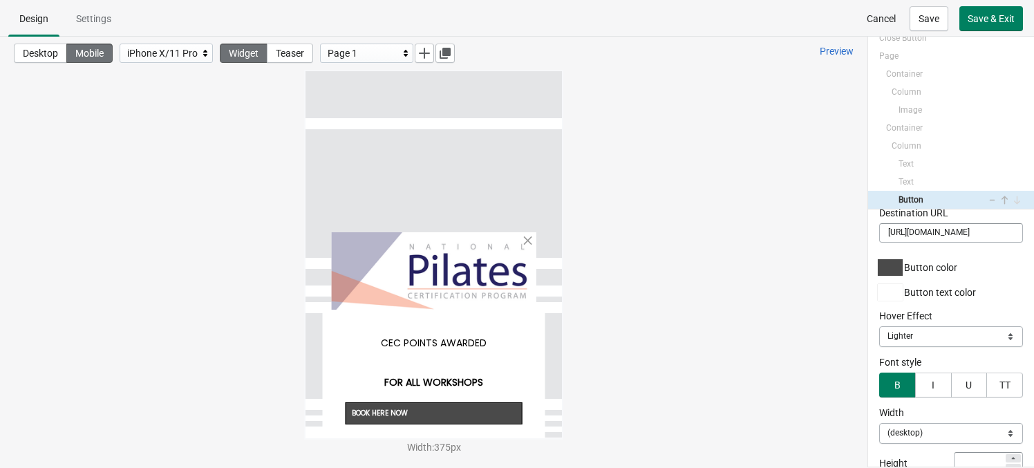
scroll to position [252, 0]
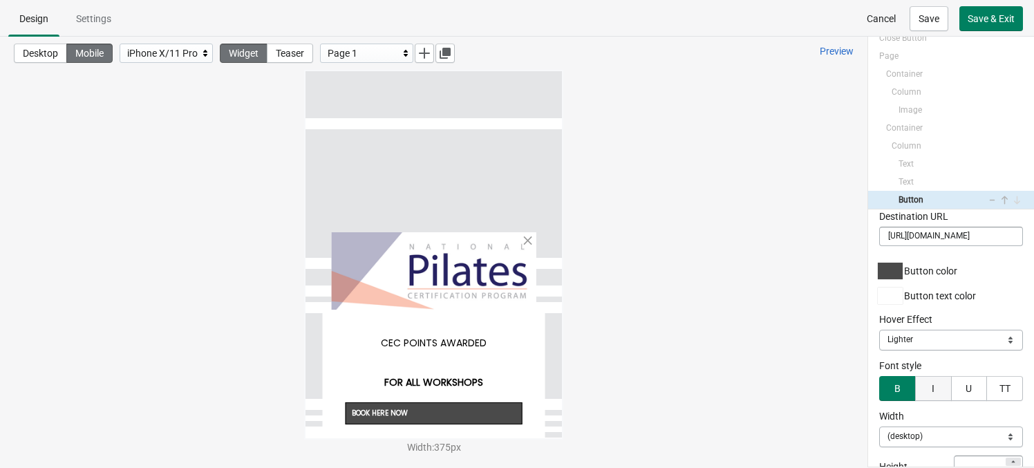
click at [879, 387] on span "I" at bounding box center [933, 388] width 13 height 11
click at [879, 387] on span "B" at bounding box center [898, 388] width 15 height 11
click at [879, 387] on span "B" at bounding box center [897, 388] width 13 height 11
click at [879, 391] on button "I" at bounding box center [934, 388] width 37 height 25
click at [879, 386] on button "B" at bounding box center [898, 388] width 37 height 25
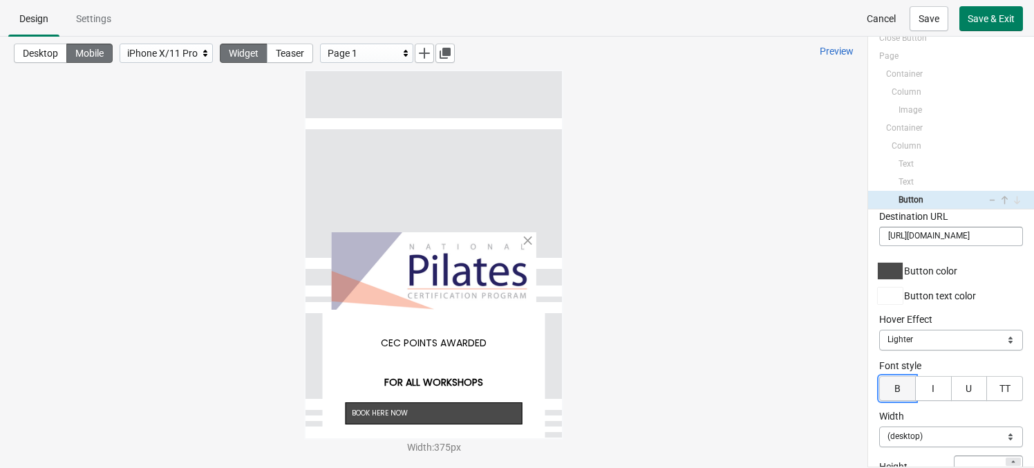
click at [879, 386] on button "B" at bounding box center [898, 388] width 37 height 25
click at [879, 383] on button "TT" at bounding box center [1005, 388] width 37 height 25
click at [879, 391] on button "TT" at bounding box center [1005, 388] width 37 height 25
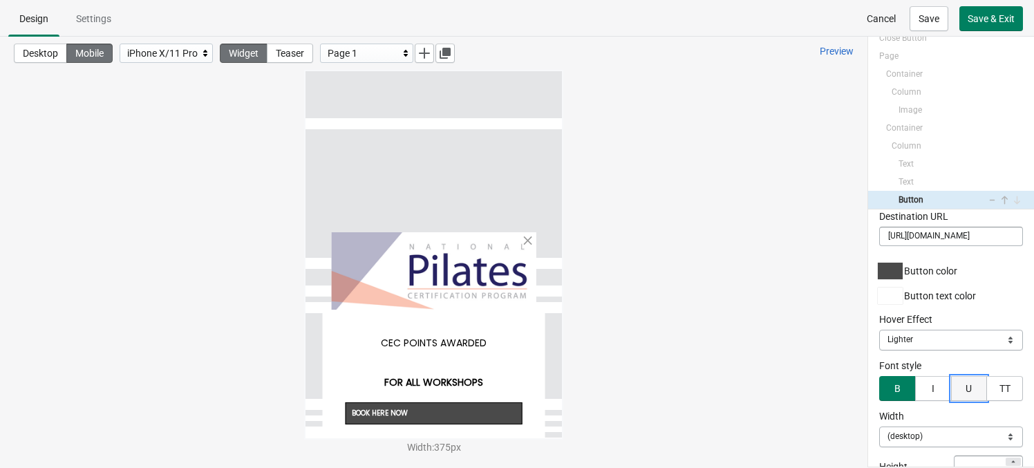
click at [879, 391] on button "U" at bounding box center [969, 388] width 37 height 25
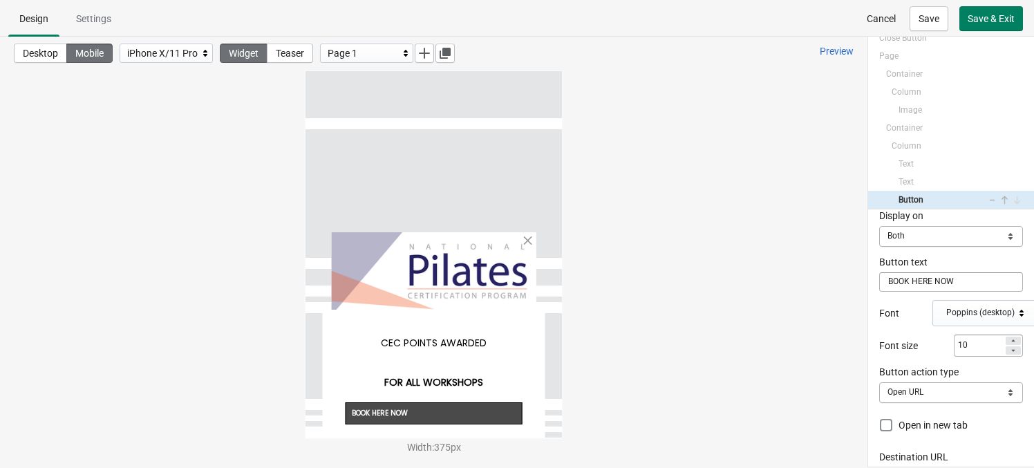
scroll to position [6, 0]
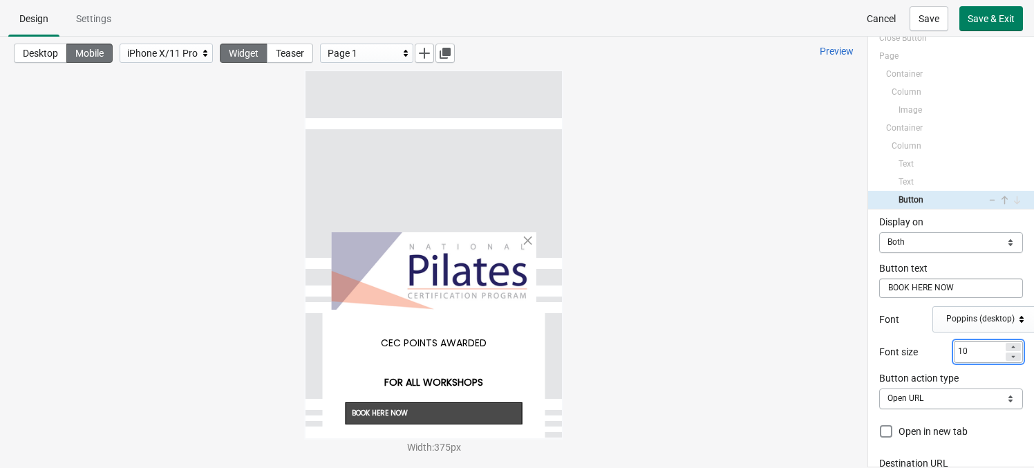
click at [879, 347] on input "10" at bounding box center [979, 351] width 50 height 19
click at [879, 345] on icon at bounding box center [1014, 347] width 8 height 8
type input "11"
click at [495, 375] on div "FOR ALL WORKSHOPS" at bounding box center [434, 381] width 178 height 39
select select "both"
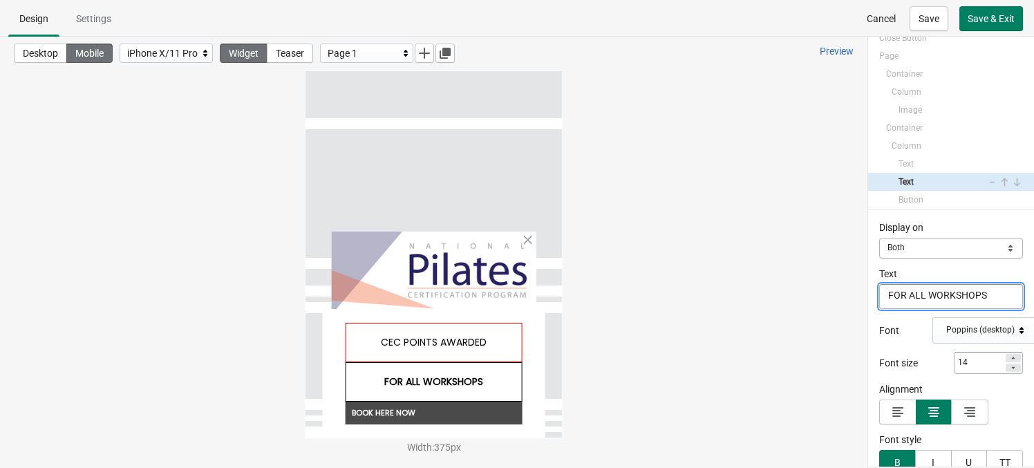
click at [495, 350] on div "CEC POINTS AWARDED" at bounding box center [434, 342] width 178 height 39
select select "both"
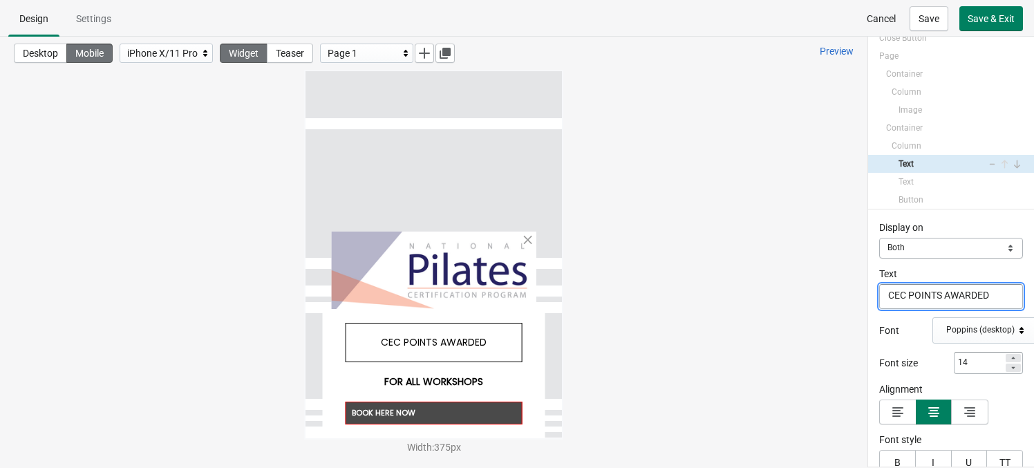
click at [489, 407] on div "BOOK HERE NOW" at bounding box center [434, 413] width 178 height 23
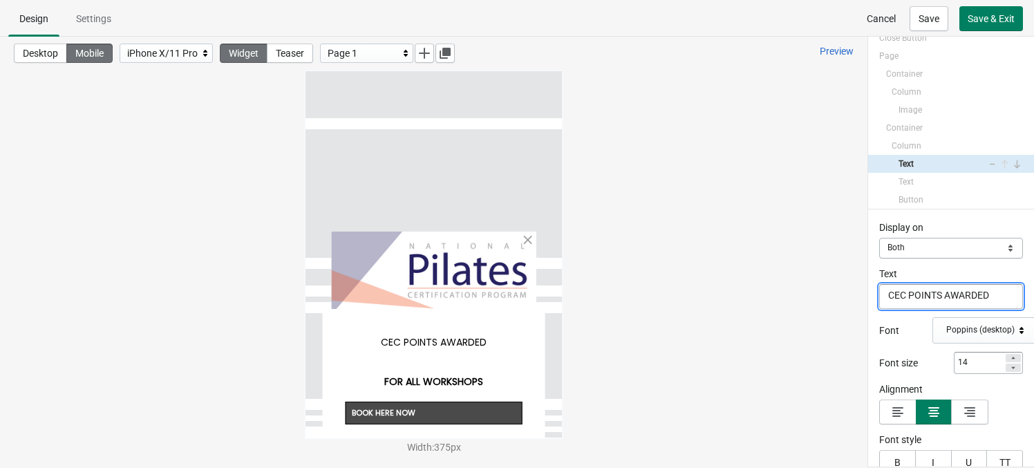
select select "both"
select select "open"
select select "lighter"
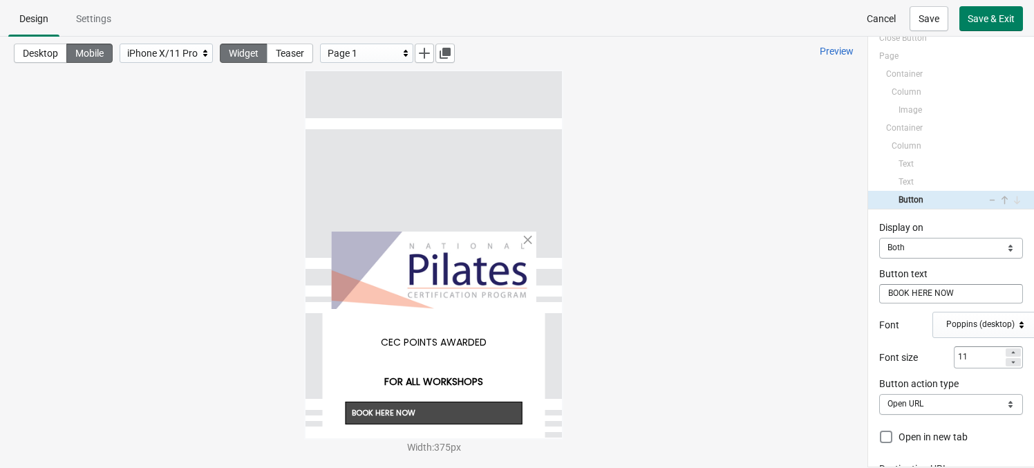
click at [879, 350] on icon at bounding box center [1014, 353] width 8 height 8
type input "12"
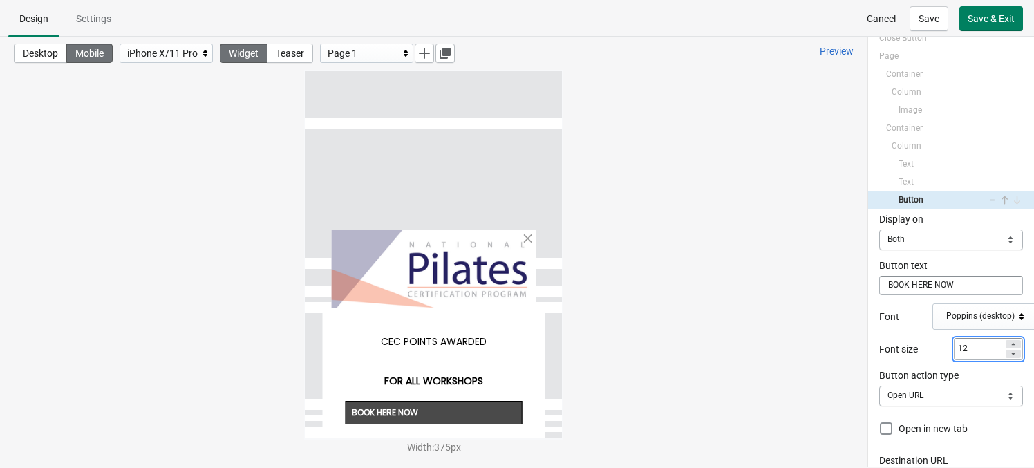
scroll to position [0, 0]
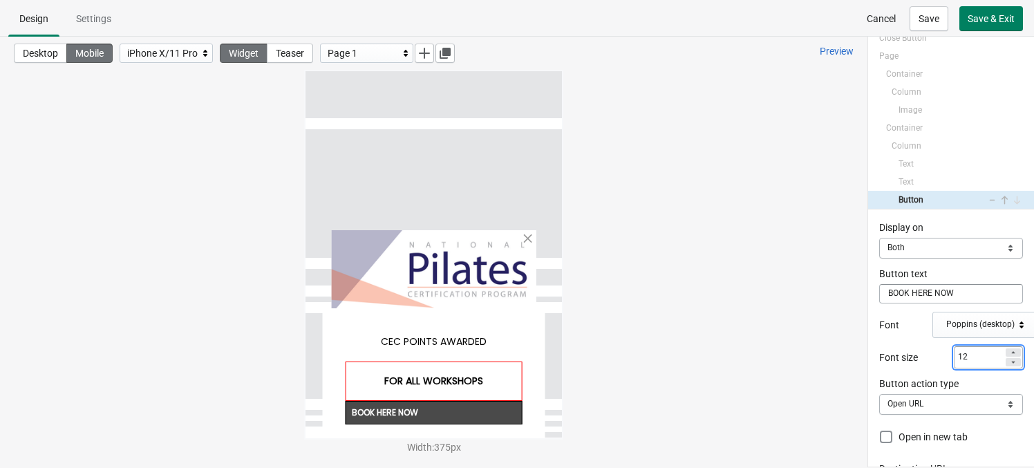
click at [445, 389] on div "FOR ALL WORKSHOPS" at bounding box center [434, 381] width 178 height 39
select select "both"
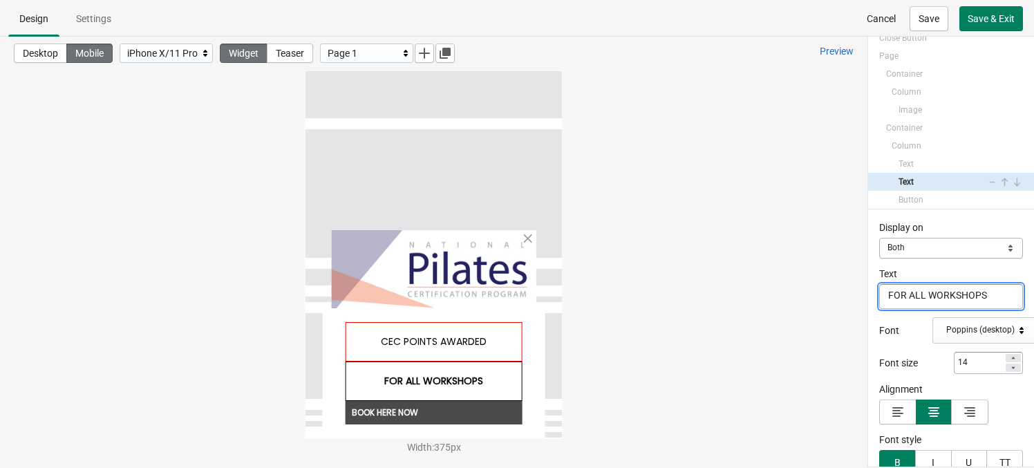
click at [481, 335] on div "CEC POINTS AWARDED" at bounding box center [434, 341] width 178 height 39
select select "both"
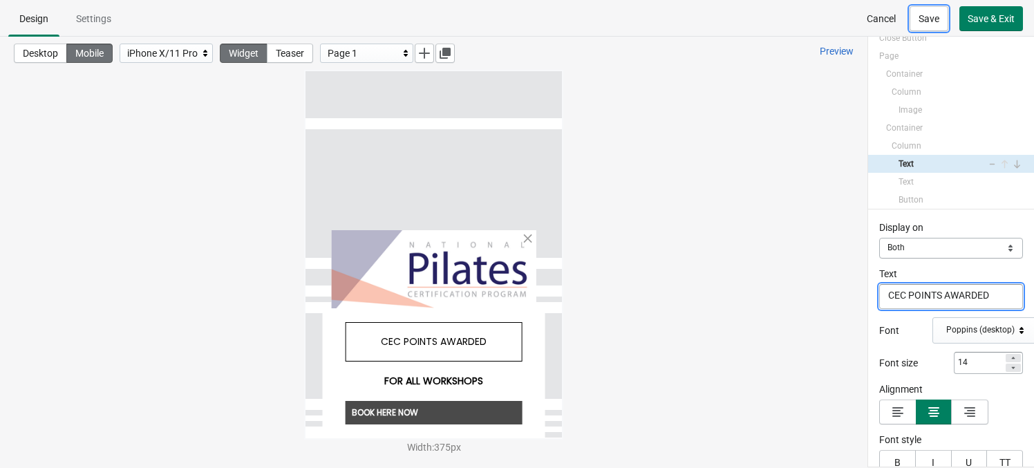
click at [879, 21] on span "Save" at bounding box center [929, 18] width 21 height 11
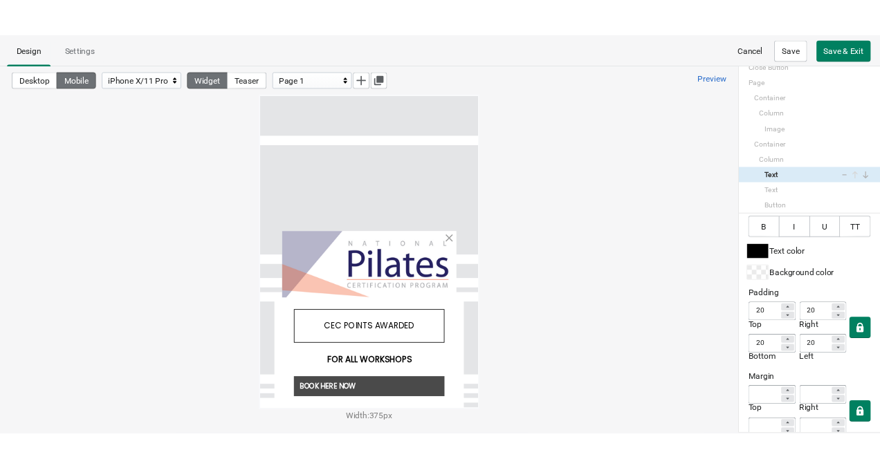
scroll to position [244, 0]
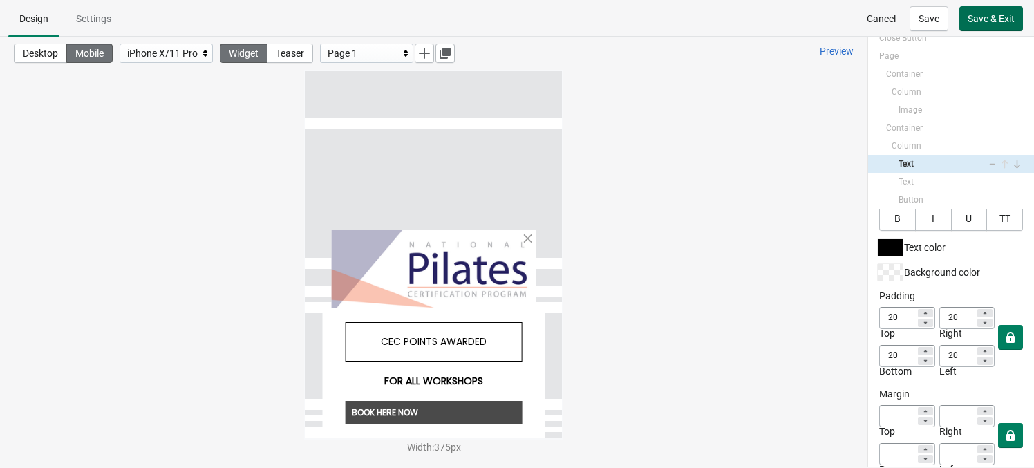
click at [879, 20] on span "Save & Exit" at bounding box center [991, 18] width 47 height 11
